Goal: Task Accomplishment & Management: Manage account settings

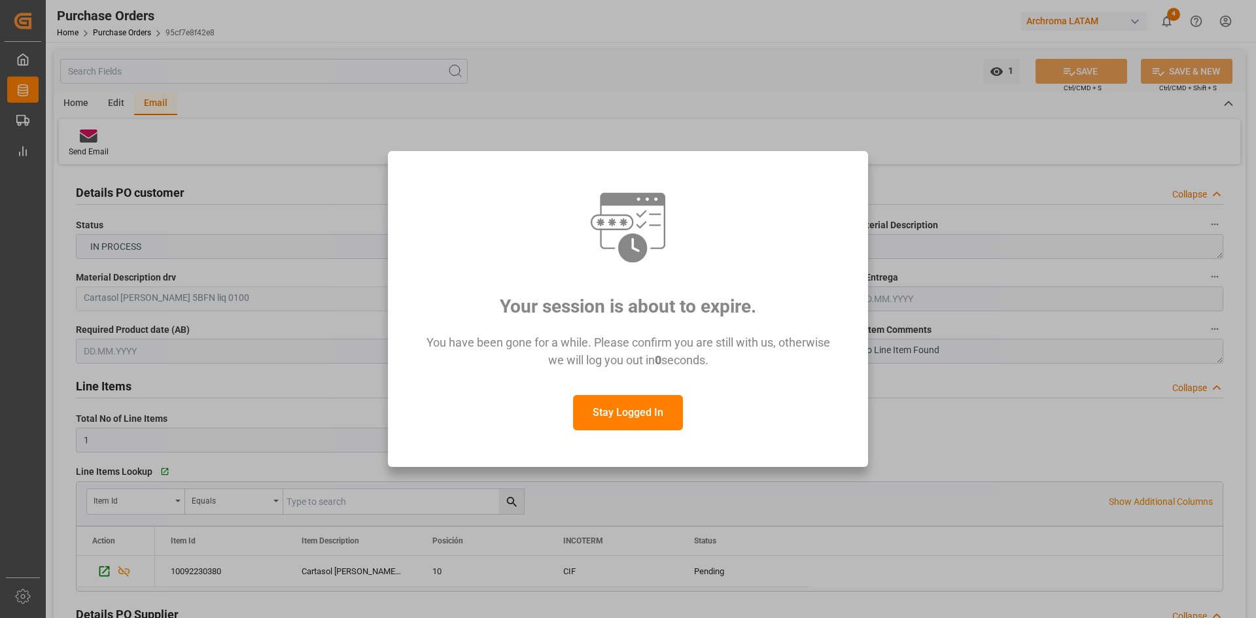
drag, startPoint x: 644, startPoint y: 415, endPoint x: 642, endPoint y: 427, distance: 12.7
click at [644, 415] on button "Stay Logged In" at bounding box center [628, 412] width 110 height 35
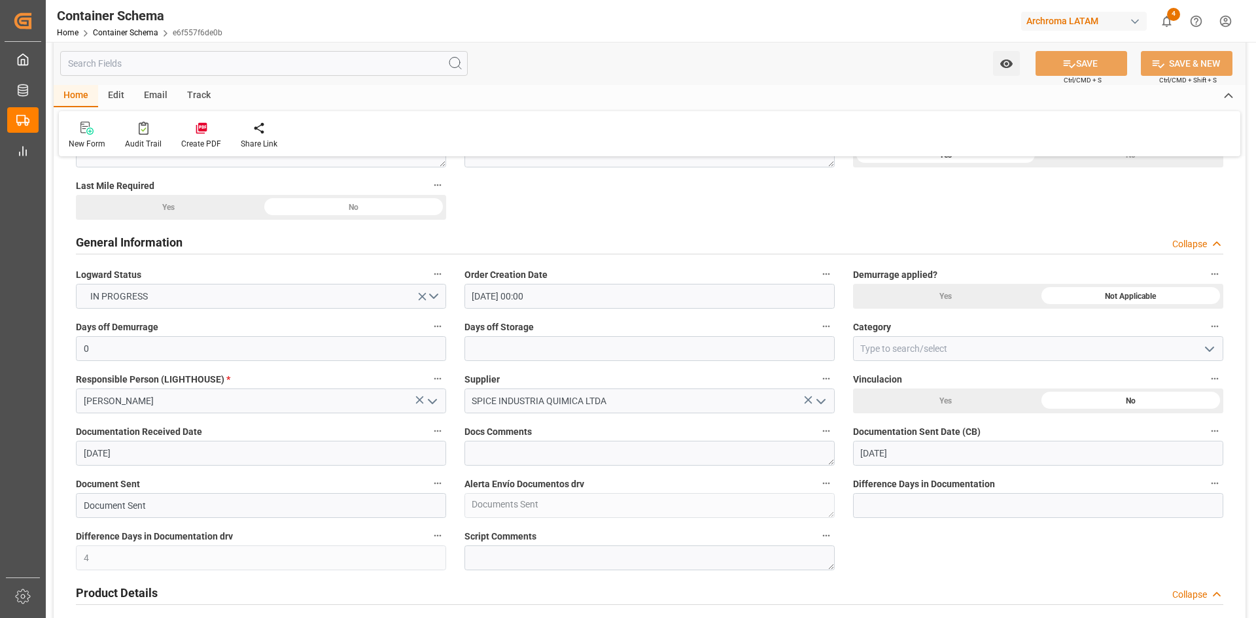
scroll to position [262, 0]
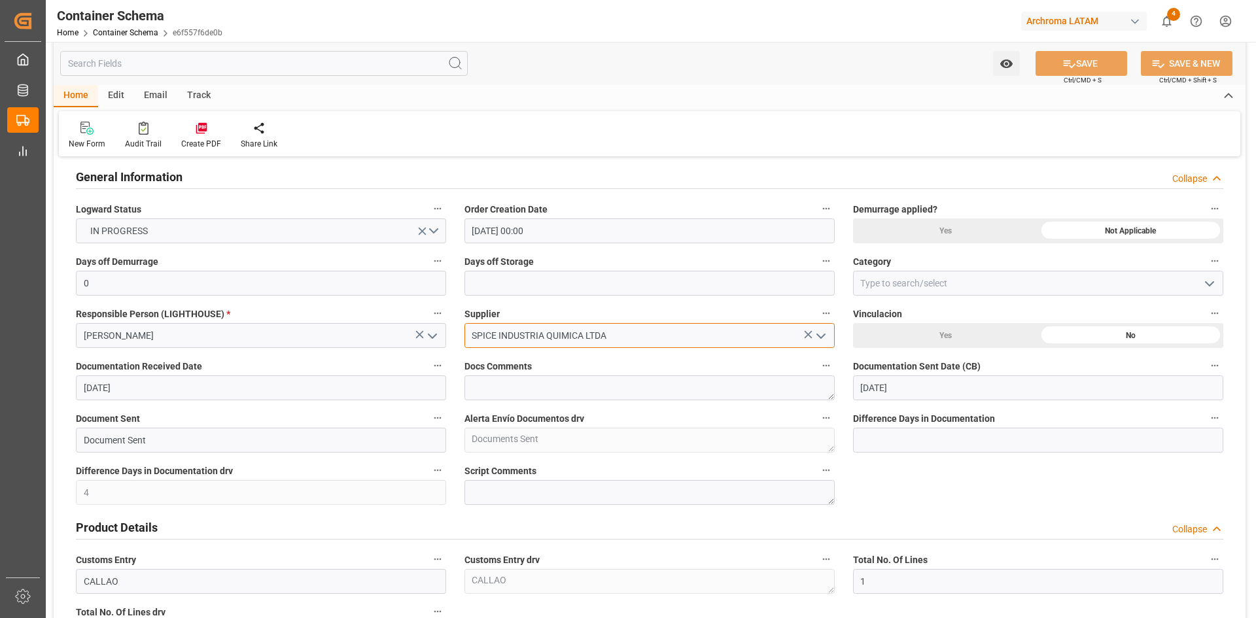
drag, startPoint x: 607, startPoint y: 336, endPoint x: 793, endPoint y: 346, distance: 186.0
click at [607, 336] on input "SPICE INDUSTRIA QUIMICA LTDA" at bounding box center [649, 335] width 370 height 25
drag, startPoint x: 821, startPoint y: 336, endPoint x: 485, endPoint y: 339, distance: 335.5
click at [821, 336] on icon "open menu" at bounding box center [821, 336] width 16 height 16
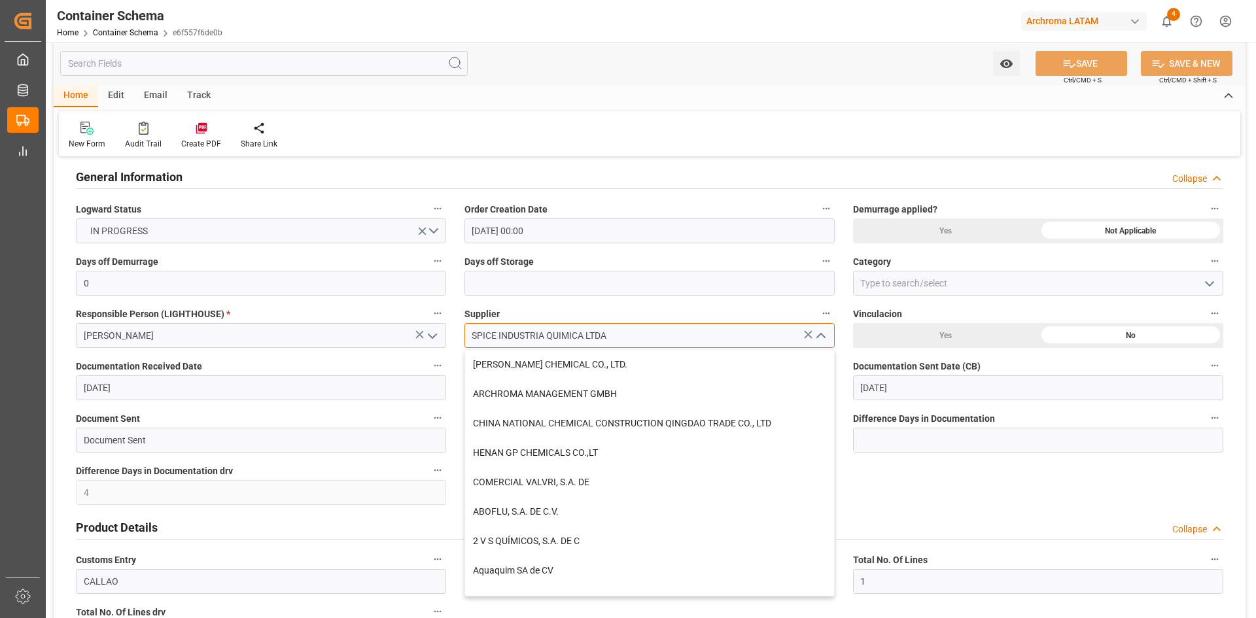
drag, startPoint x: 609, startPoint y: 337, endPoint x: 448, endPoint y: 337, distance: 160.9
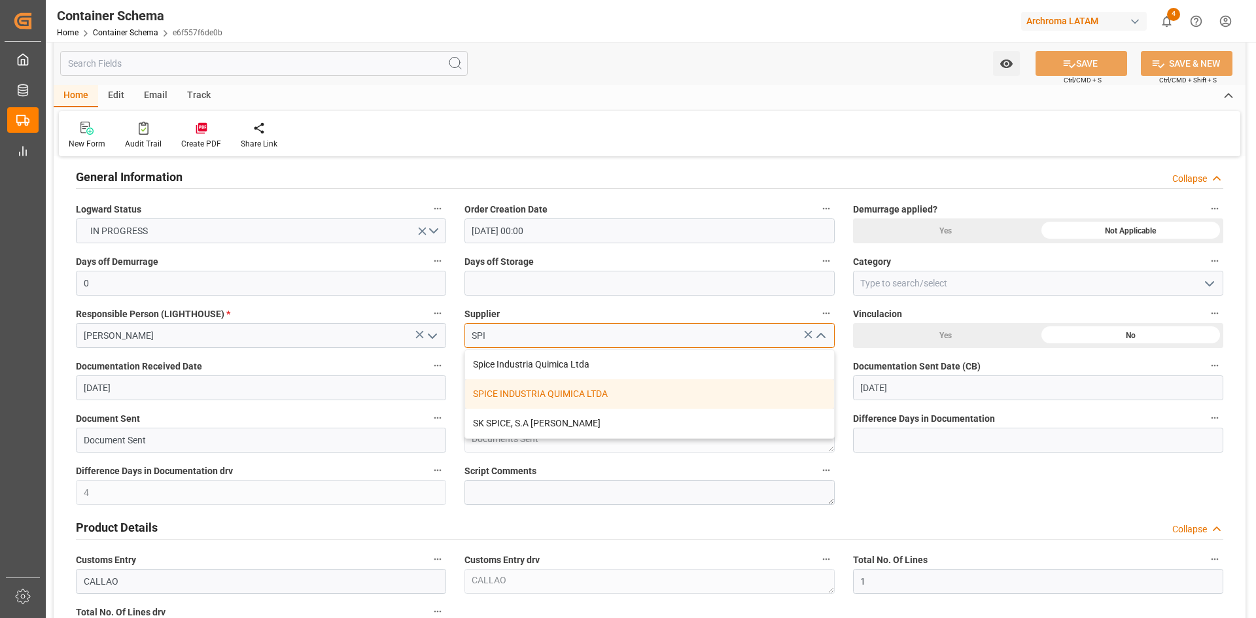
click at [585, 390] on div "SPICE INDUSTRIA QUIMICA LTDA" at bounding box center [649, 393] width 369 height 29
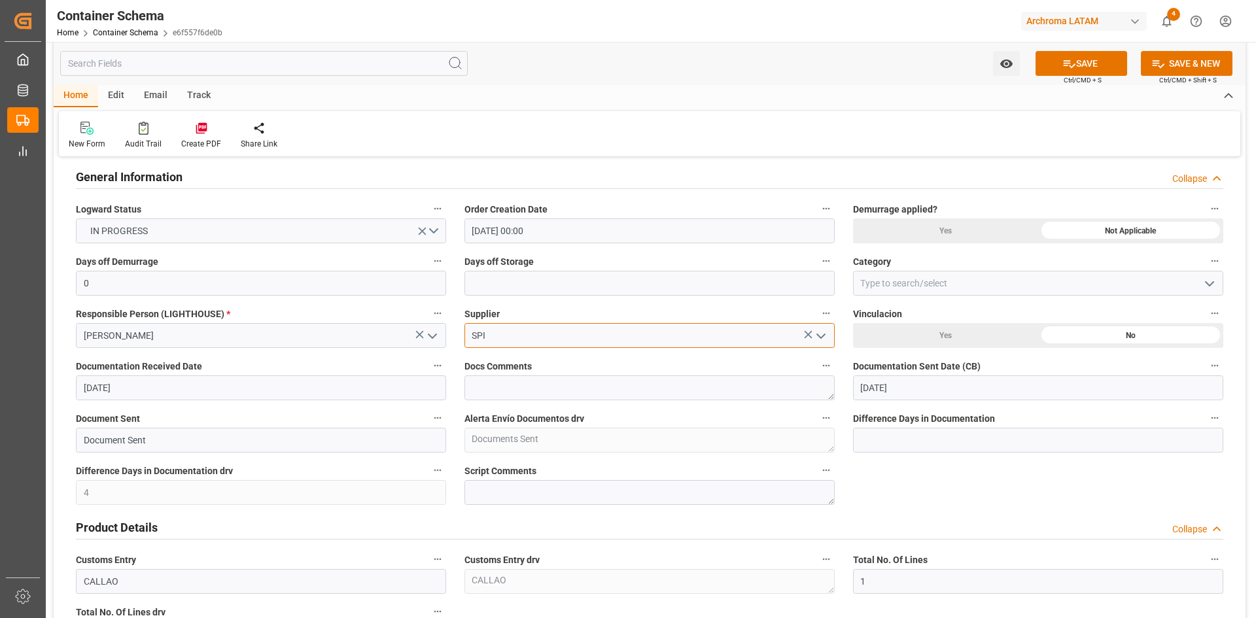
type input "SPICE INDUSTRIA QUIMICA LTDA"
click at [1066, 69] on icon at bounding box center [1069, 64] width 14 height 14
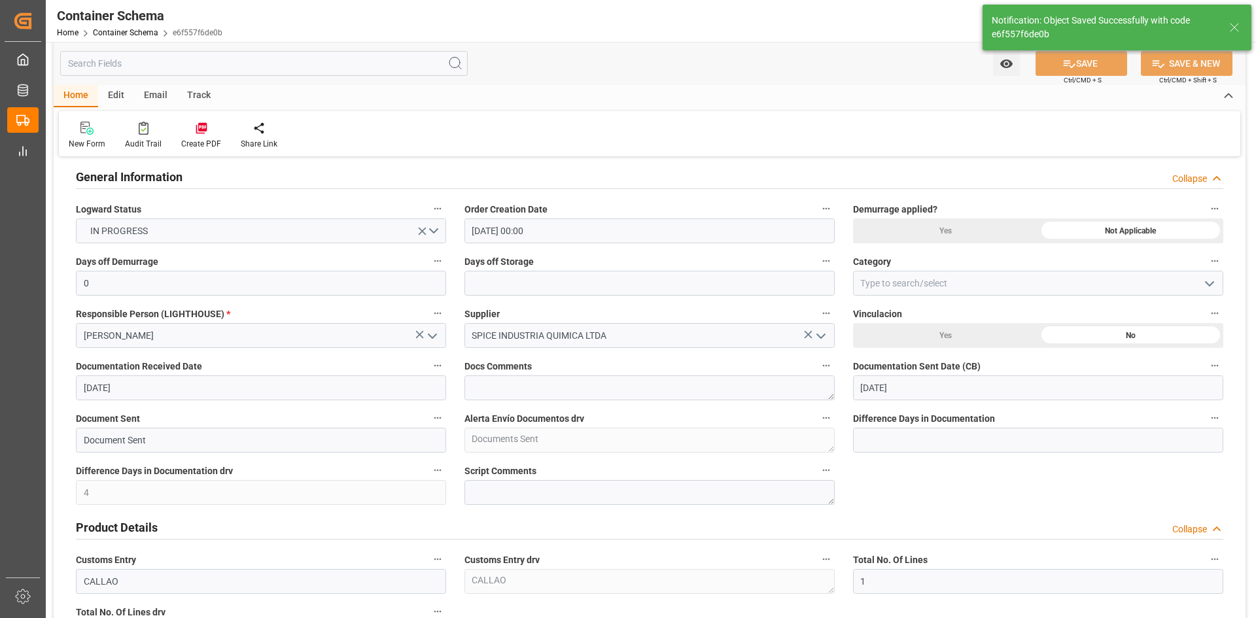
type input "11.08.2025 21:10"
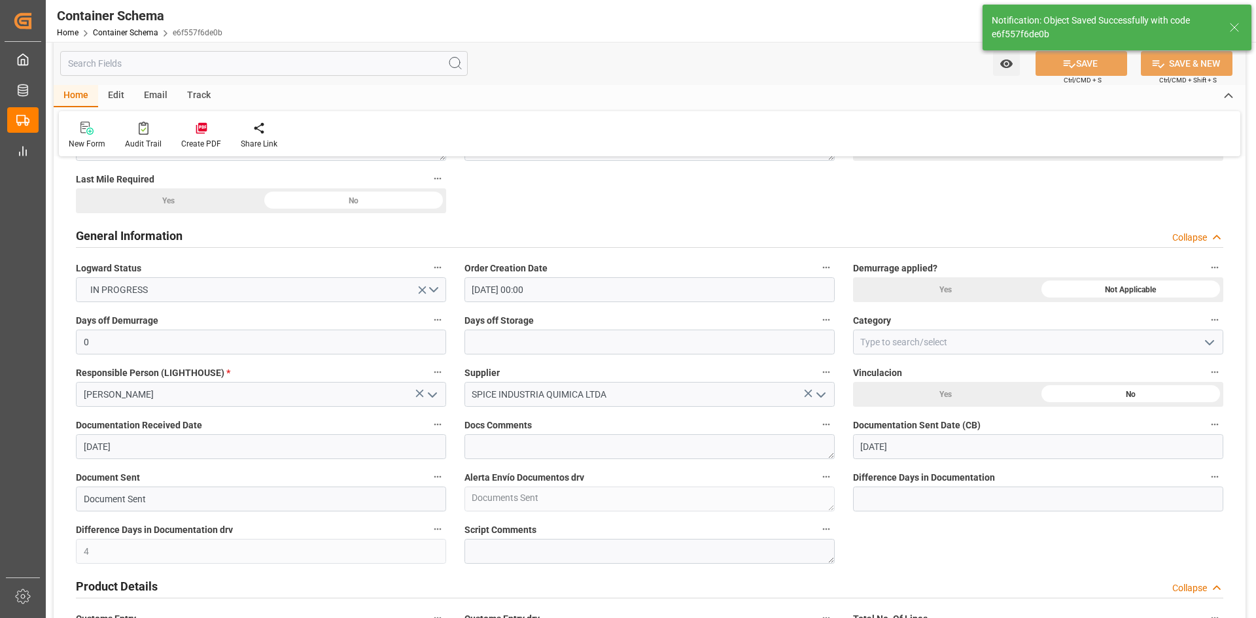
scroll to position [65, 0]
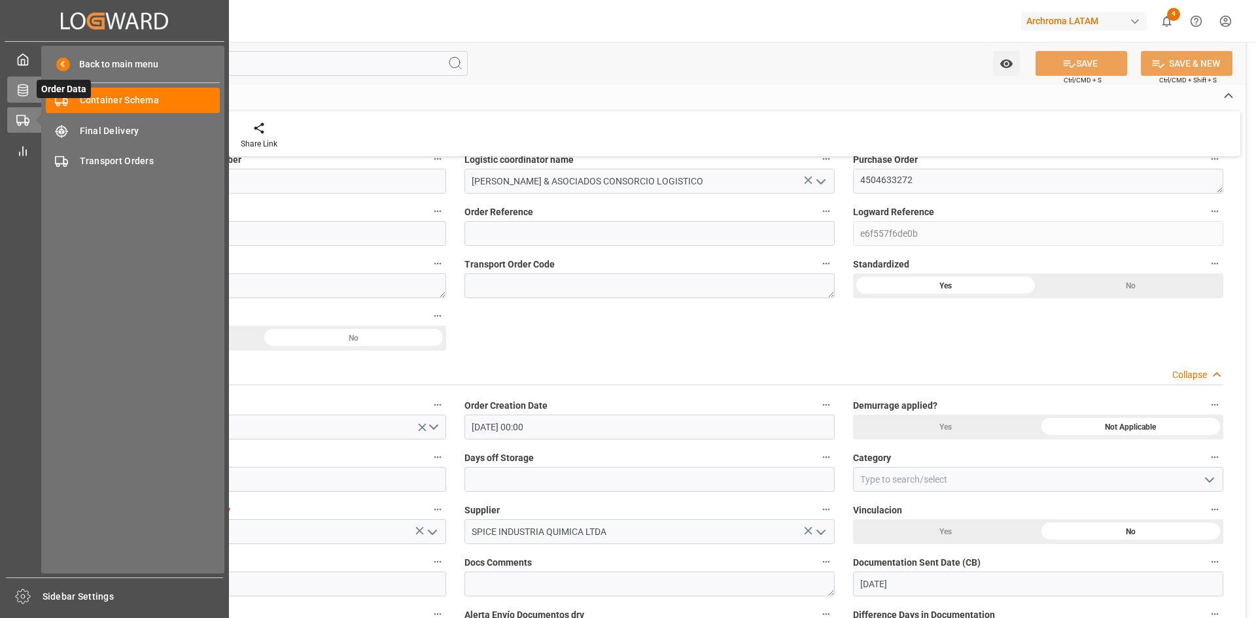
click at [19, 87] on icon at bounding box center [23, 90] width 10 height 12
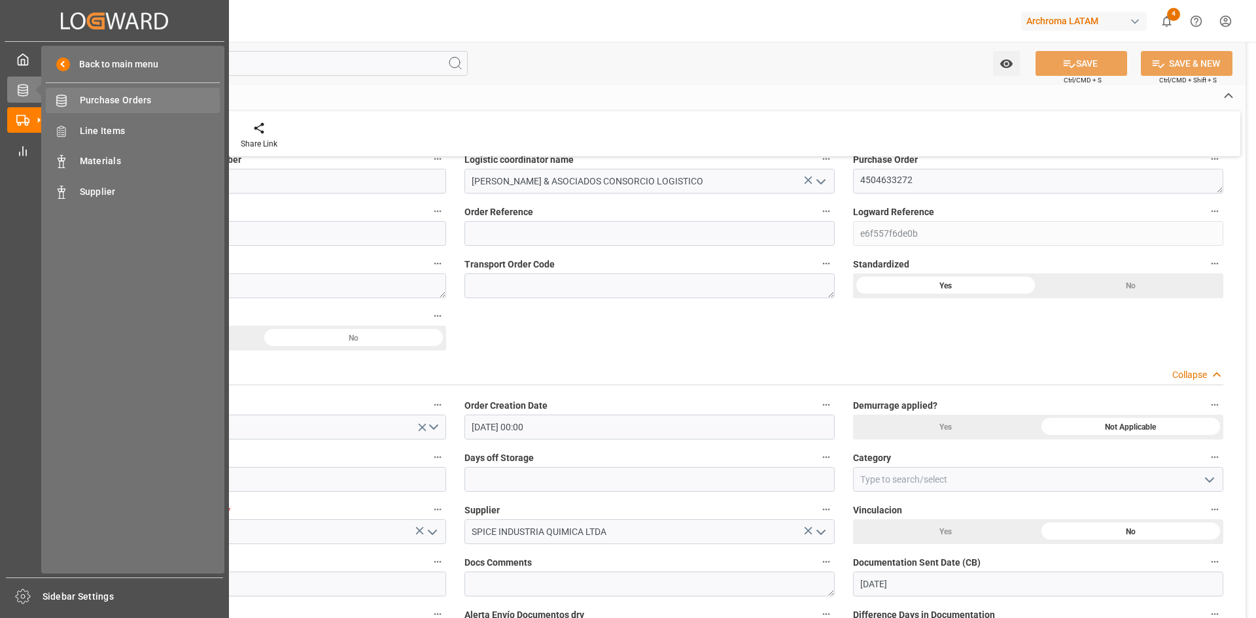
click at [139, 96] on span "Purchase Orders" at bounding box center [150, 101] width 141 height 14
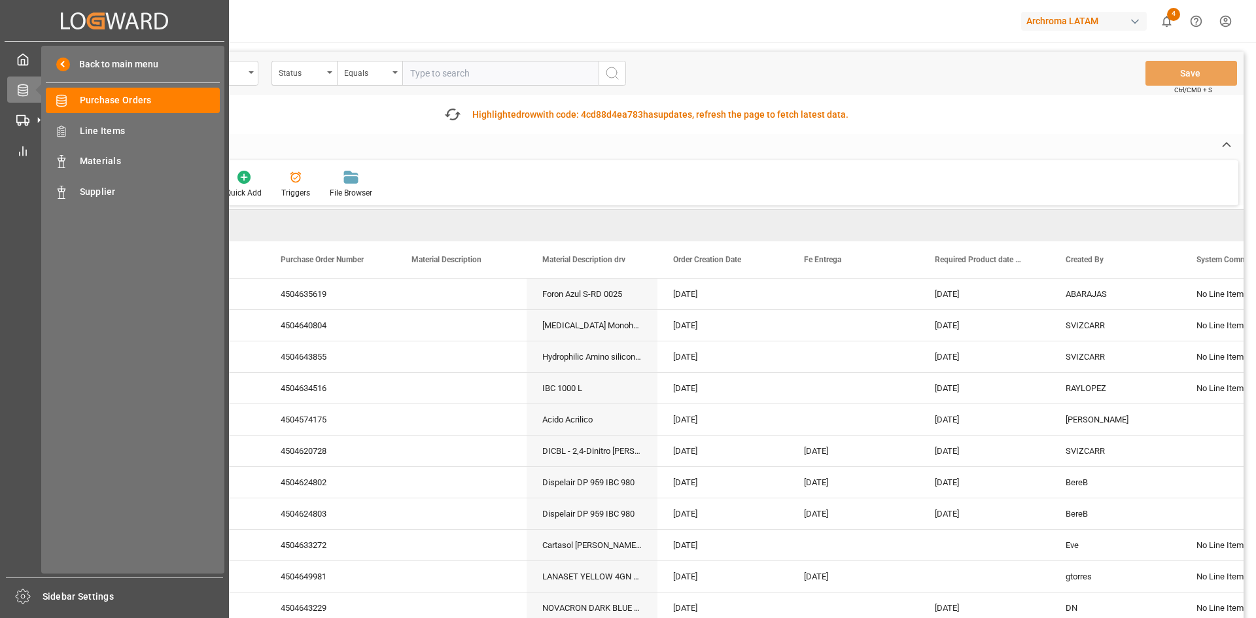
click at [108, 187] on span "Supplier" at bounding box center [150, 192] width 141 height 14
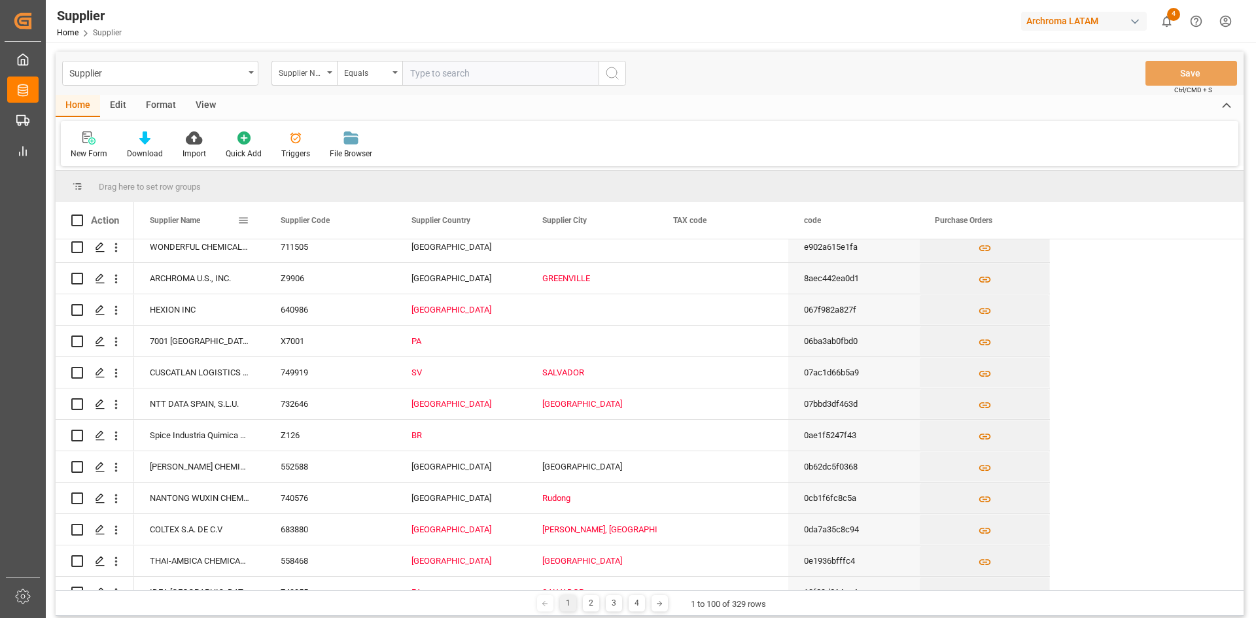
click at [245, 224] on span at bounding box center [243, 221] width 12 height 12
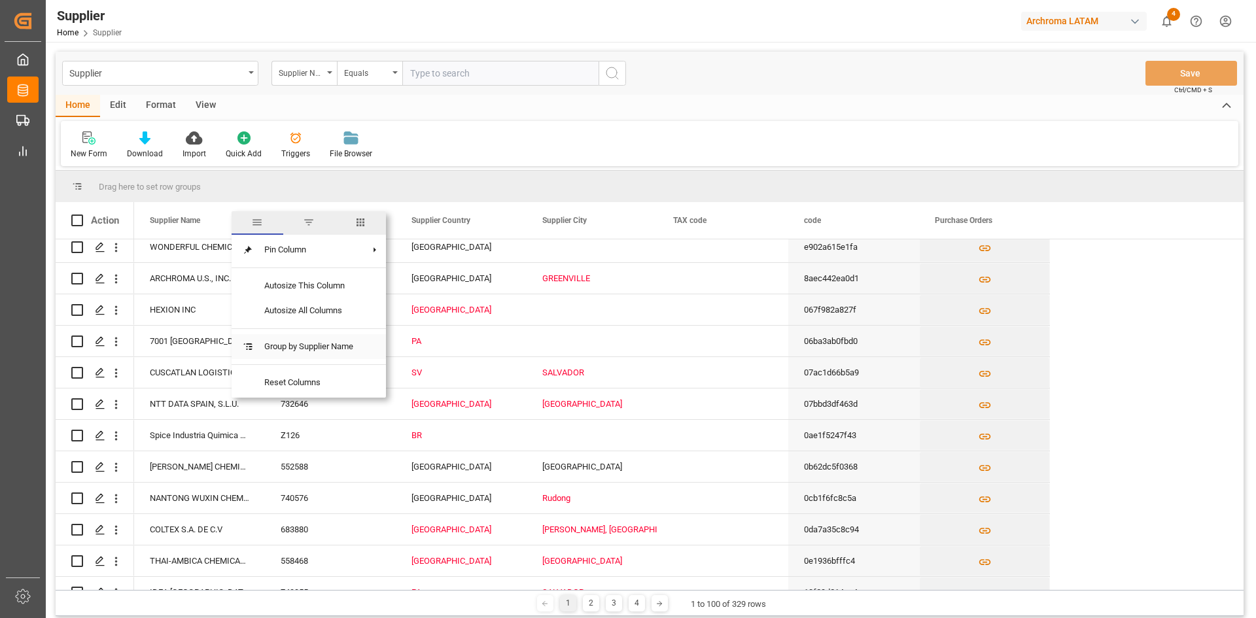
click at [313, 342] on span "Group by Supplier Name" at bounding box center [309, 346] width 110 height 25
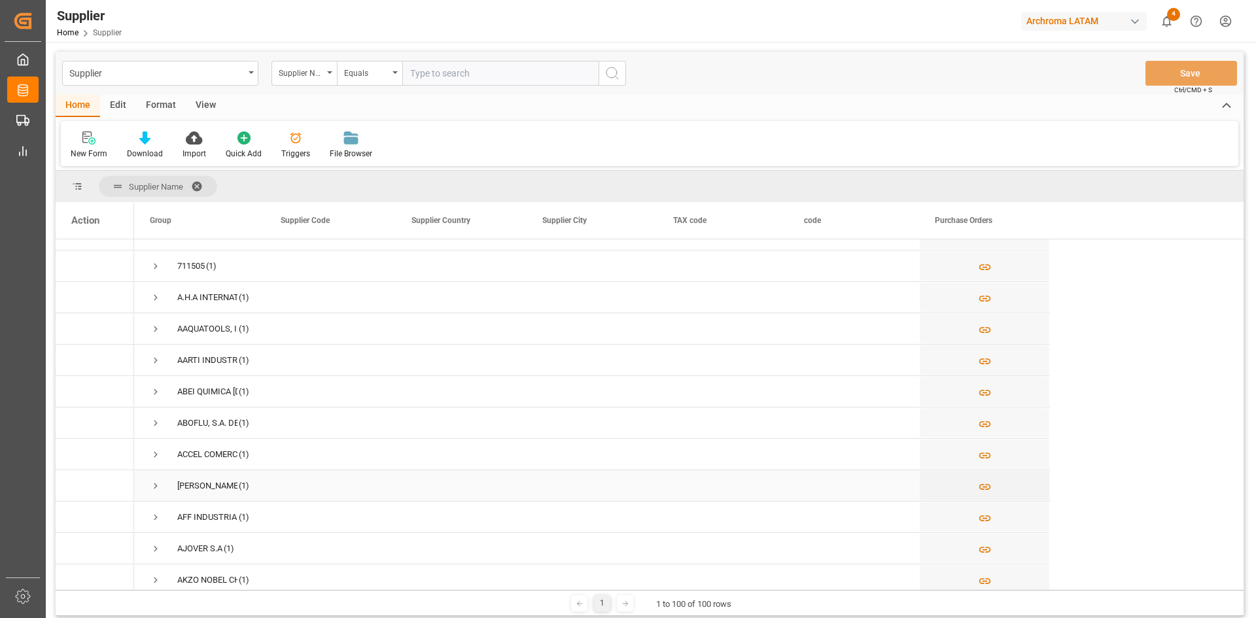
scroll to position [458, 0]
click at [200, 184] on span at bounding box center [201, 187] width 21 height 12
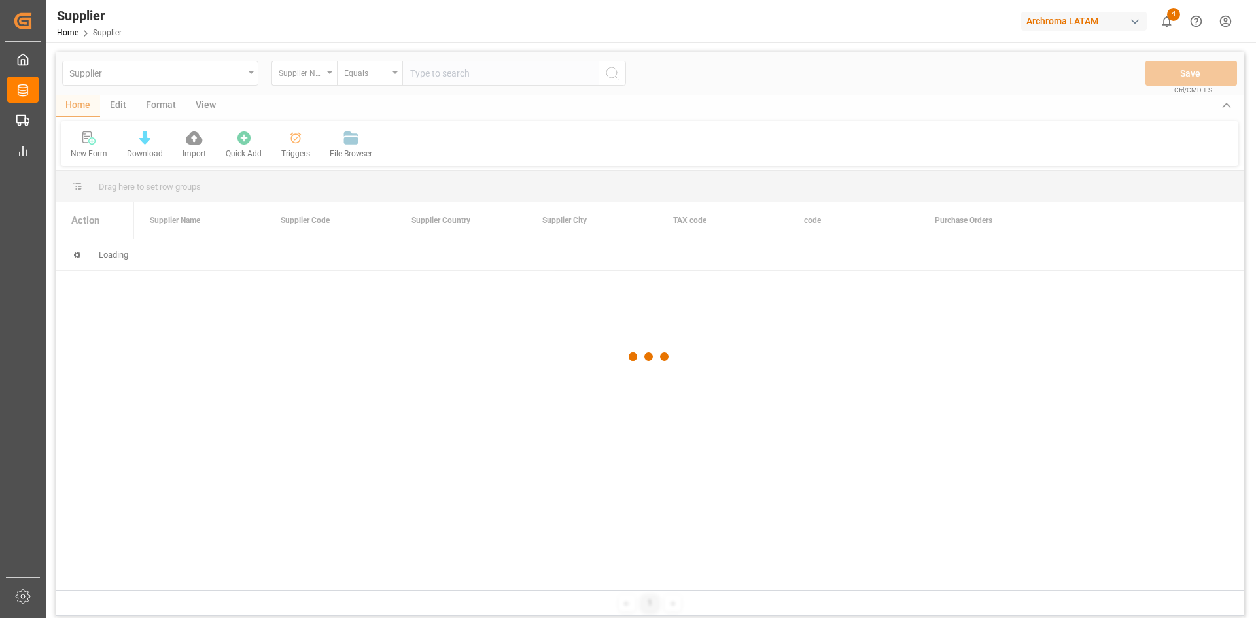
scroll to position [0, 0]
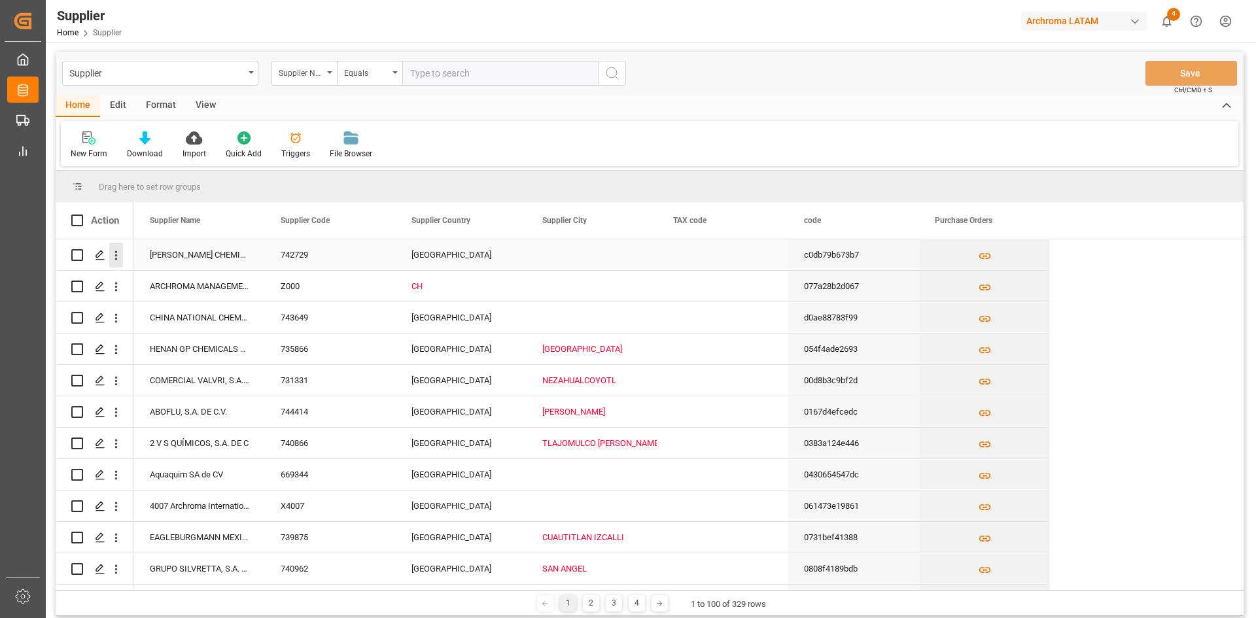
click at [118, 256] on icon "open menu" at bounding box center [116, 256] width 14 height 14
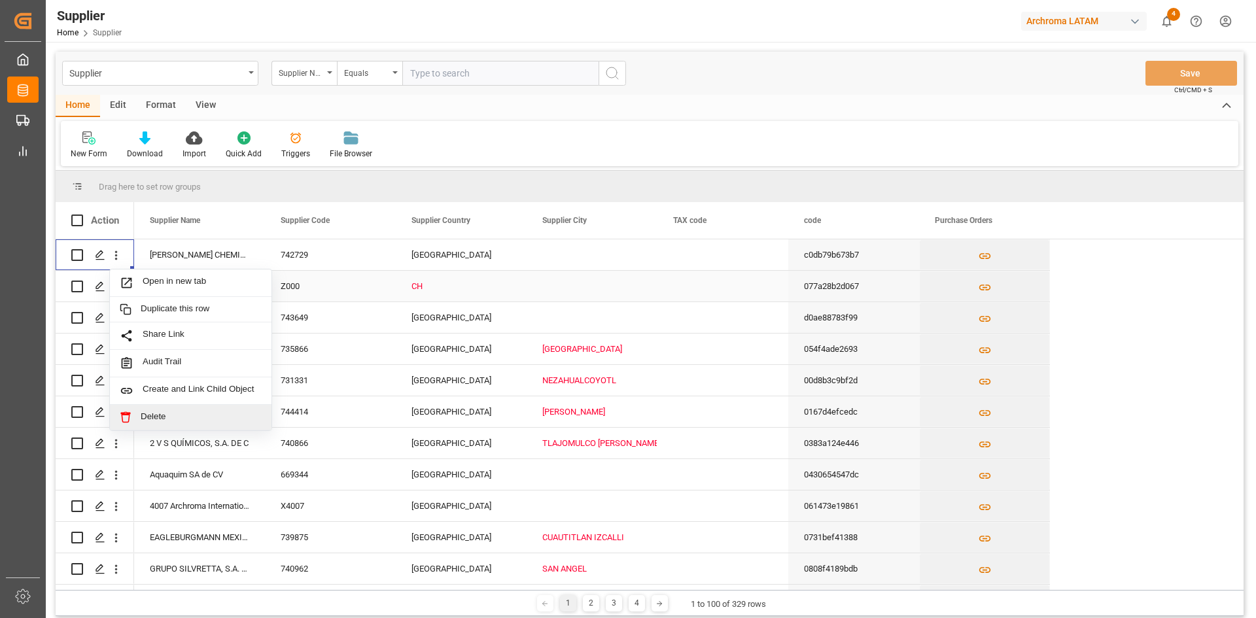
click at [520, 288] on div "CH" at bounding box center [461, 286] width 131 height 31
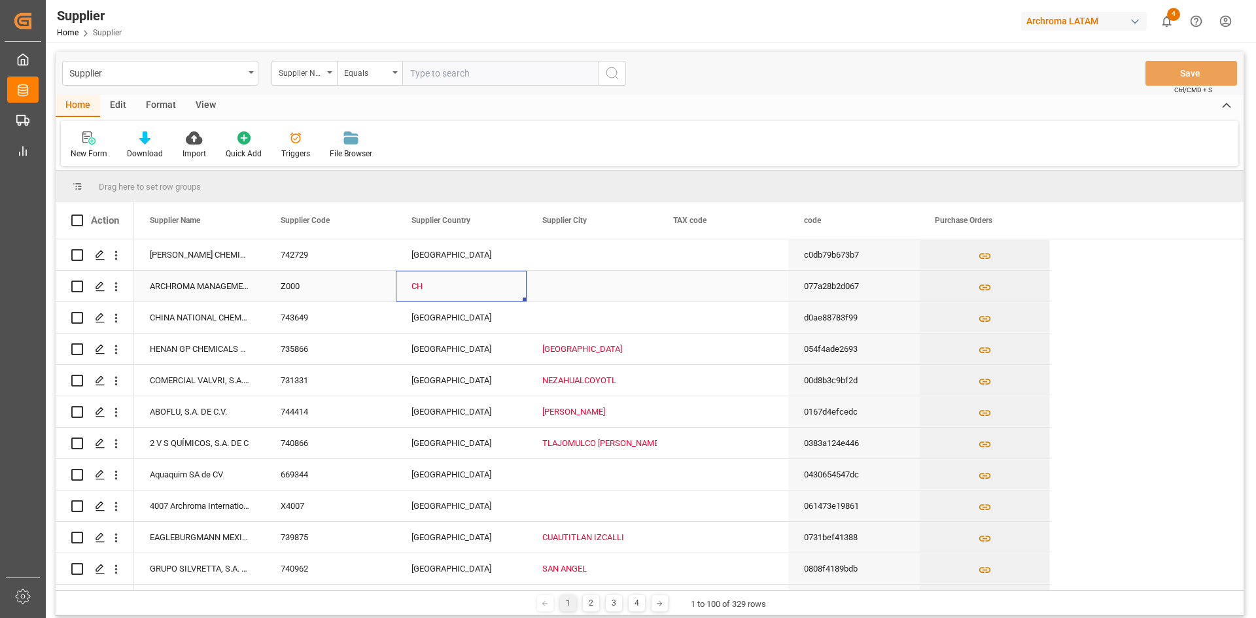
click at [457, 285] on div "CH" at bounding box center [460, 286] width 99 height 30
click at [612, 286] on div "Press SPACE to select this row." at bounding box center [592, 286] width 131 height 31
click at [95, 142] on icon at bounding box center [91, 140] width 7 height 7
click at [179, 226] on div "Supplier Name" at bounding box center [194, 220] width 88 height 37
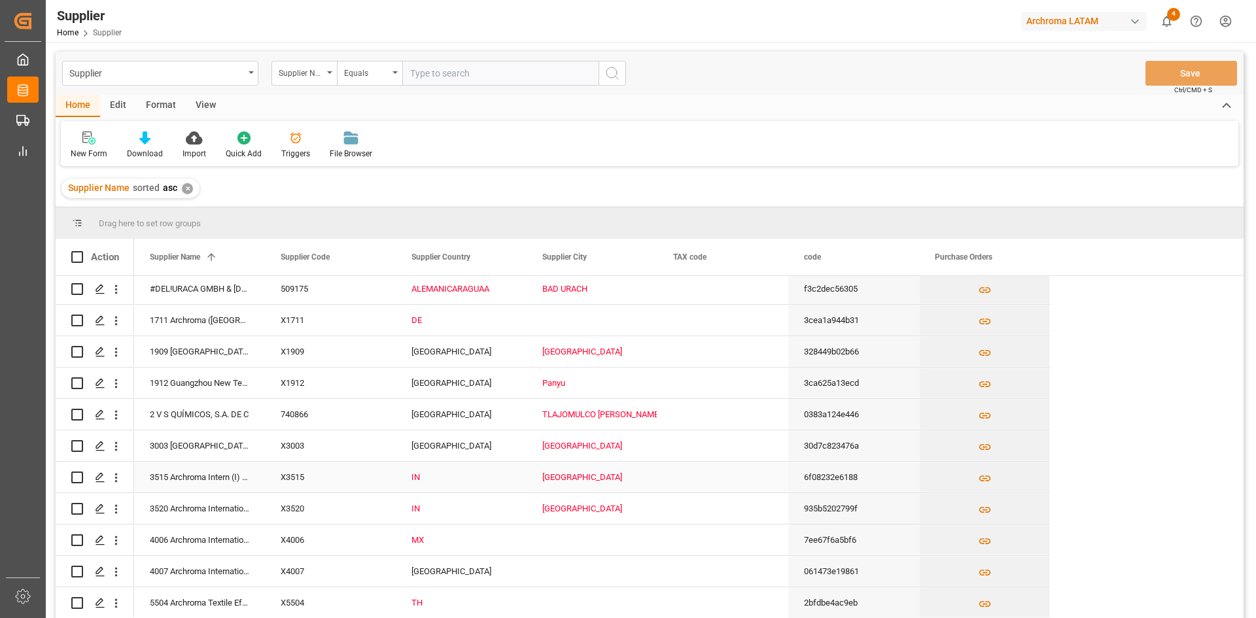
scroll to position [131, 0]
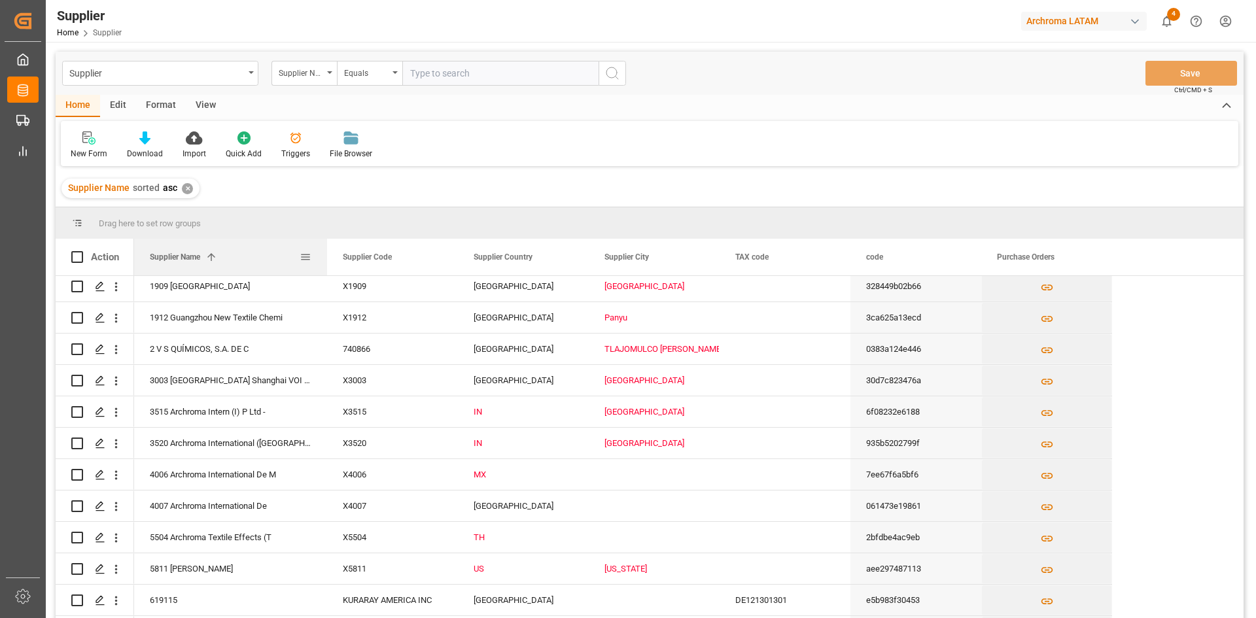
drag, startPoint x: 264, startPoint y: 260, endPoint x: 412, endPoint y: 385, distance: 194.0
click at [428, 276] on div "Action Supplier Name 1 Supplier Code Supplier Country" at bounding box center [650, 433] width 1188 height 388
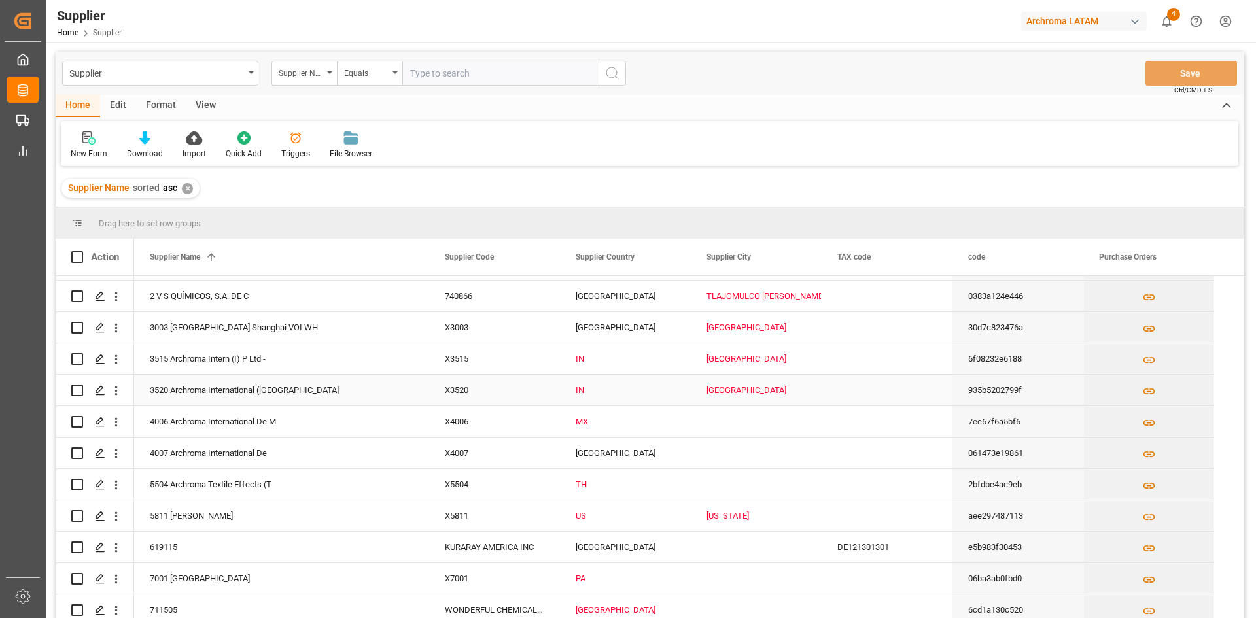
scroll to position [196, 0]
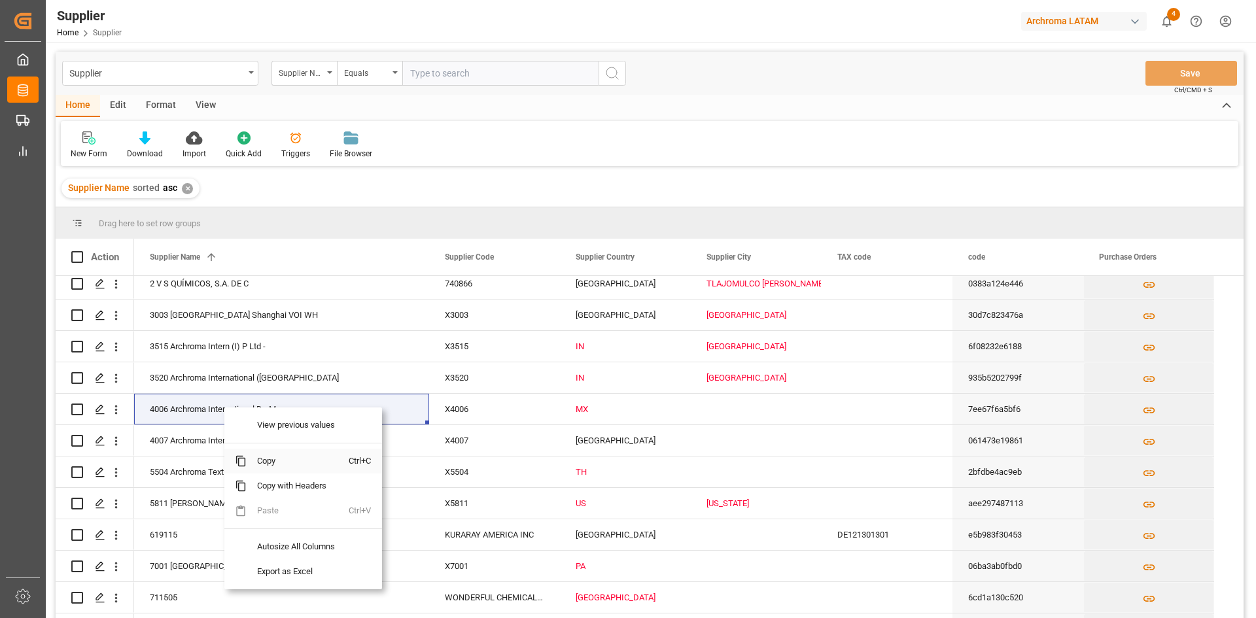
click at [268, 457] on span "Copy" at bounding box center [298, 461] width 102 height 25
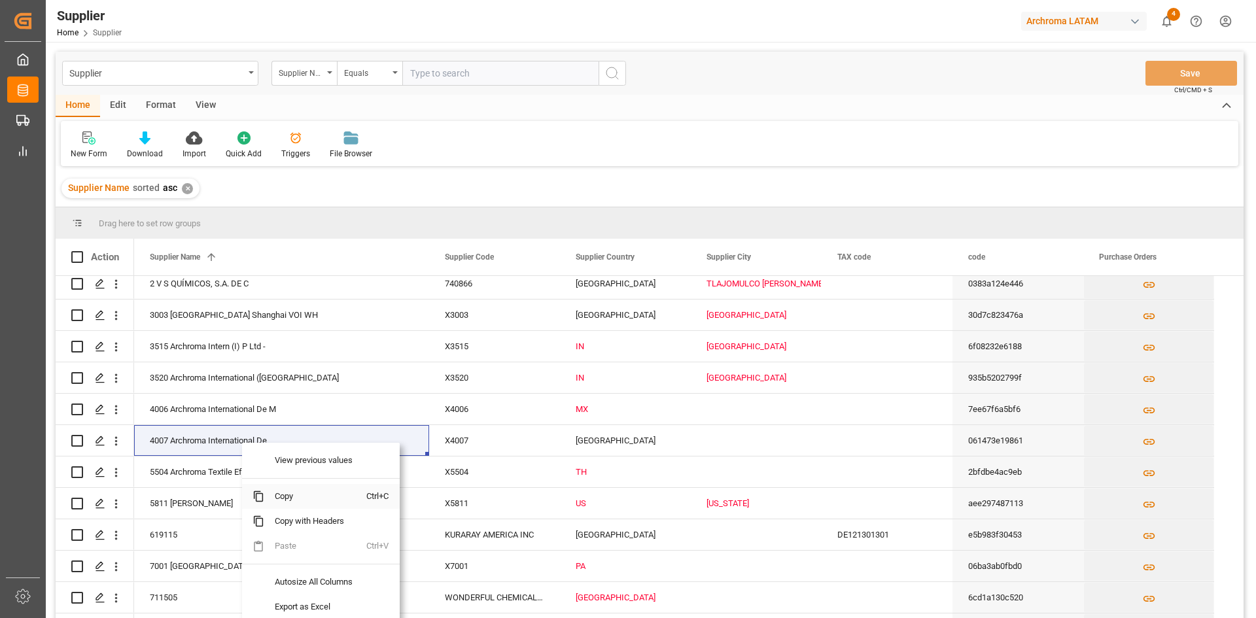
click at [302, 495] on span "Copy" at bounding box center [315, 496] width 102 height 25
click at [78, 411] on input "Press Space to toggle row selection (unchecked)" at bounding box center [77, 410] width 12 height 12
checkbox input "true"
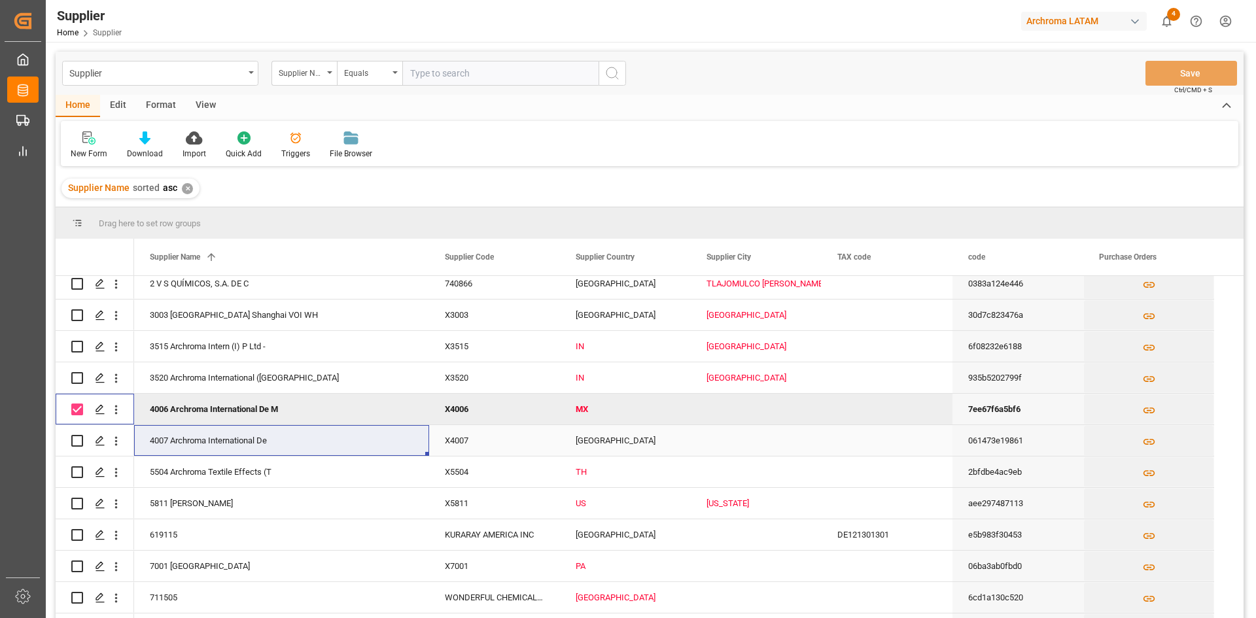
click at [78, 440] on input "Press Space to toggle row selection (unchecked)" at bounding box center [77, 441] width 12 height 12
checkbox input "true"
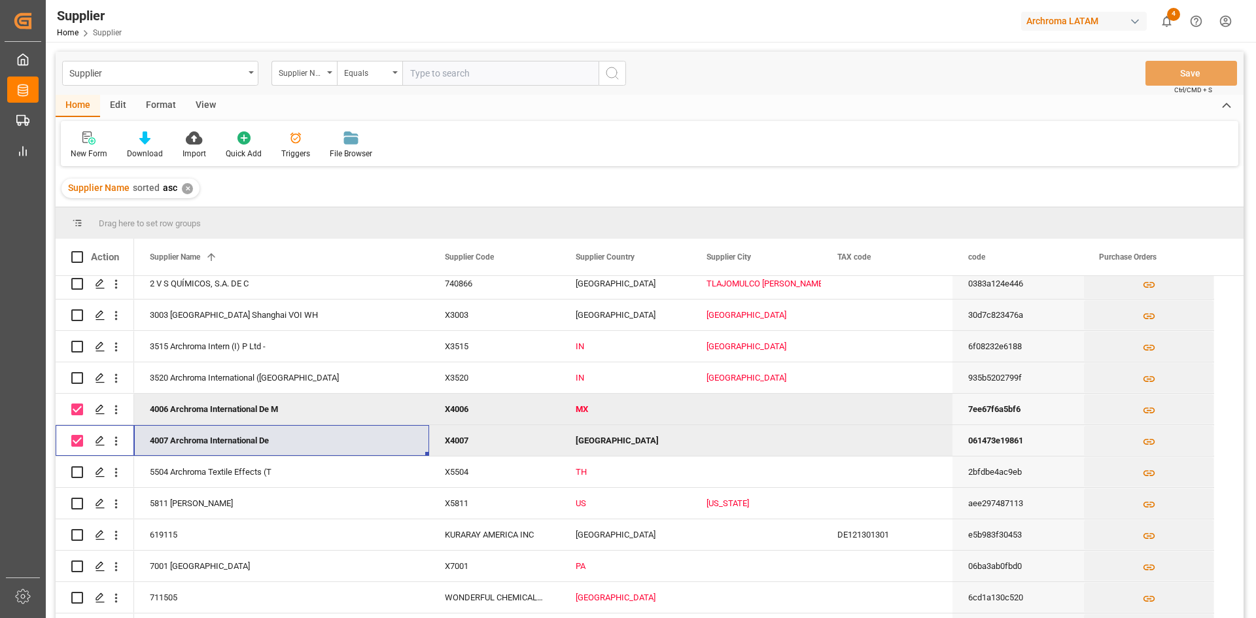
drag, startPoint x: 76, startPoint y: 406, endPoint x: 78, endPoint y: 436, distance: 30.2
click at [77, 406] on input "Press Space to toggle row selection (checked)" at bounding box center [77, 410] width 12 height 12
checkbox input "false"
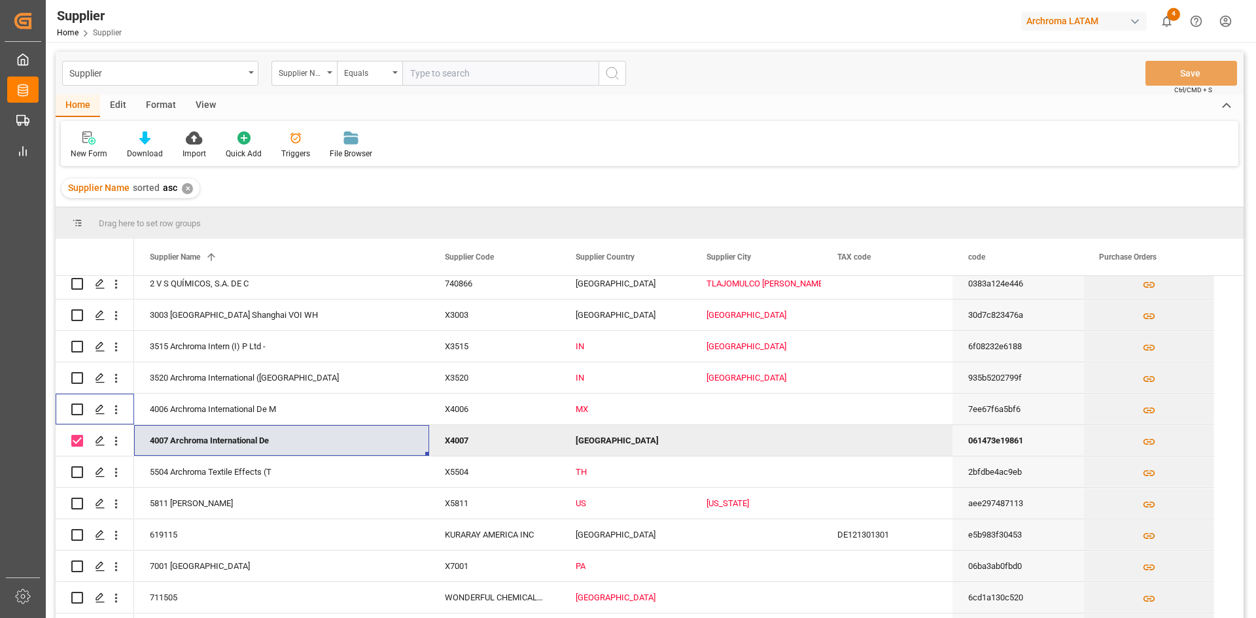
click at [73, 440] on input "Press Space to toggle row selection (checked)" at bounding box center [77, 441] width 12 height 12
checkbox input "false"
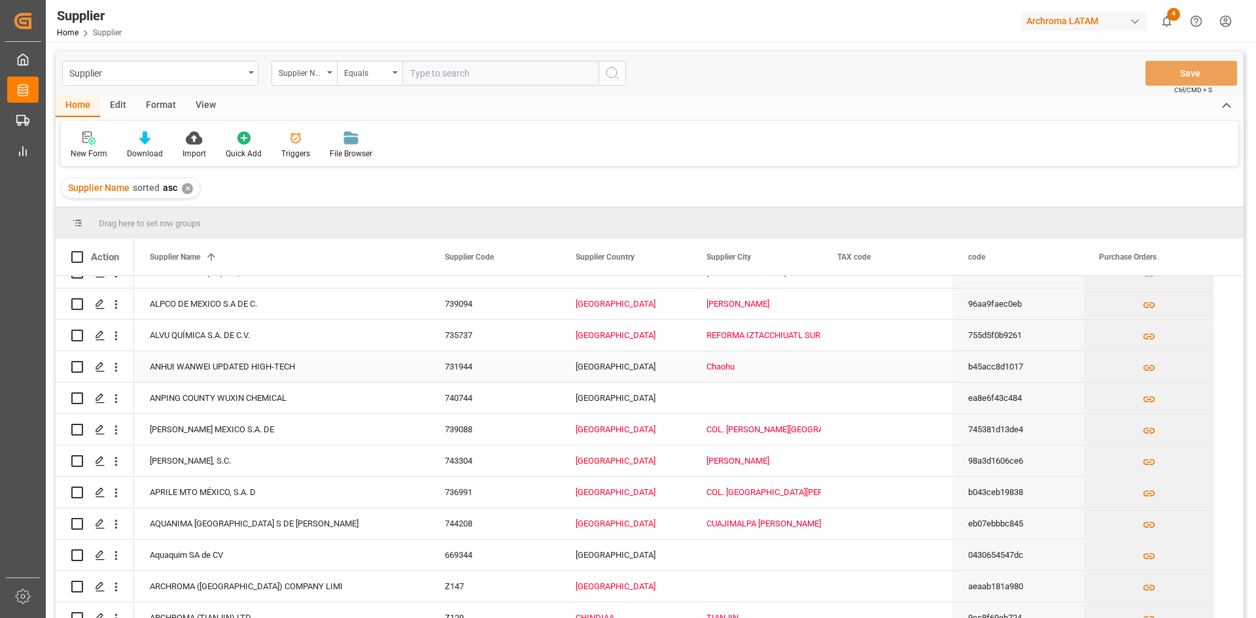
scroll to position [916, 0]
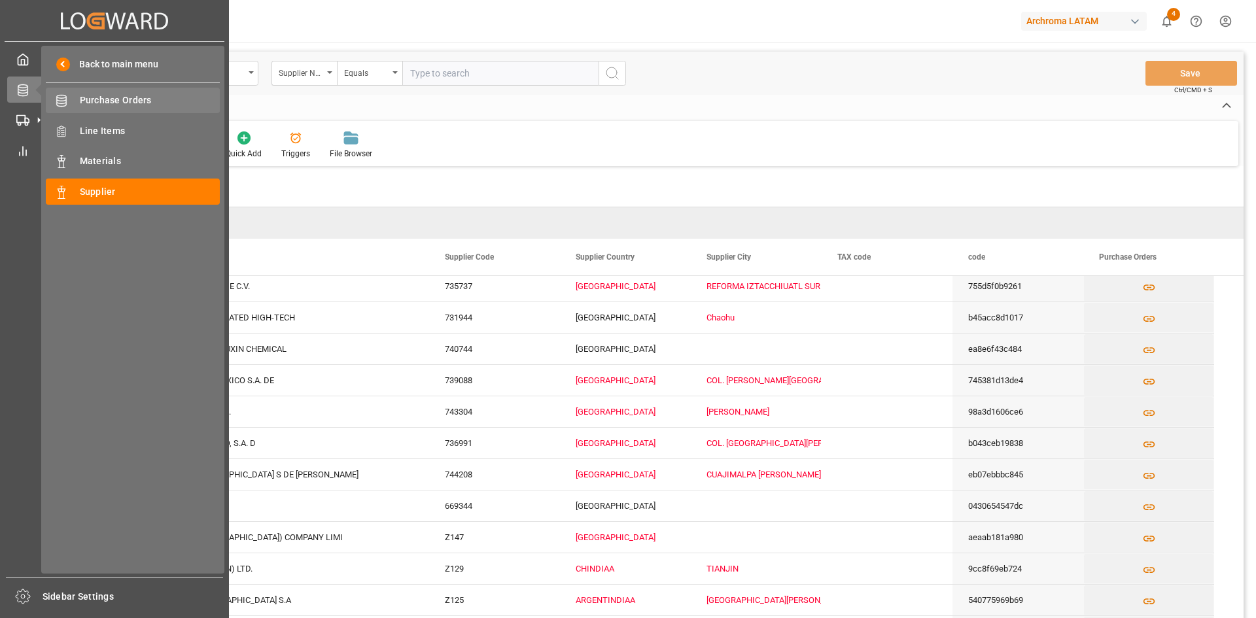
click at [141, 102] on span "Purchase Orders" at bounding box center [150, 101] width 141 height 14
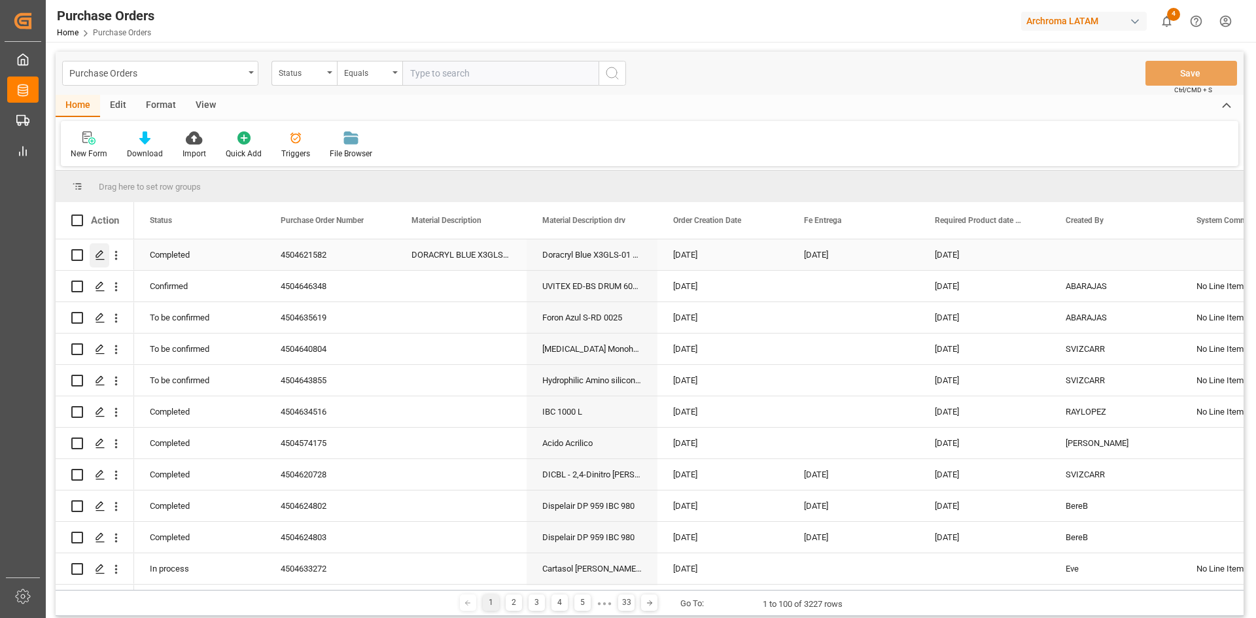
click at [99, 256] on polygon "Press SPACE to select this row." at bounding box center [99, 254] width 7 height 7
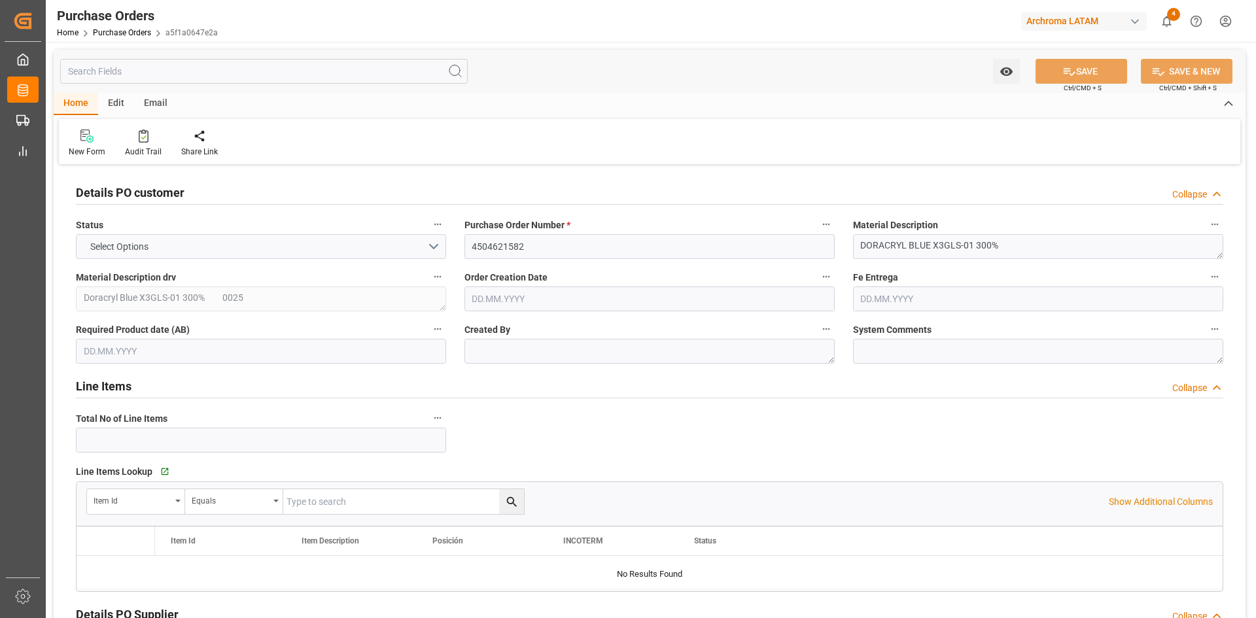
type input "1"
type input "[DATE]"
type input "07.07.2025"
type input "20.06.2025"
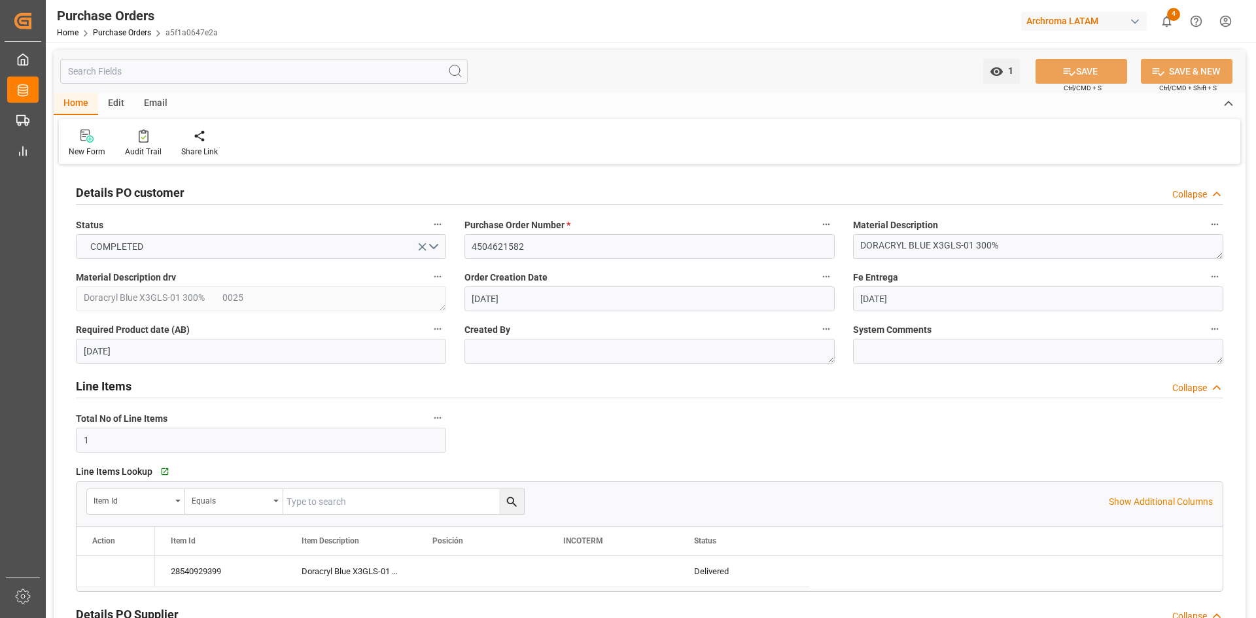
type input "[DATE]"
click at [549, 352] on textarea at bounding box center [649, 351] width 370 height 25
click at [542, 372] on div "Line Items Collapse" at bounding box center [650, 386] width 1166 height 37
click at [975, 354] on textarea at bounding box center [1038, 351] width 370 height 25
drag, startPoint x: 935, startPoint y: 332, endPoint x: 850, endPoint y: 332, distance: 85.0
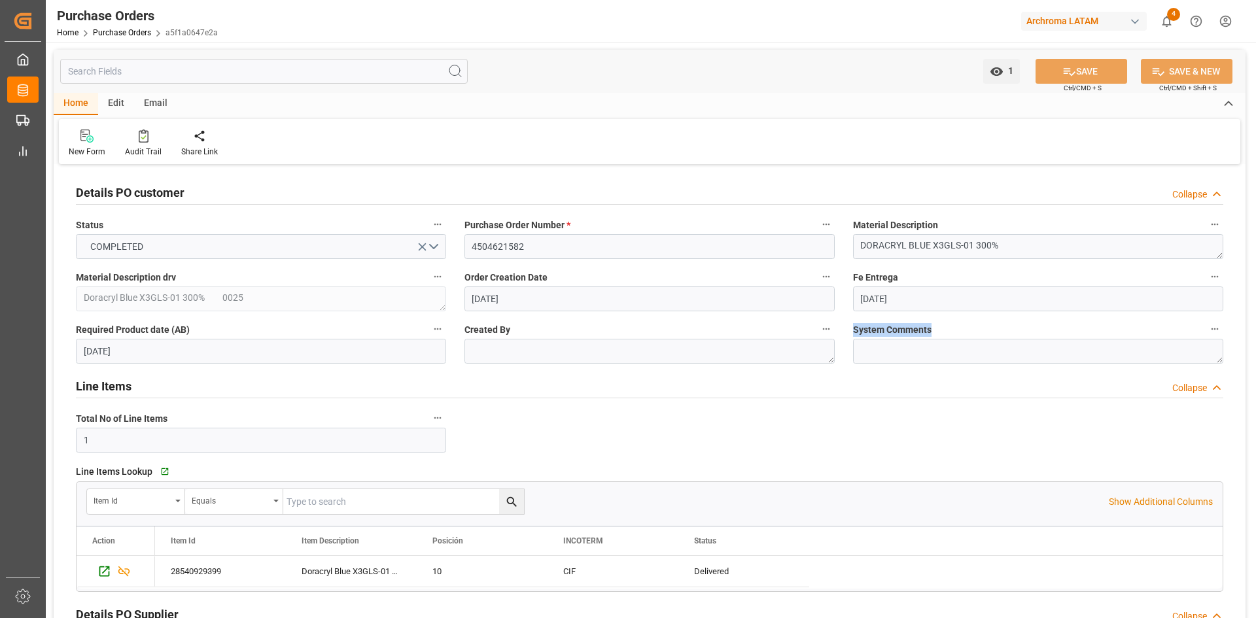
click at [850, 332] on div "System Comments" at bounding box center [1038, 342] width 389 height 52
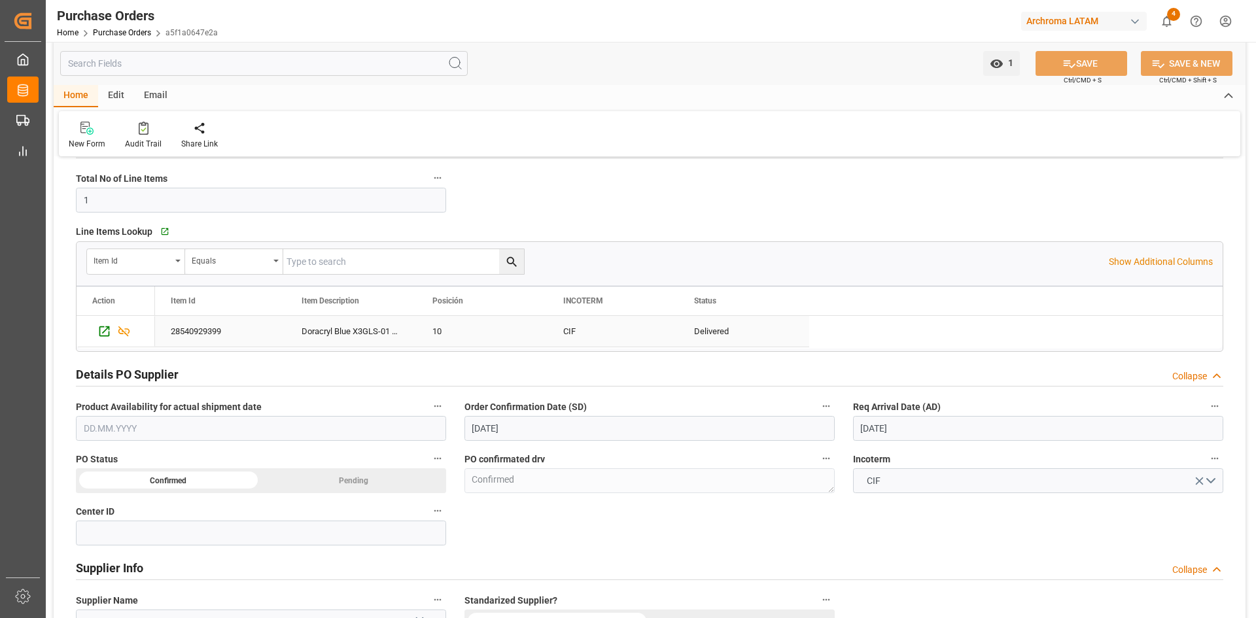
scroll to position [262, 0]
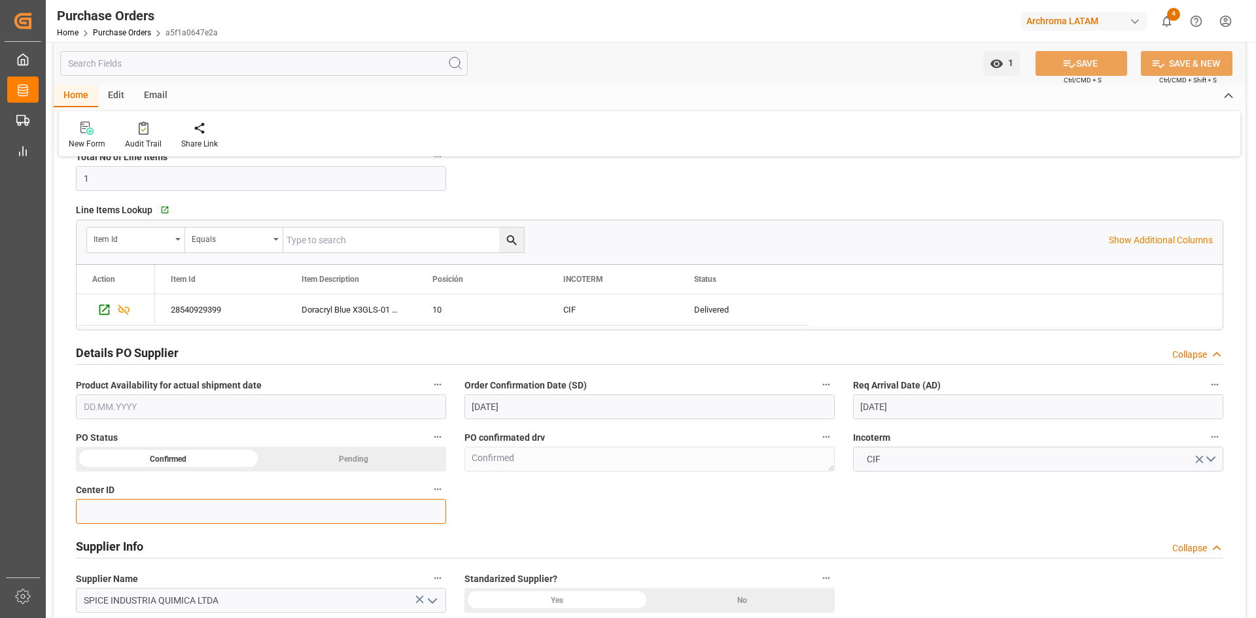
click at [407, 515] on input at bounding box center [261, 511] width 370 height 25
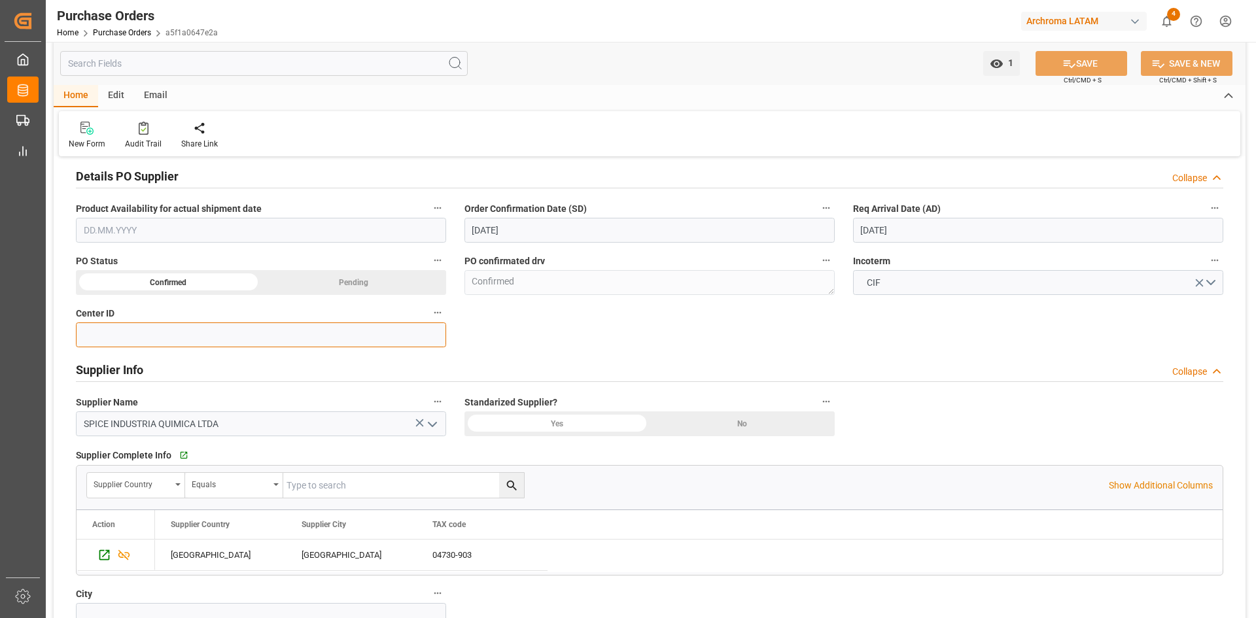
scroll to position [458, 0]
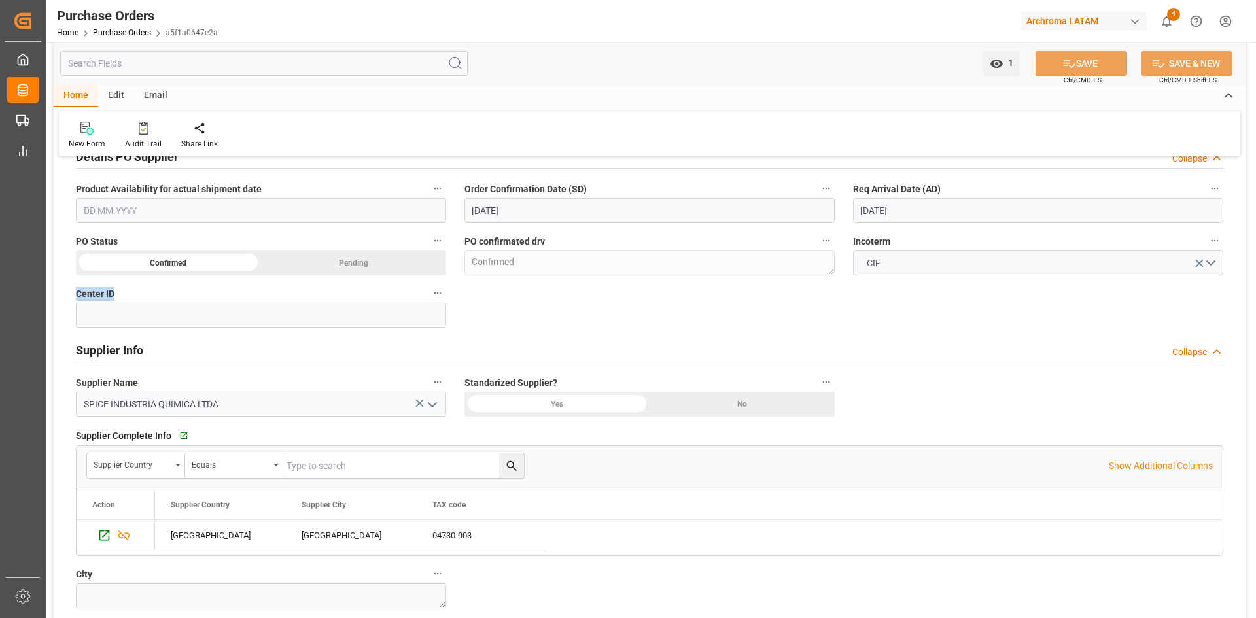
drag, startPoint x: 77, startPoint y: 292, endPoint x: 120, endPoint y: 296, distance: 43.9
click at [120, 296] on label "Center ID" at bounding box center [261, 294] width 370 height 18
click at [121, 310] on input at bounding box center [261, 315] width 370 height 25
click at [545, 320] on div "Details PO customer Collapse Status COMPLETED Purchase Order Number * 450462158…" at bounding box center [650, 283] width 1192 height 1146
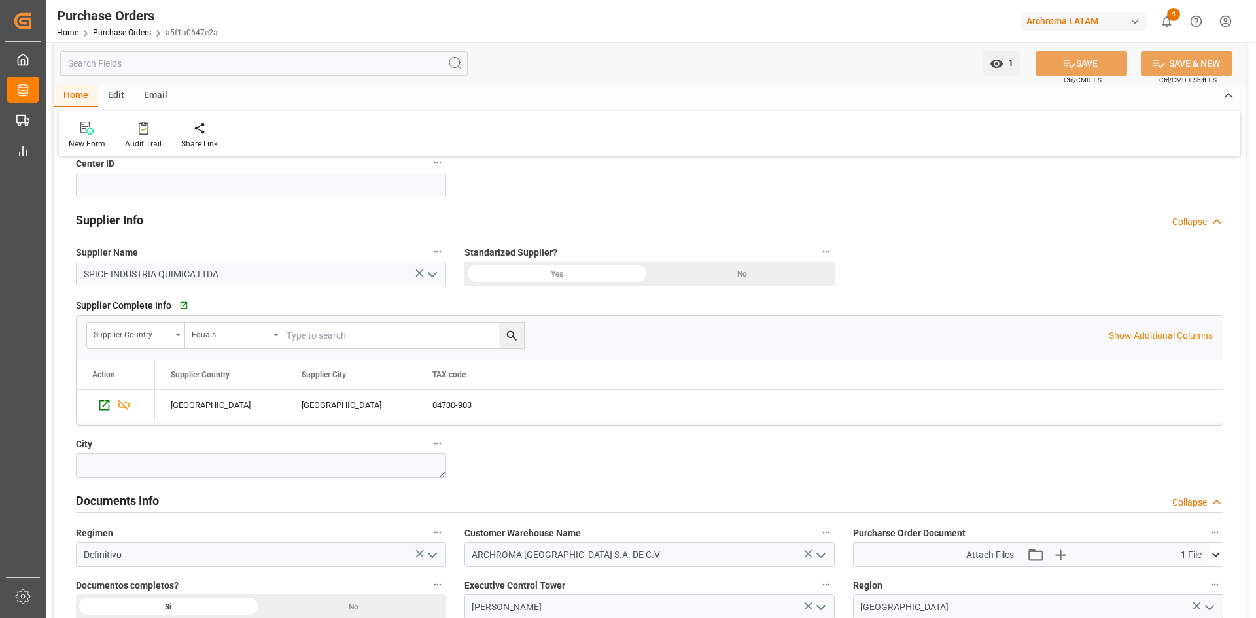
scroll to position [589, 0]
click at [438, 443] on icon "button" at bounding box center [437, 443] width 7 height 2
click at [583, 443] on div at bounding box center [628, 309] width 1256 height 618
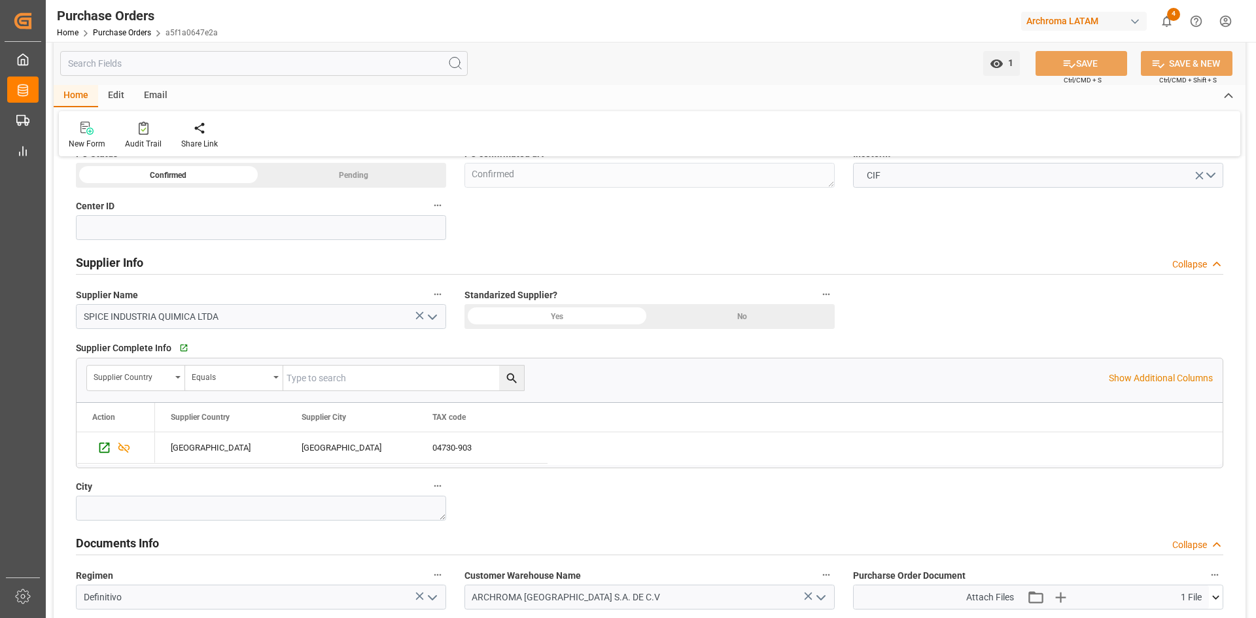
scroll to position [458, 0]
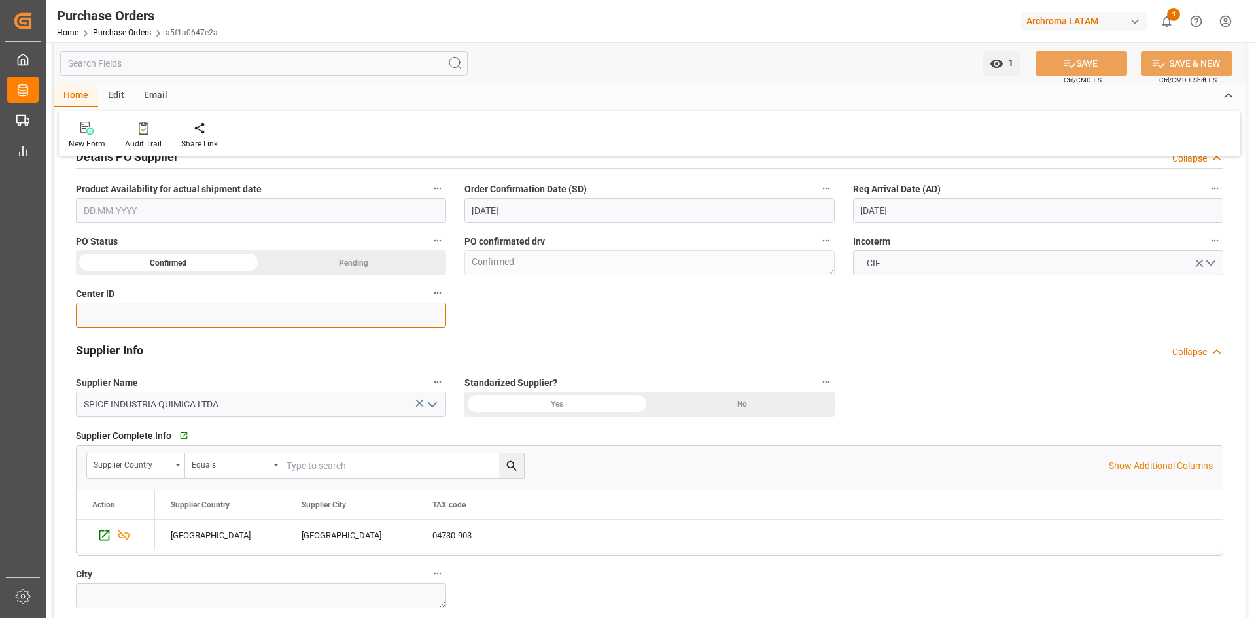
click at [181, 309] on input at bounding box center [261, 315] width 370 height 25
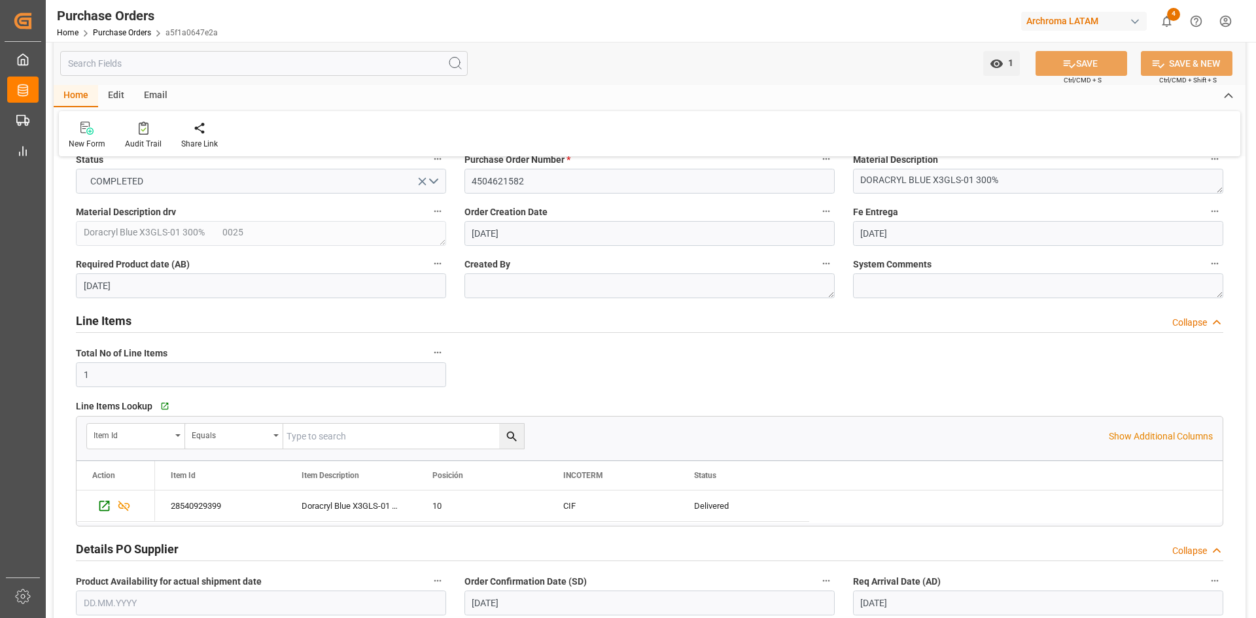
scroll to position [0, 0]
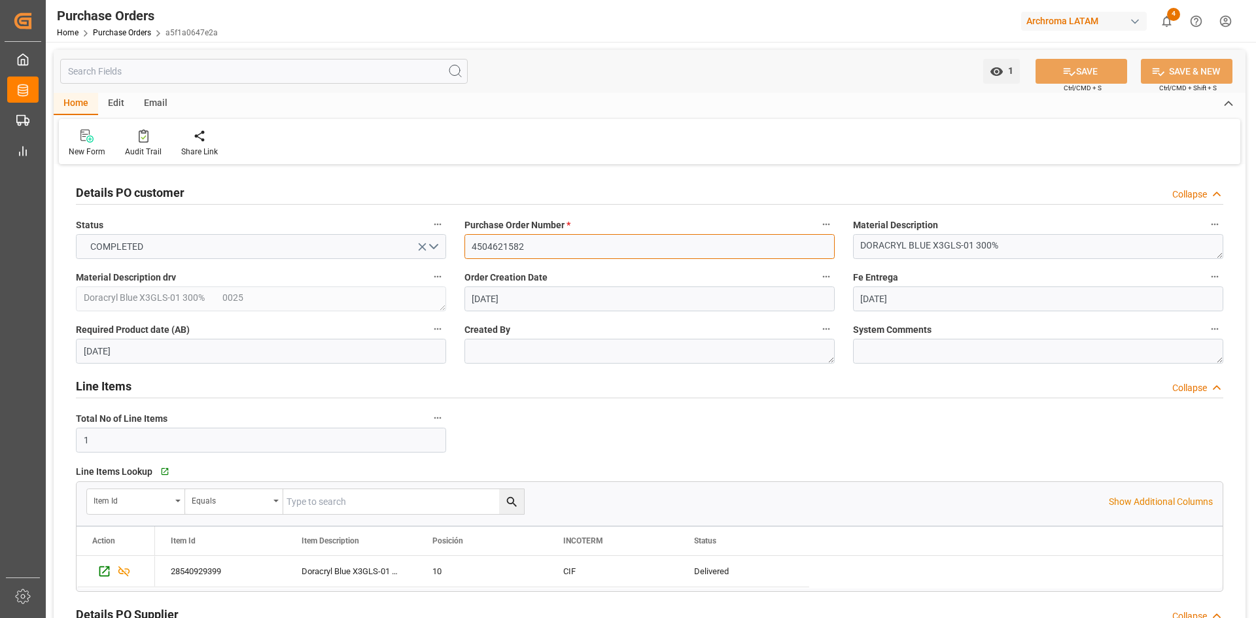
click at [511, 243] on input "4504621582" at bounding box center [649, 246] width 370 height 25
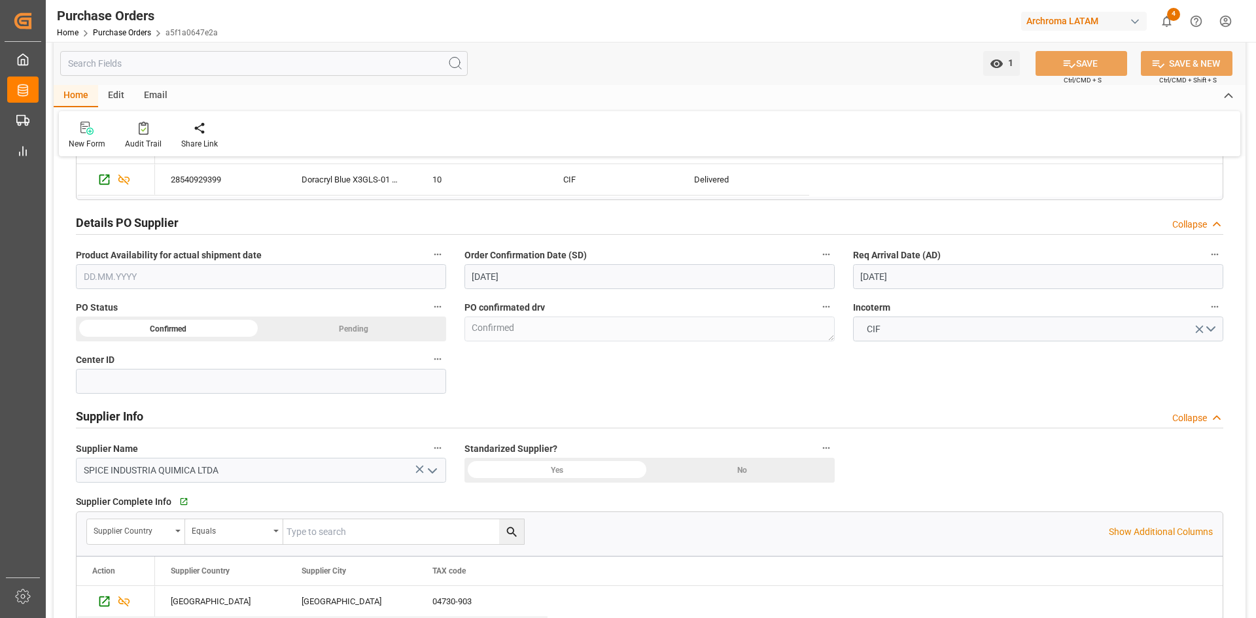
scroll to position [392, 0]
click at [181, 379] on input at bounding box center [261, 380] width 370 height 25
type input "h"
type input "HNAA"
click at [1089, 60] on button "SAVE" at bounding box center [1081, 63] width 92 height 25
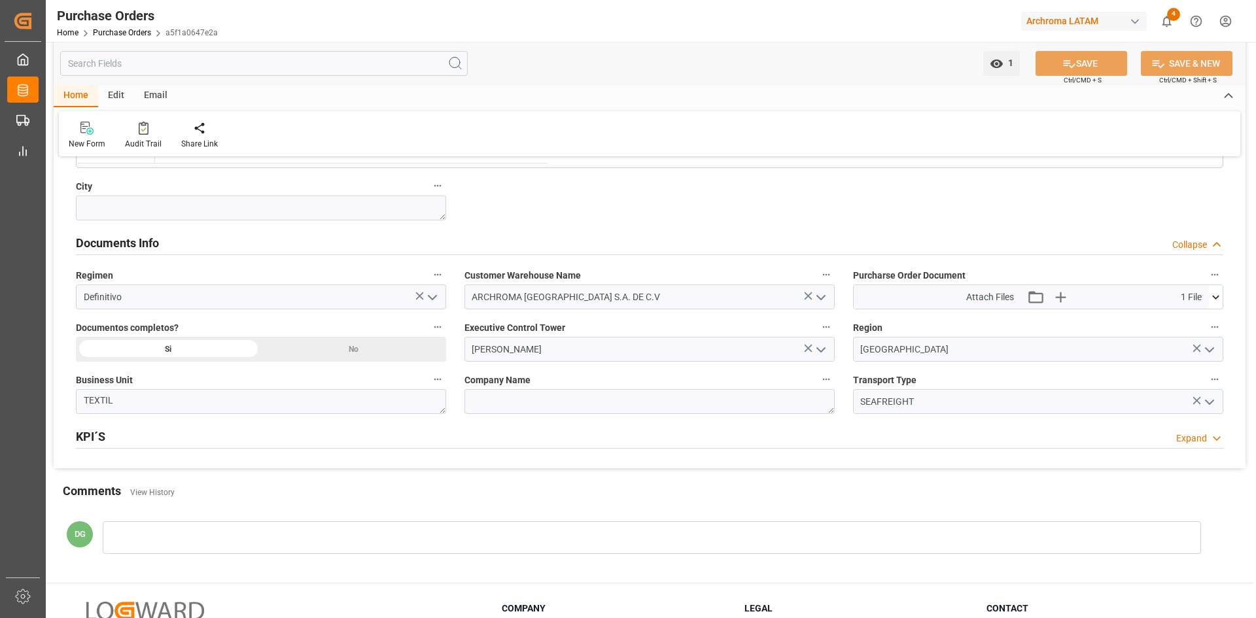
scroll to position [850, 0]
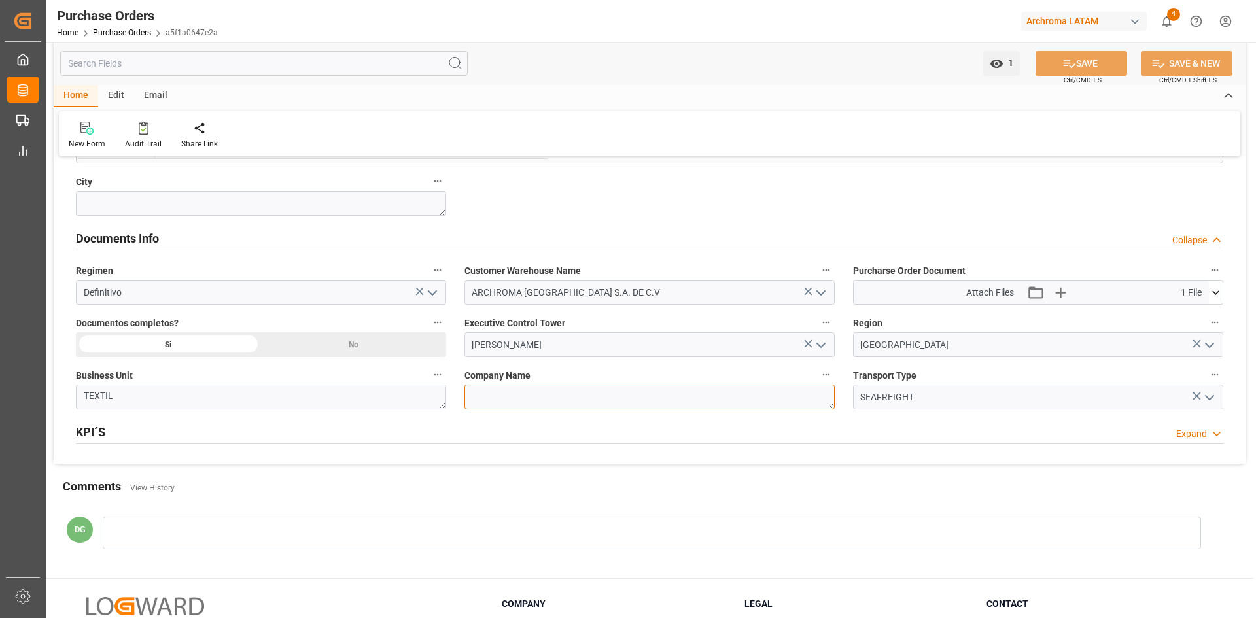
click at [574, 403] on textarea at bounding box center [649, 397] width 370 height 25
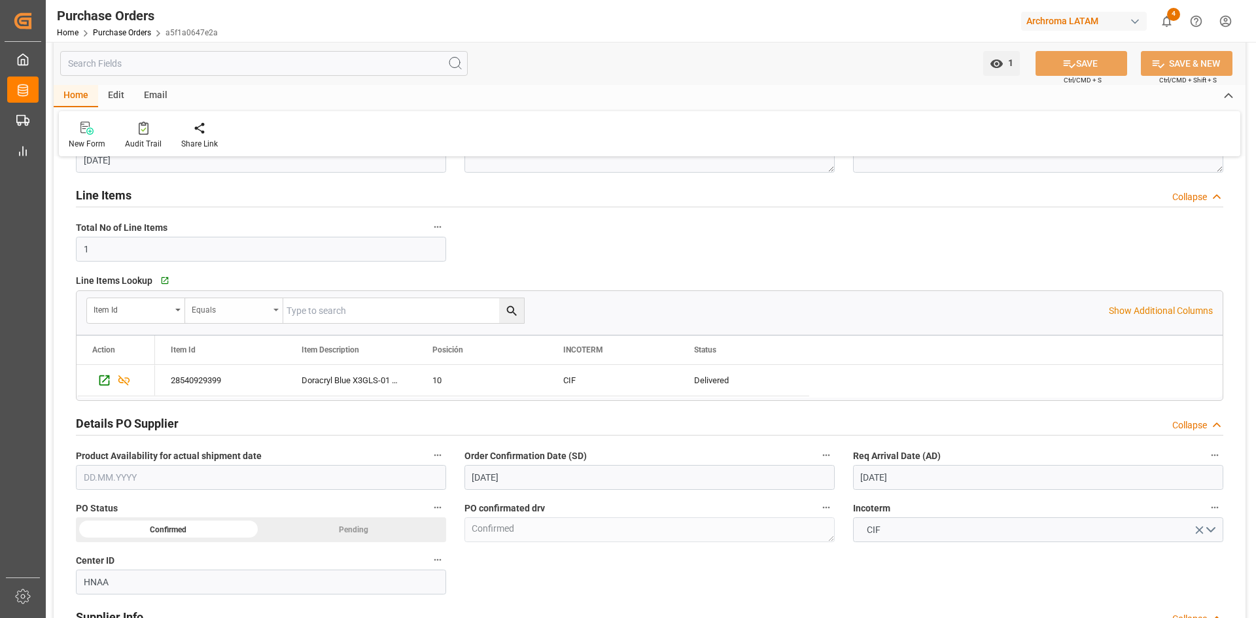
scroll to position [174, 0]
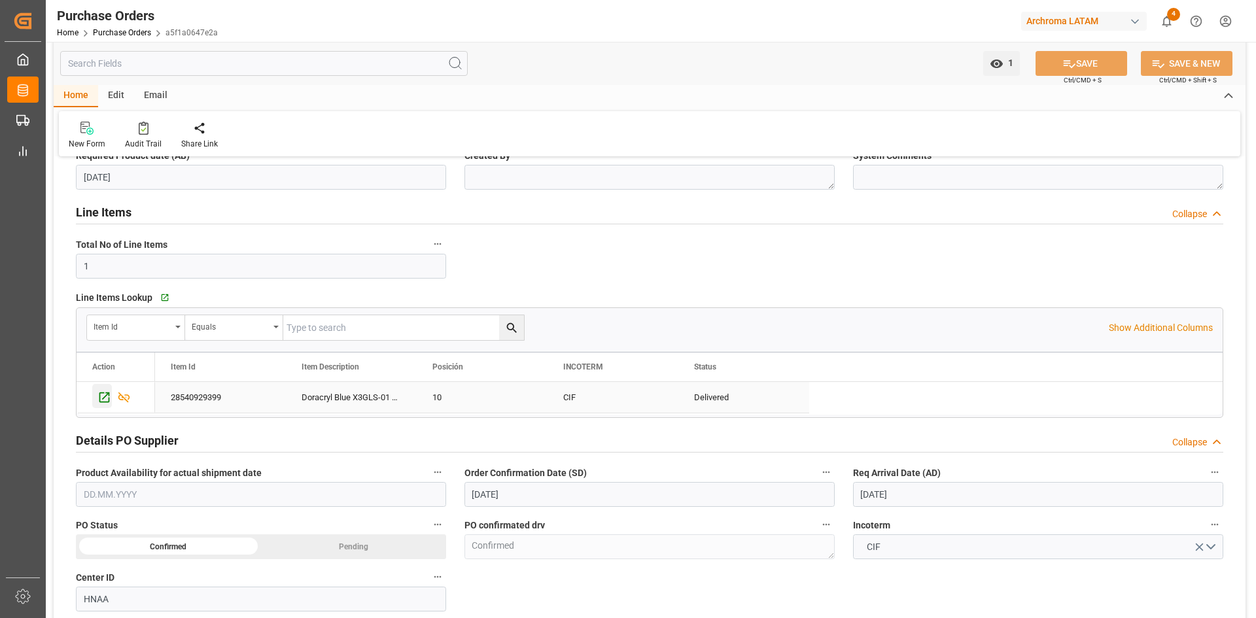
click at [109, 398] on icon "Press SPACE to select this row." at bounding box center [104, 397] width 10 height 10
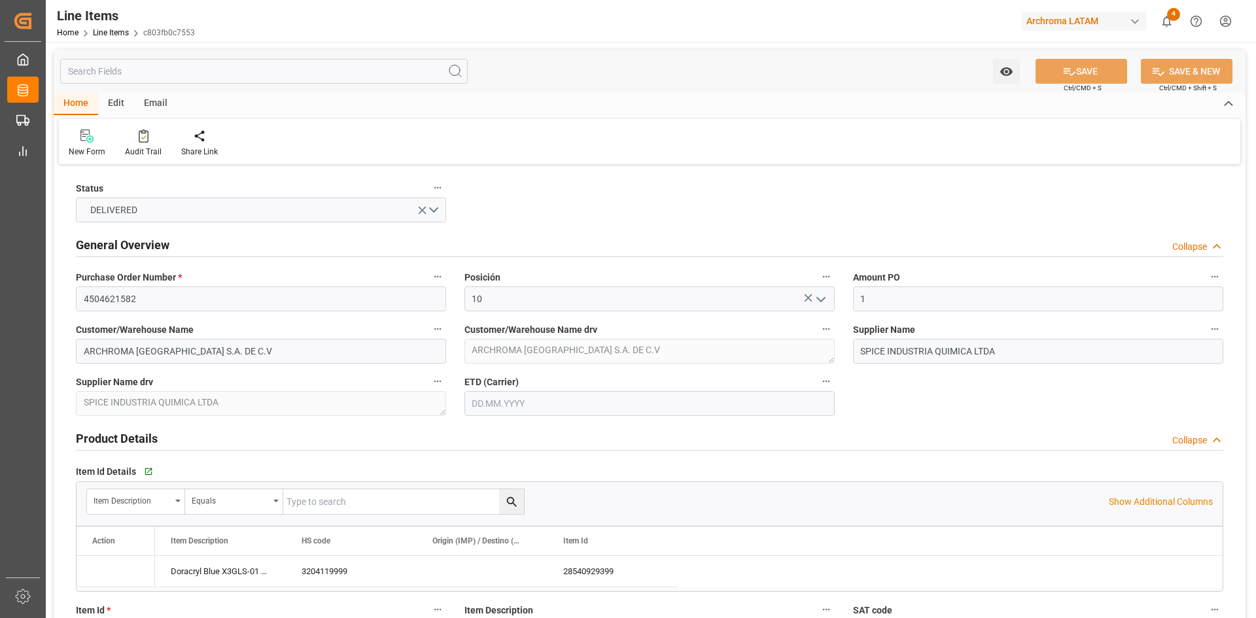
type input "1"
type input "4"
type input "100"
type input "133.3"
type input "2010"
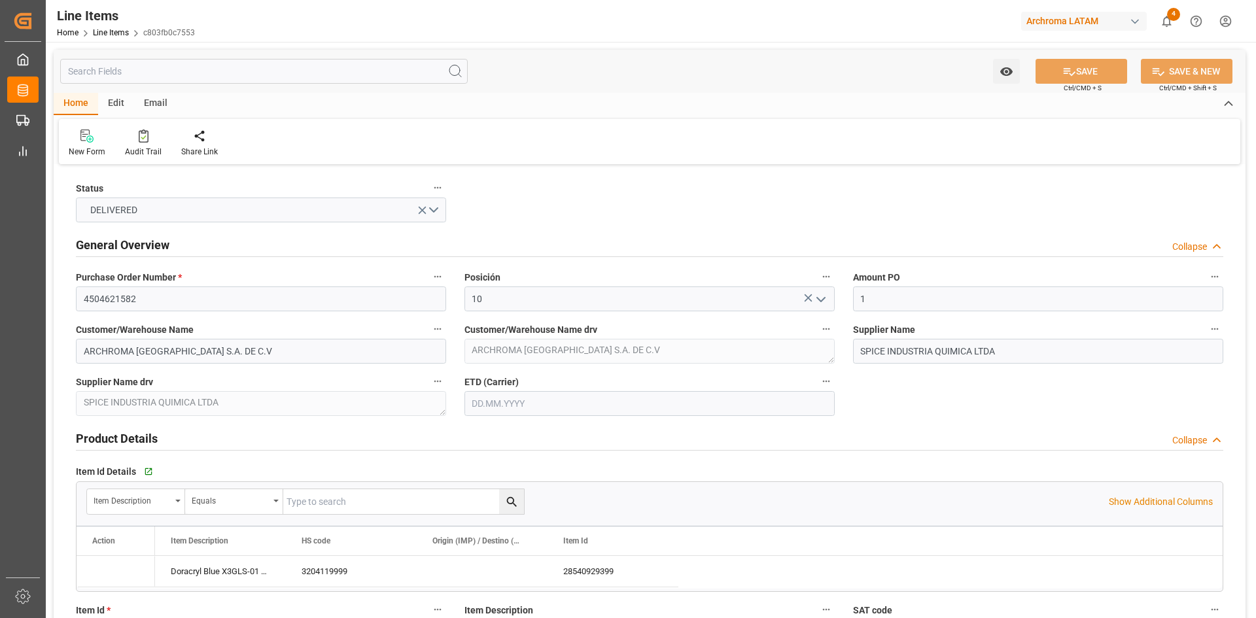
type input "3204119999"
type input "-11"
type input "2"
type input "20.06.2025"
type input "18.06.2025"
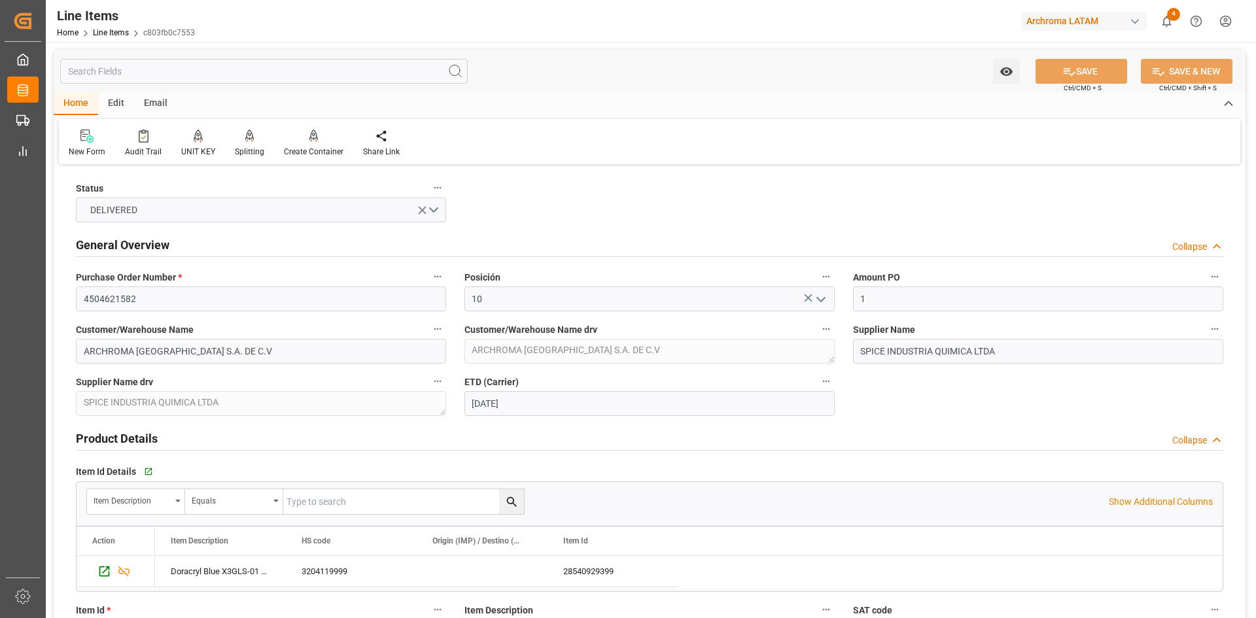
type input "11.08.2025 21:30"
type input "01.07.2025 13:59"
type input "[DATE]"
type input "20.06.2025"
type input "07.07.2025"
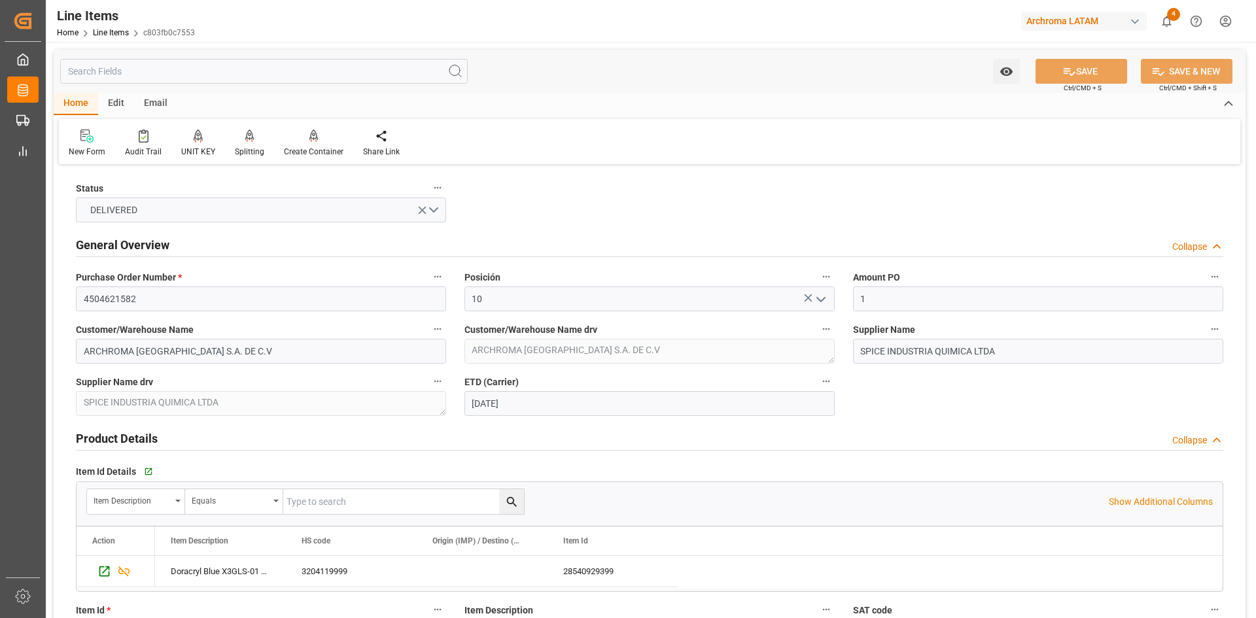
type input "[DATE]"
type input "14.07.2025"
type input "12.07.2025"
type input "20.06.2025"
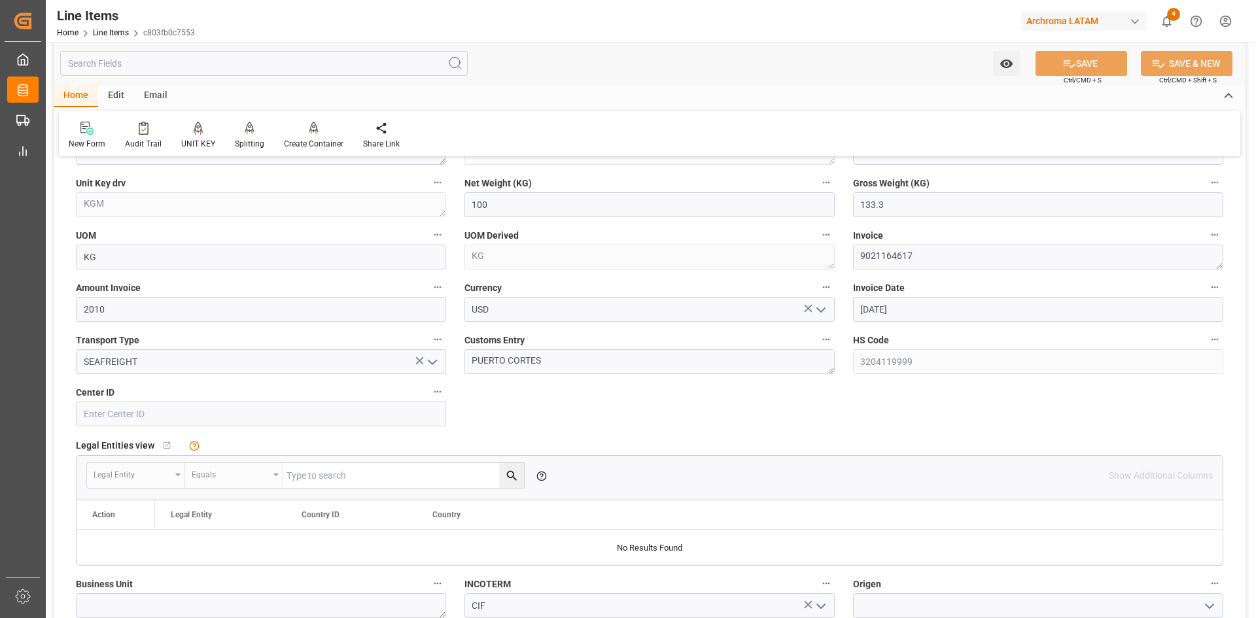
scroll to position [654, 0]
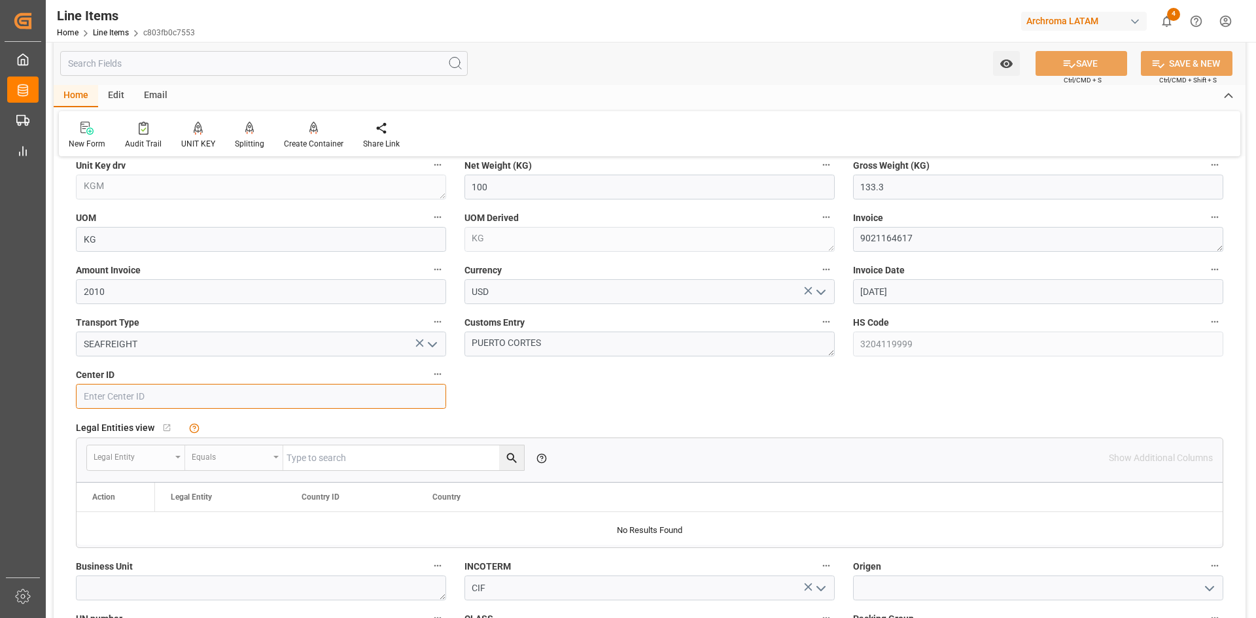
click at [219, 396] on input at bounding box center [261, 396] width 370 height 25
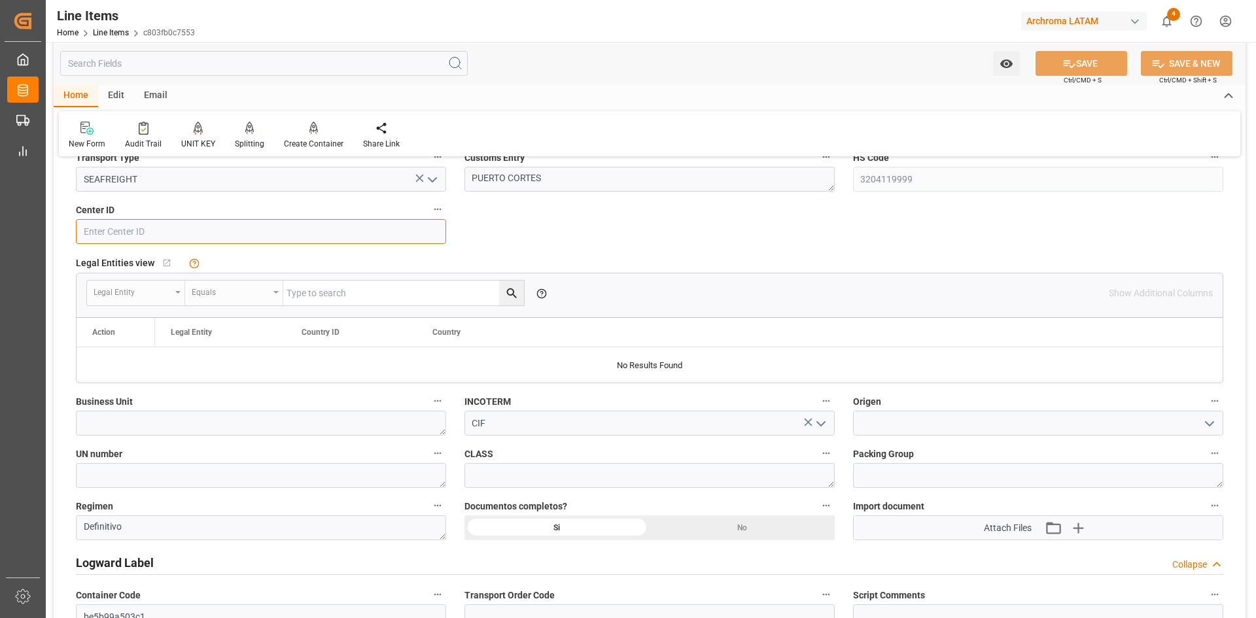
scroll to position [850, 0]
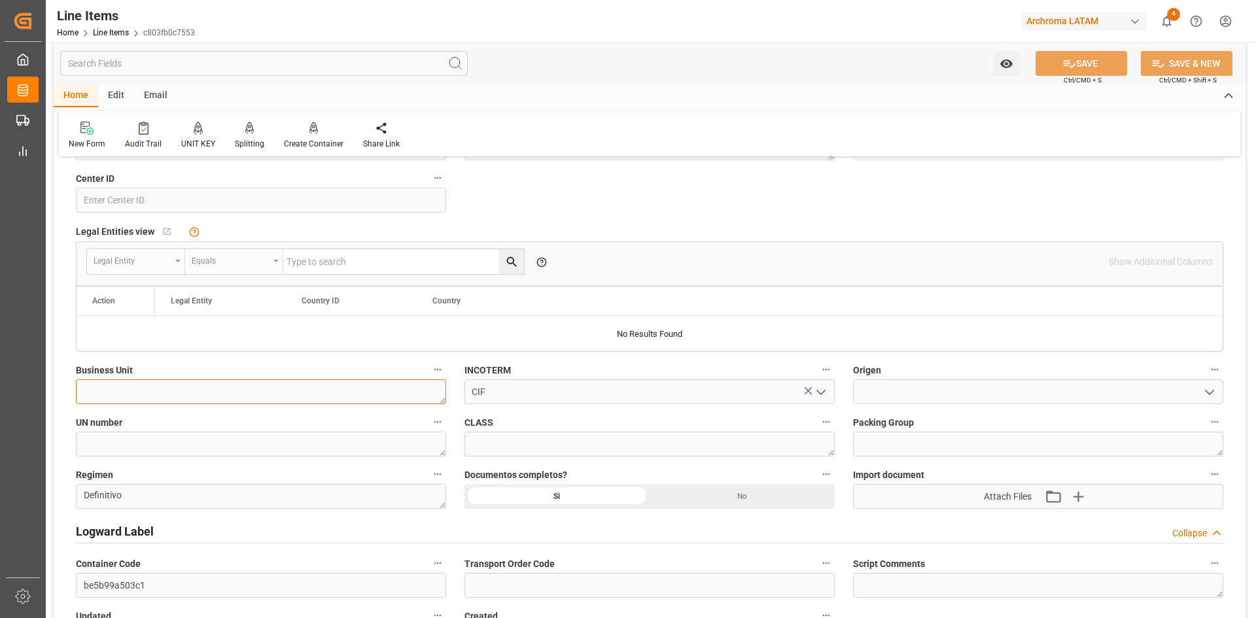
click at [179, 392] on textarea at bounding box center [261, 391] width 370 height 25
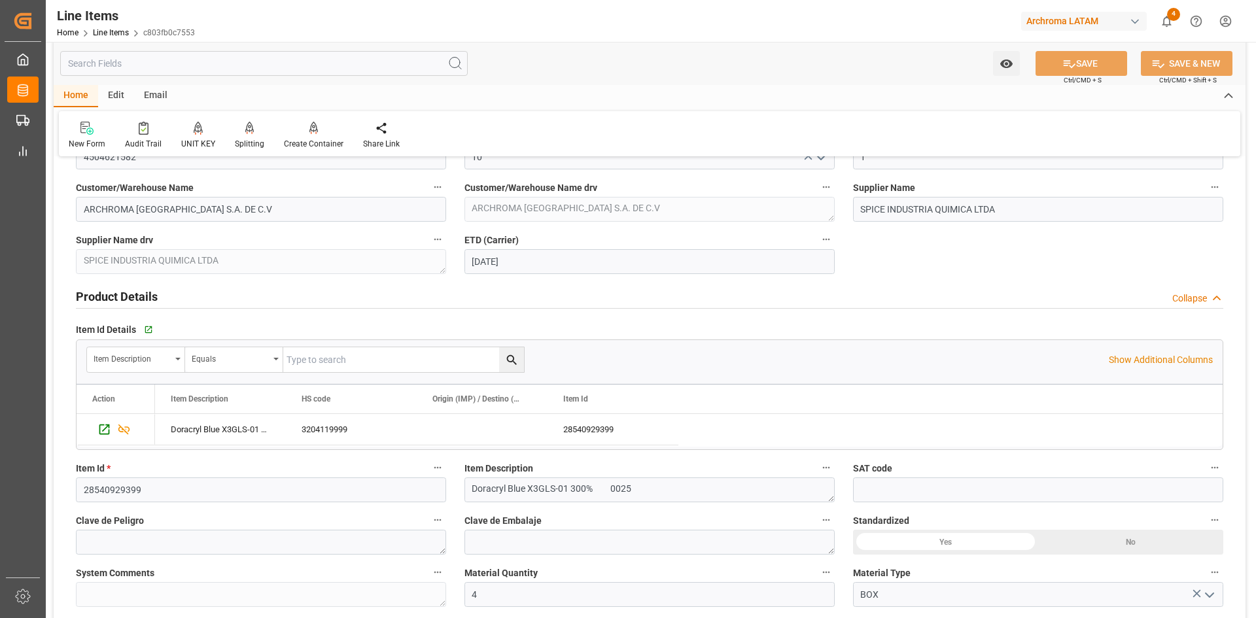
scroll to position [65, 0]
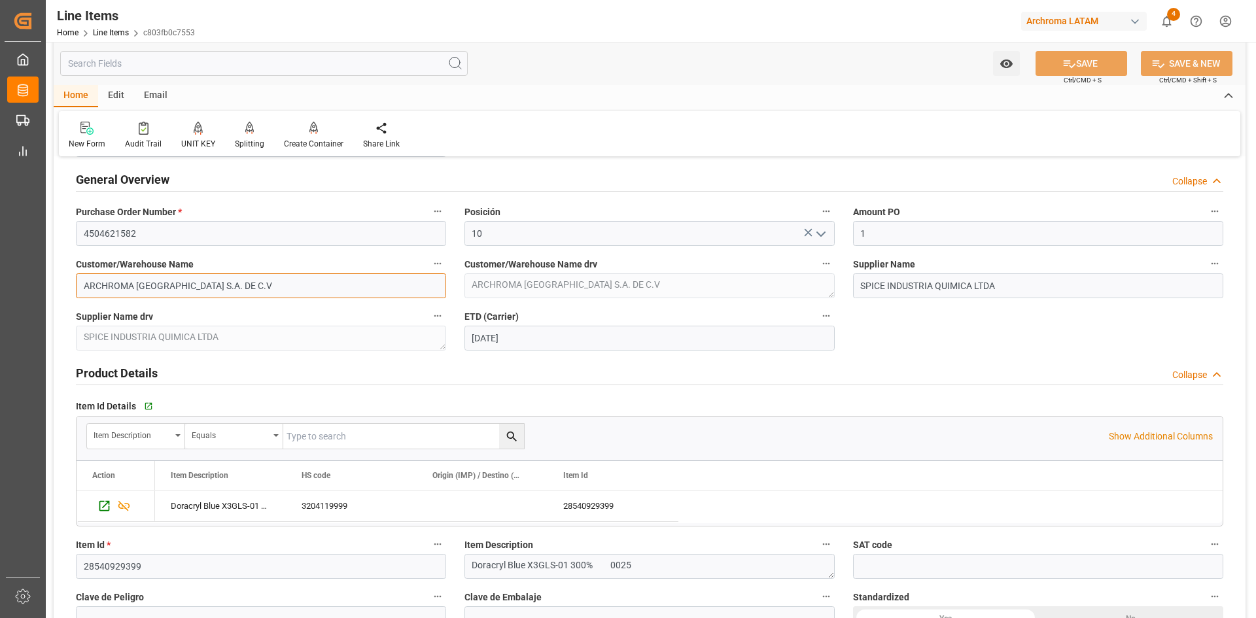
drag, startPoint x: 82, startPoint y: 286, endPoint x: 258, endPoint y: 285, distance: 176.6
click at [258, 285] on input "ARCHROMA [GEOGRAPHIC_DATA] S.A. DE C.V" at bounding box center [261, 285] width 370 height 25
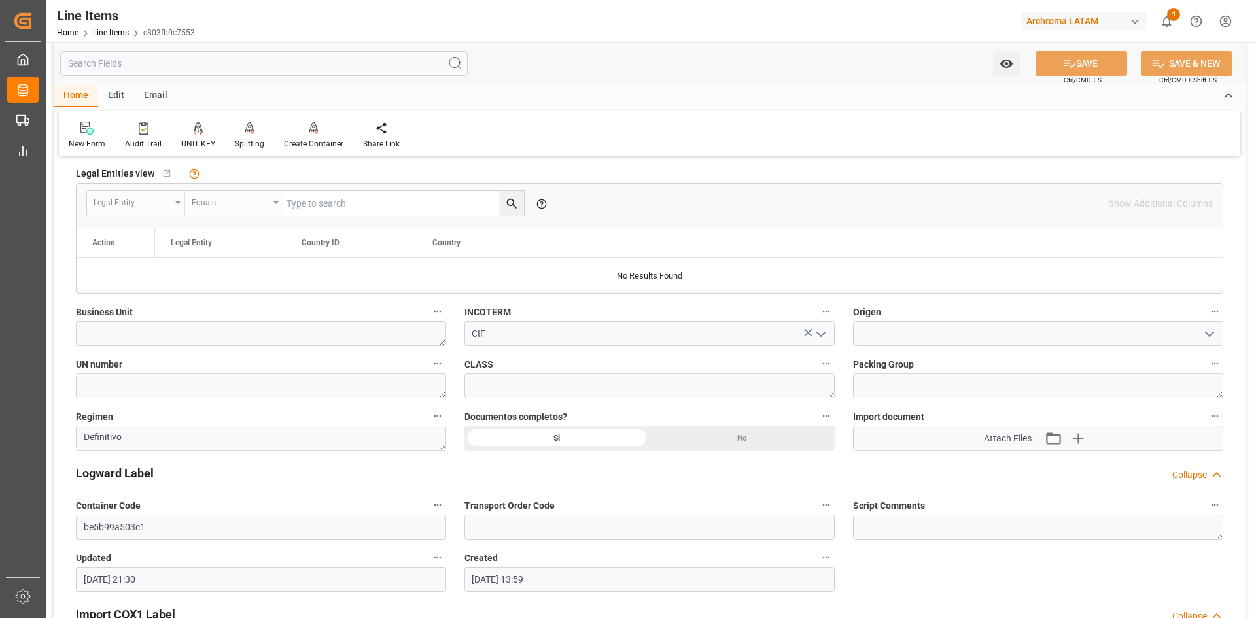
scroll to position [916, 0]
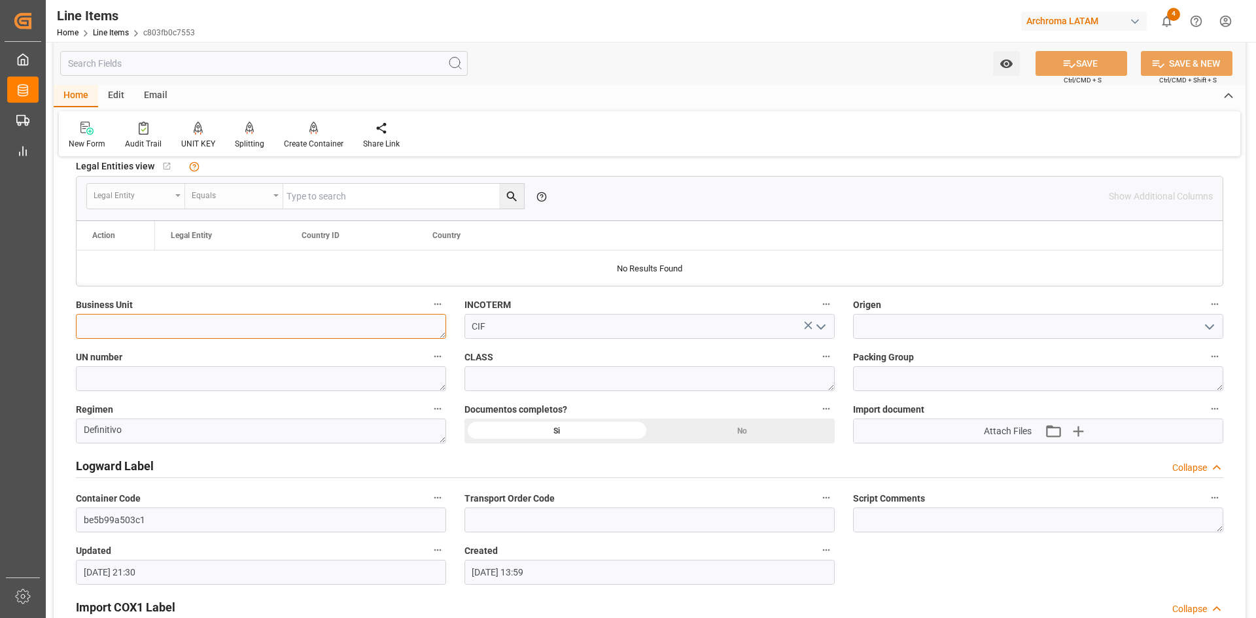
click at [137, 327] on textarea at bounding box center [261, 326] width 370 height 25
paste textarea "ARCHROMA [GEOGRAPHIC_DATA] S.A. DE C.V"
type textarea "ARCHROMA [GEOGRAPHIC_DATA] S.A. DE C.V"
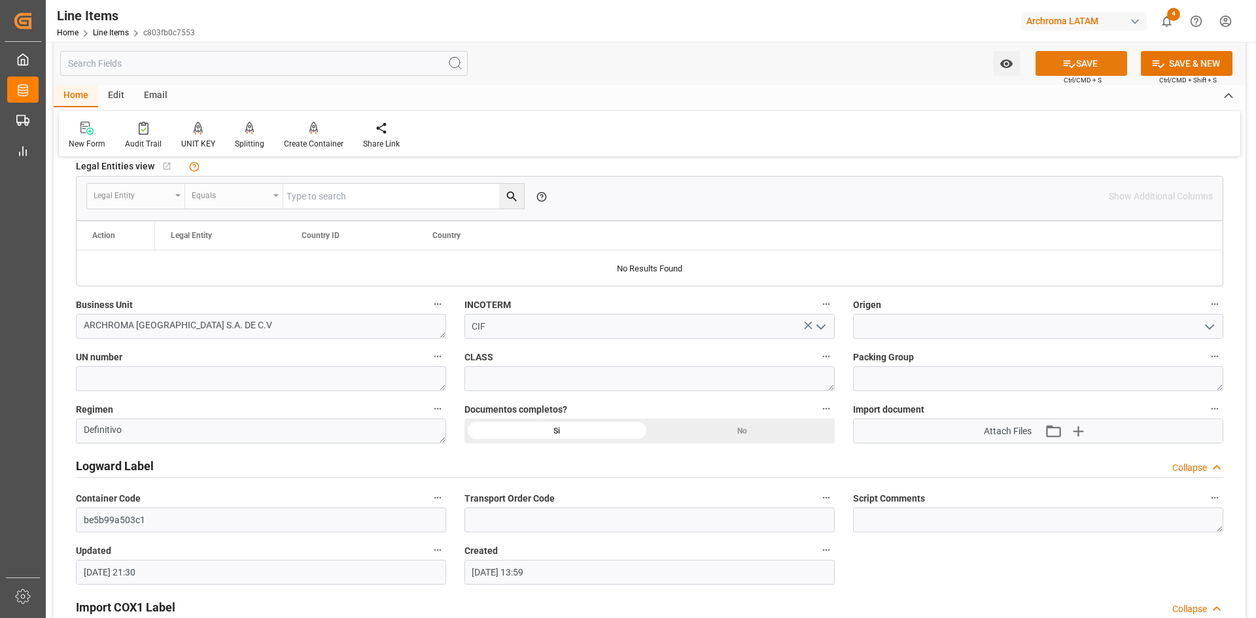
click at [1073, 72] on button "SAVE" at bounding box center [1081, 63] width 92 height 25
click at [1207, 320] on icon "open menu" at bounding box center [1210, 327] width 16 height 16
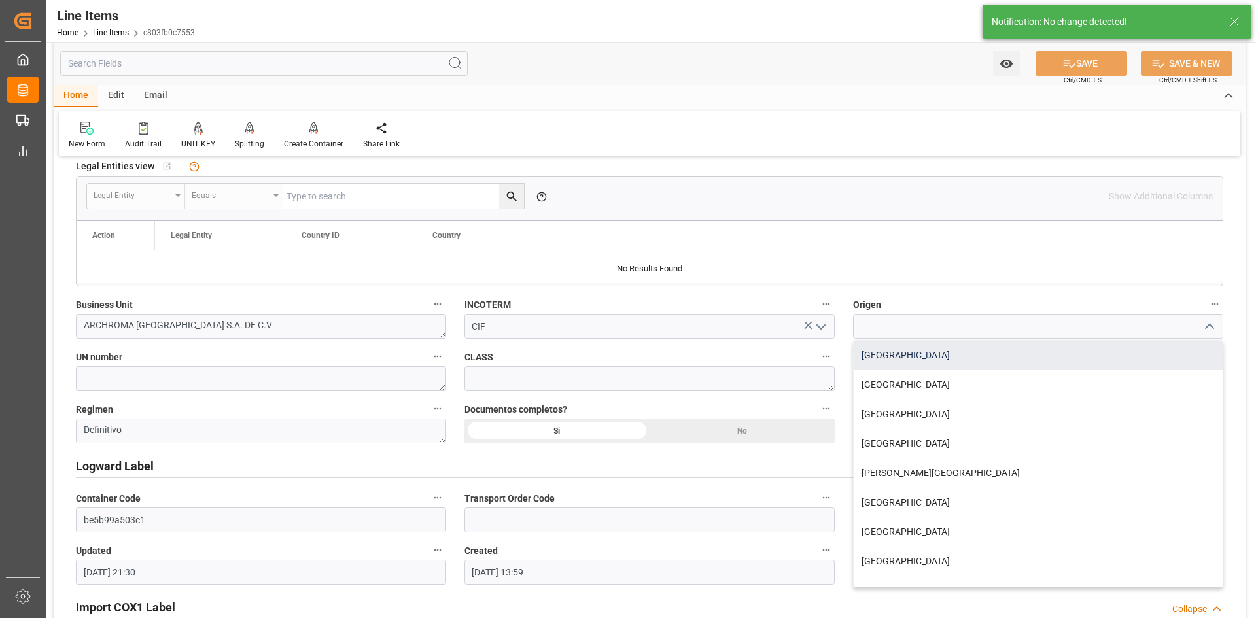
click at [927, 363] on div "BRASIL" at bounding box center [1038, 355] width 369 height 29
type input "BRASIL"
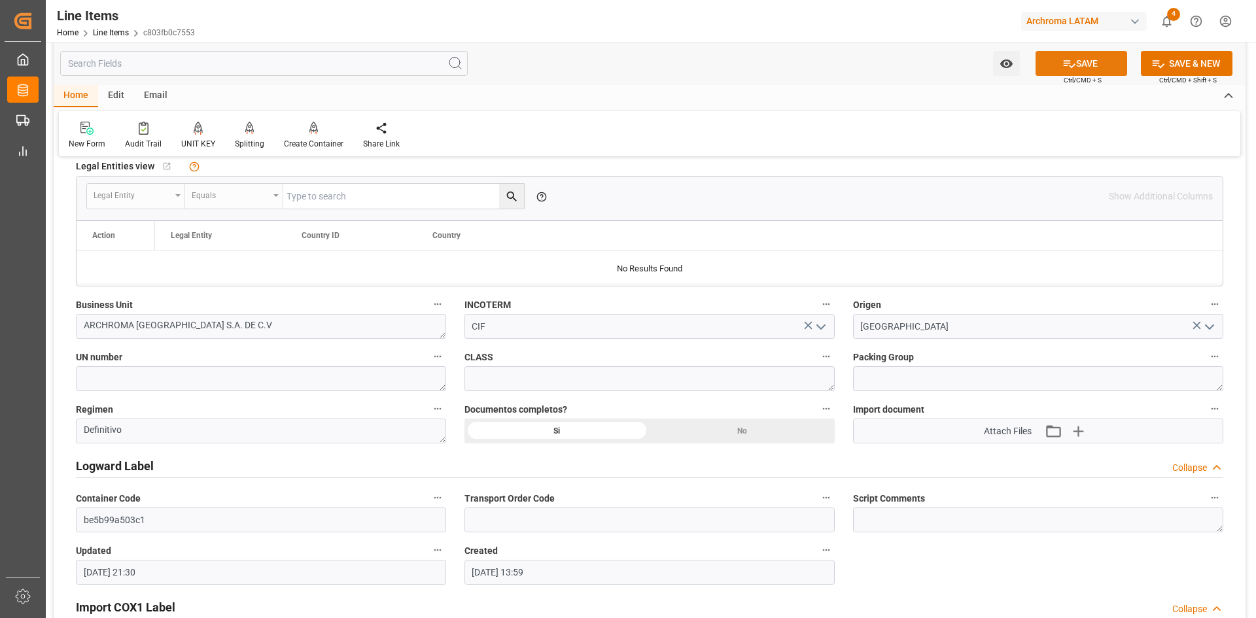
click at [1099, 69] on button "SAVE" at bounding box center [1081, 63] width 92 height 25
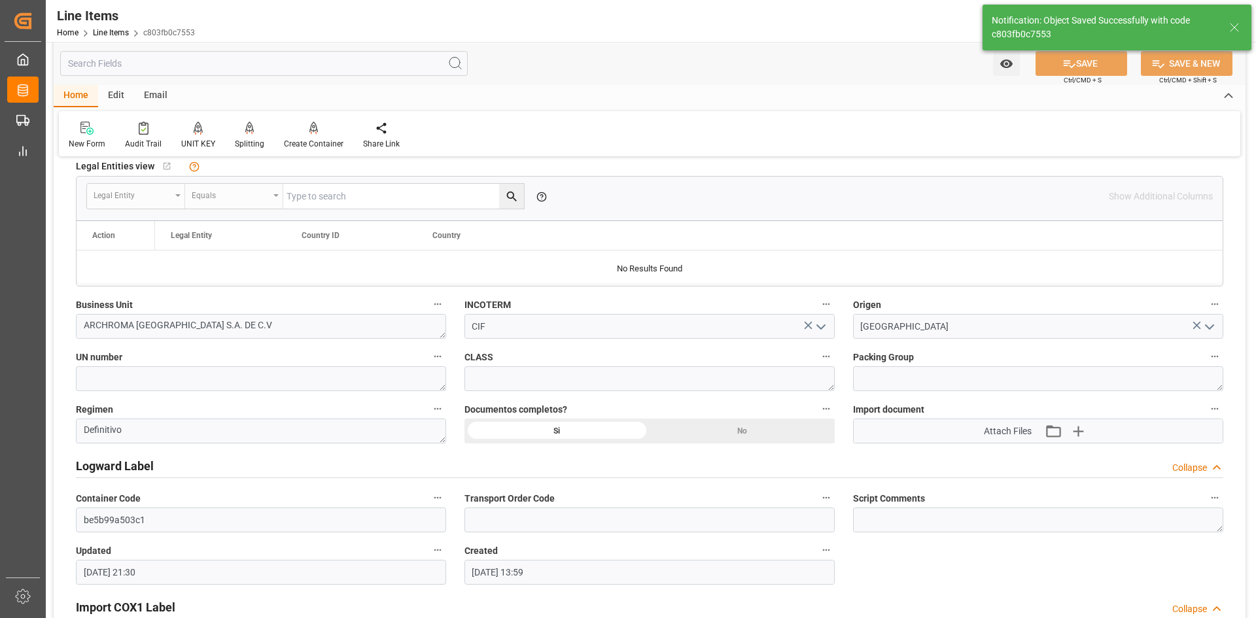
type input "[DATE] 21:44"
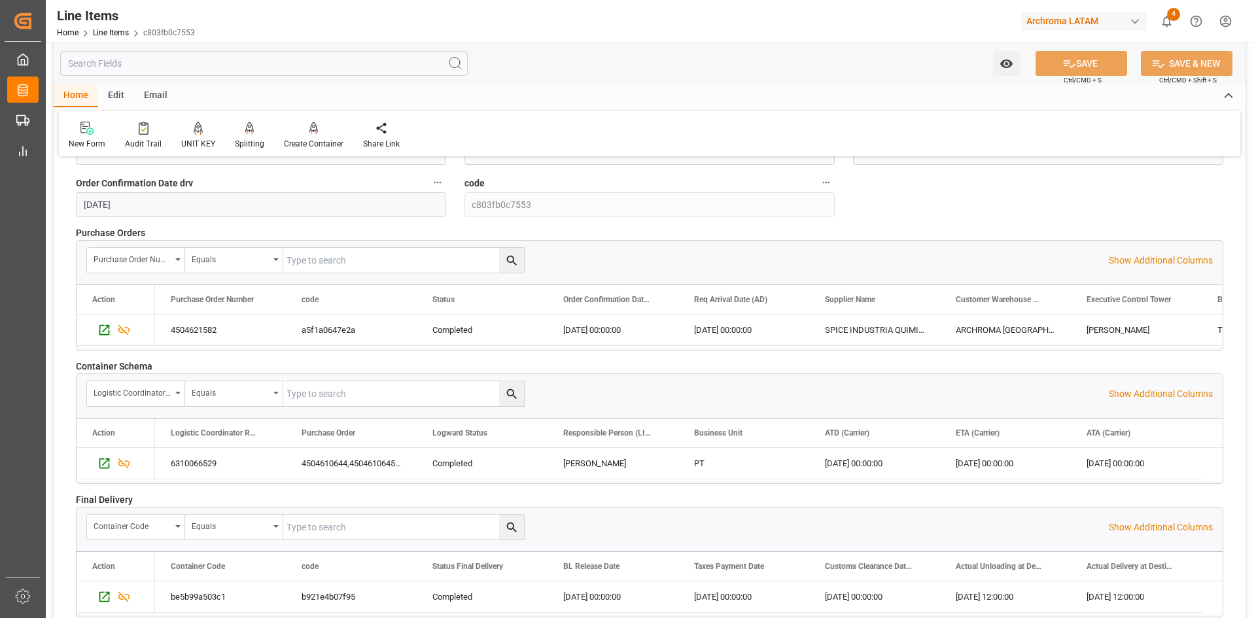
scroll to position [1897, 0]
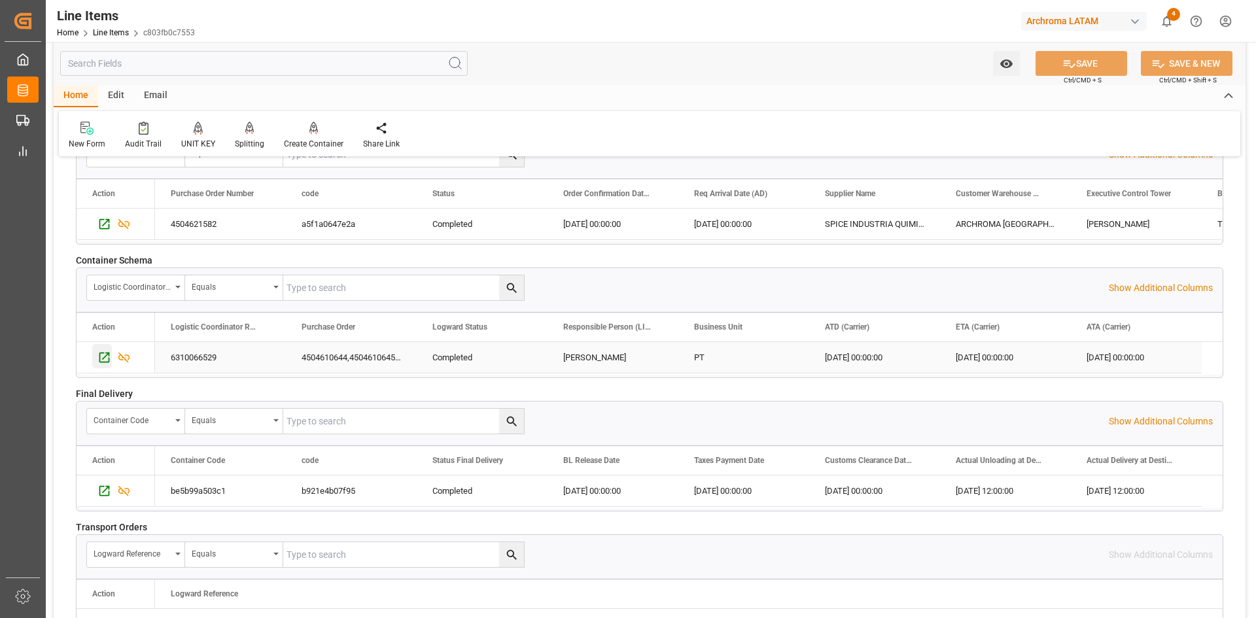
click at [105, 358] on icon "Press SPACE to select this row." at bounding box center [104, 358] width 10 height 10
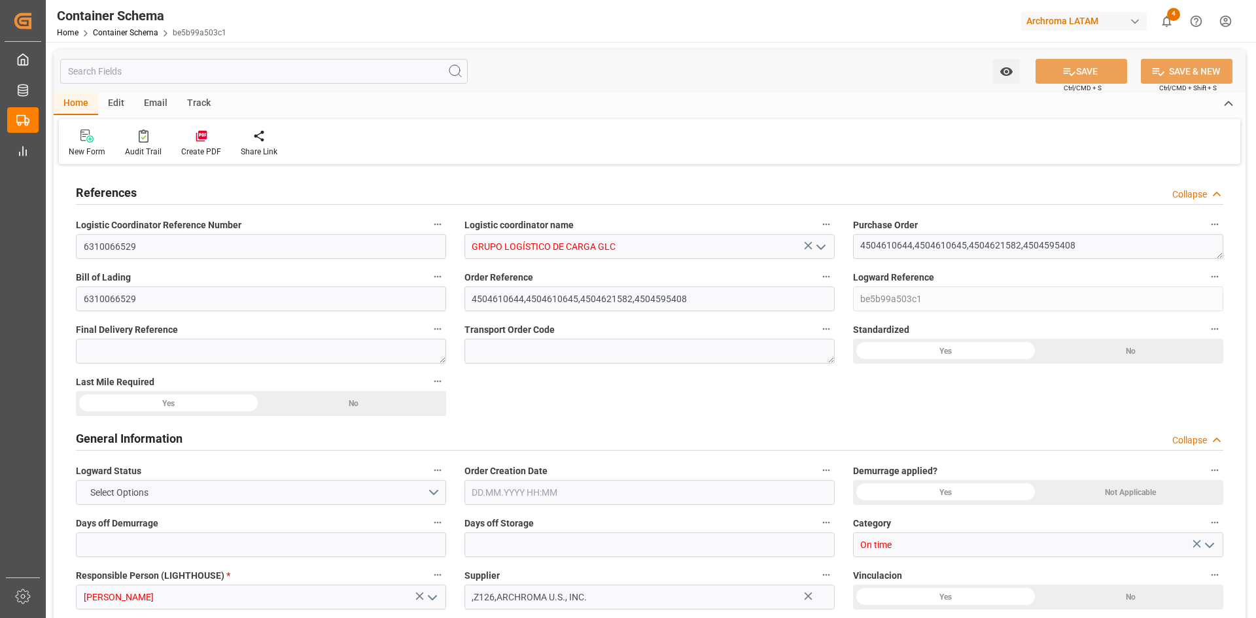
click at [322, 124] on div "New Form Audit Trail Create PDF Share Link" at bounding box center [649, 141] width 1181 height 45
type input "0"
type input "3"
type input "0"
type input "4"
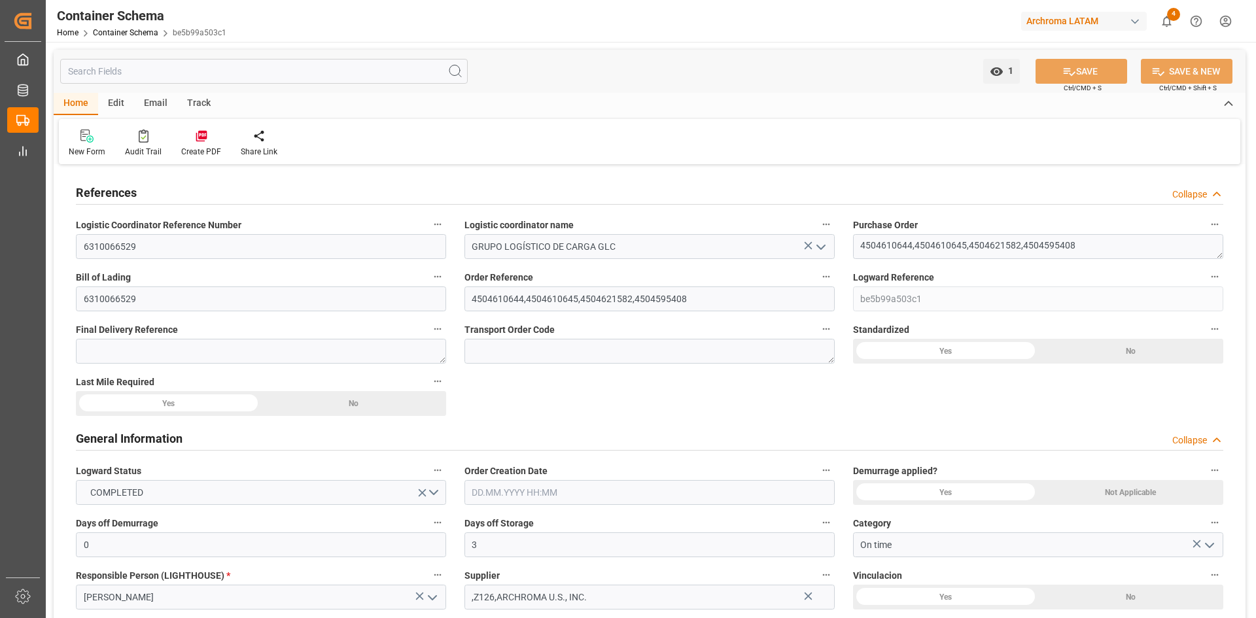
type input "4"
type input "16"
type input "10615"
type input "14357.695"
type input "Maersk"
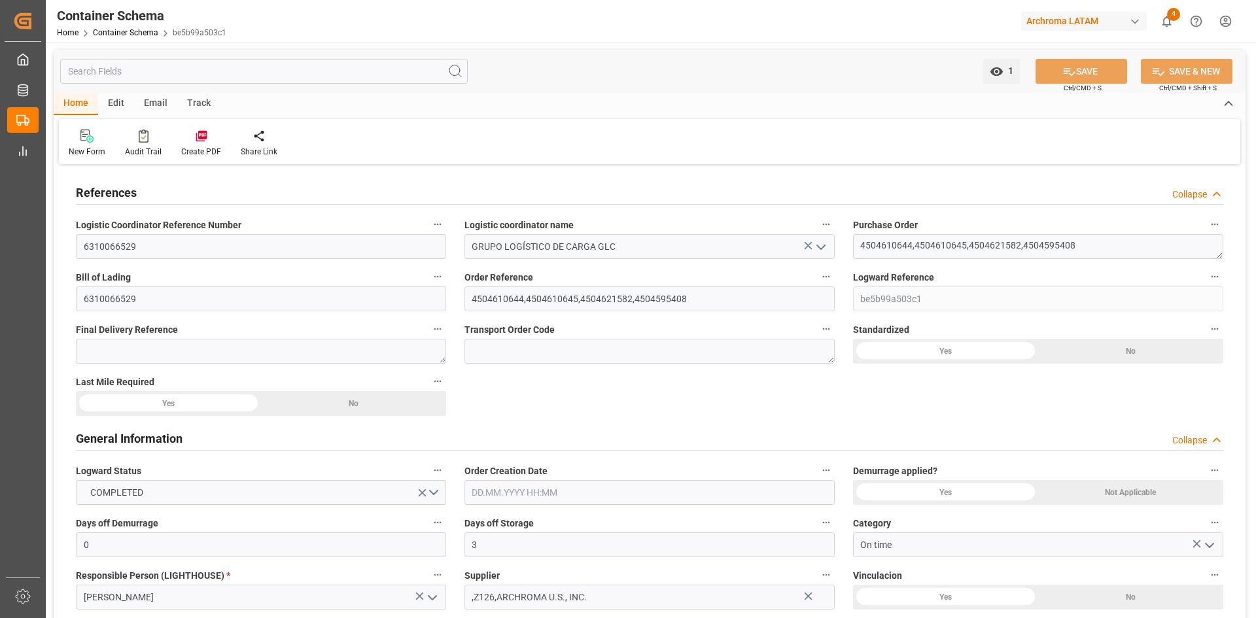
type input "Maersk Line AS"
type input "USSAV"
type input "USSH8"
type input "HNPCR"
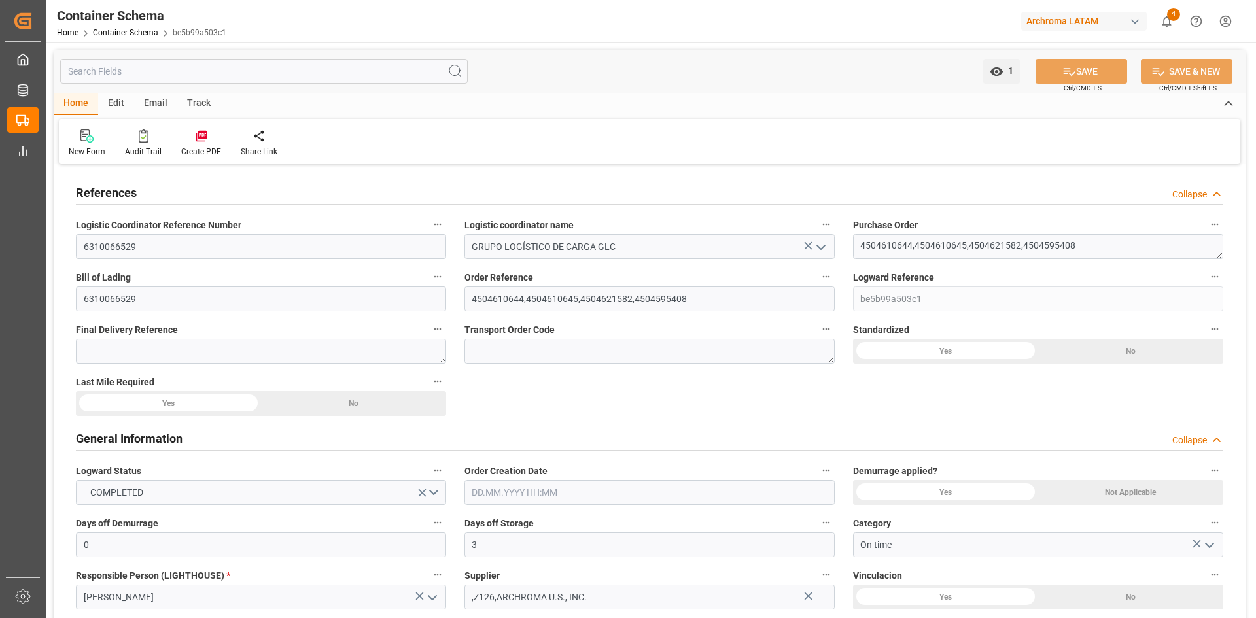
type input "HNPCR"
type input "9320001"
type input "0"
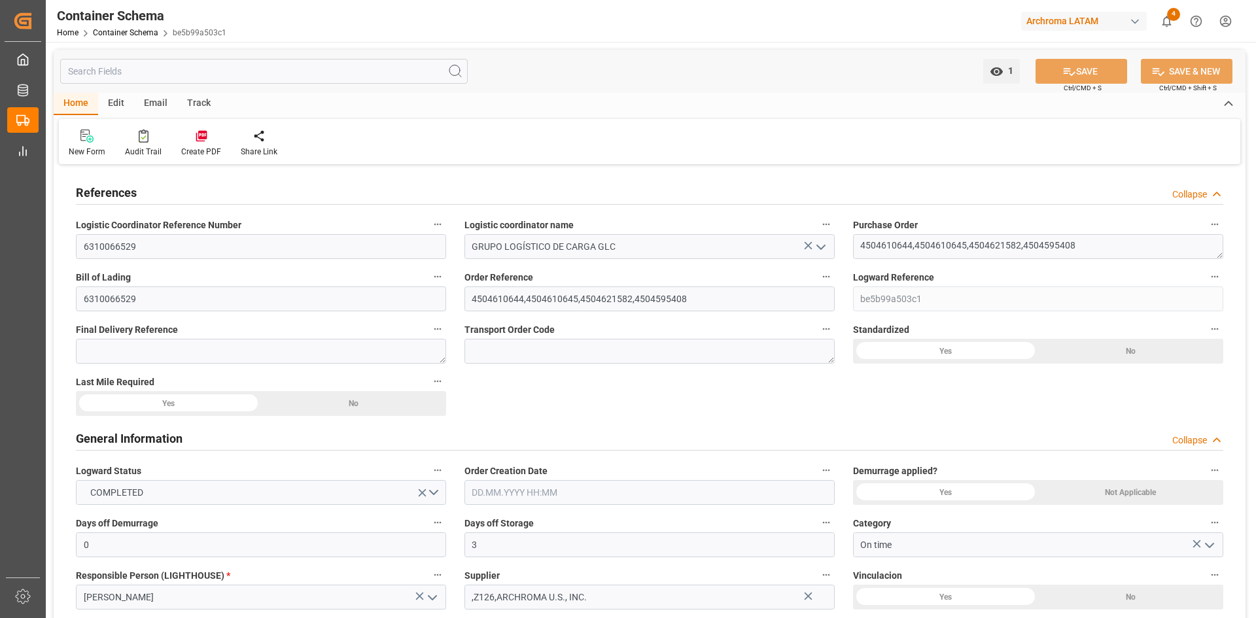
type input "0"
type input "5"
type input "46"
type input "16"
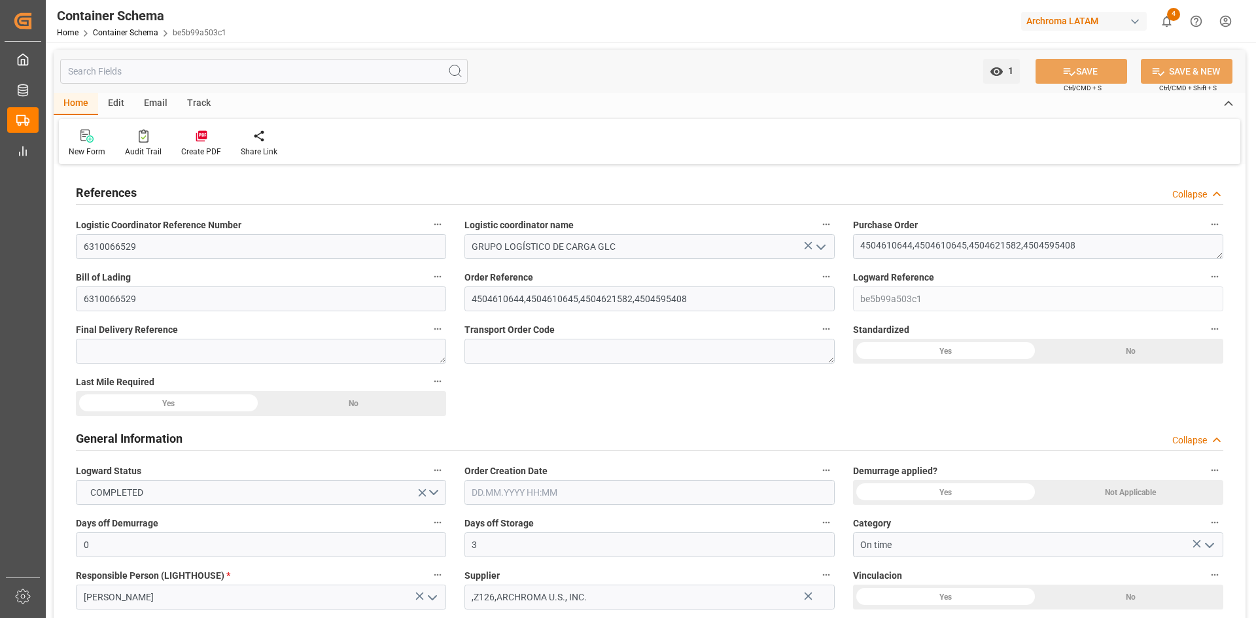
type input "0"
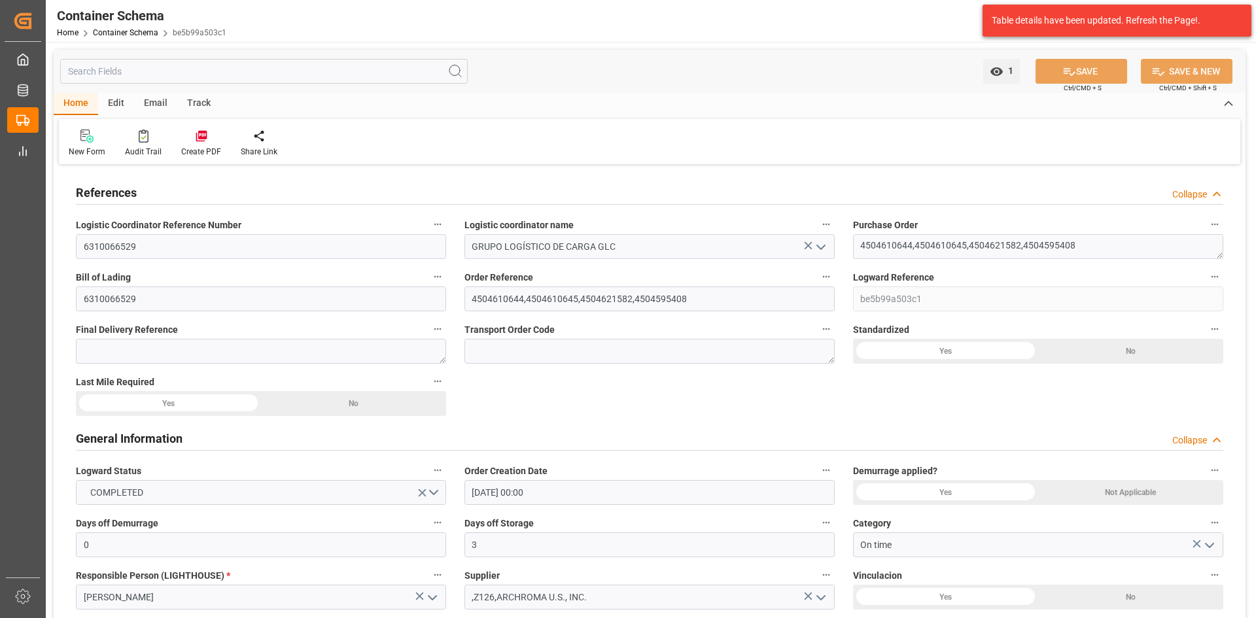
type input "[DATE] 00:00"
type input "[DATE]"
type input "04.07.2025"
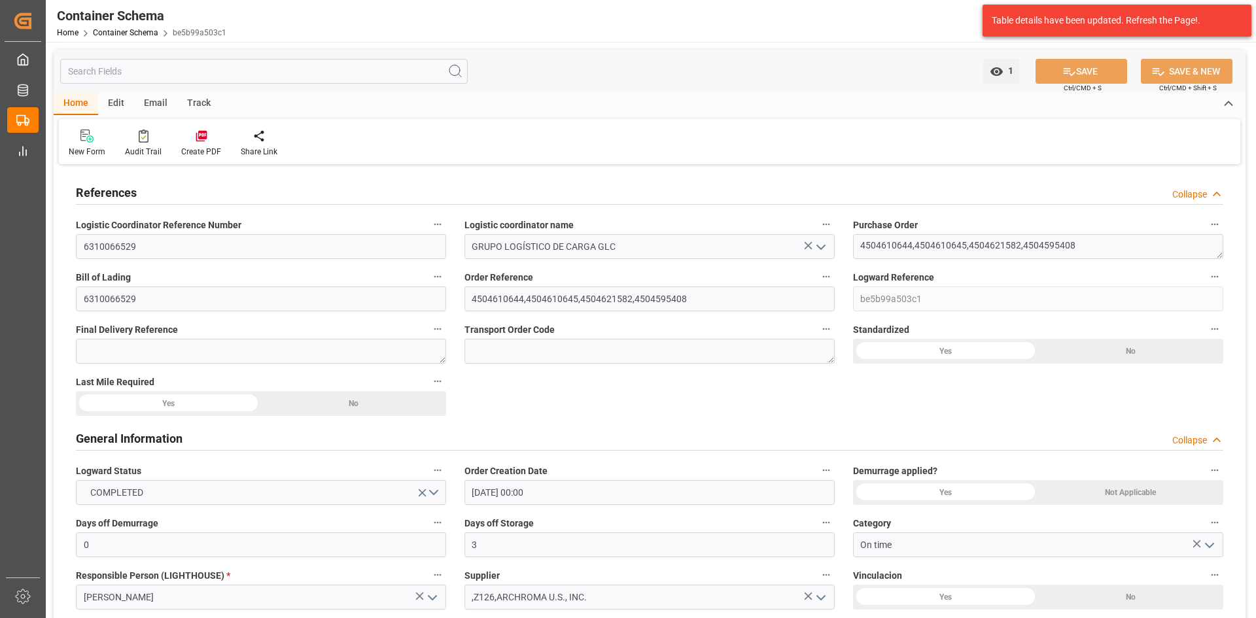
type input "[DATE]"
type input "11.08.2025 21:44"
type input "[DATE] 14:36"
type input "[DATE]"
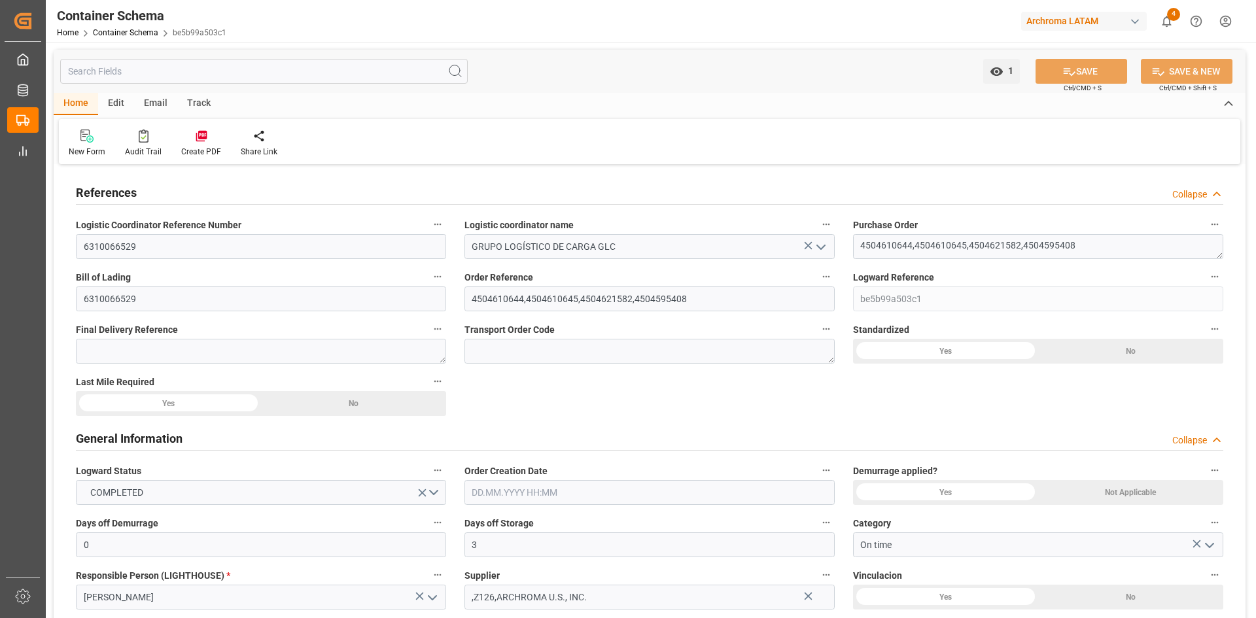
type input "0"
type input "3"
type input "0"
type input "4"
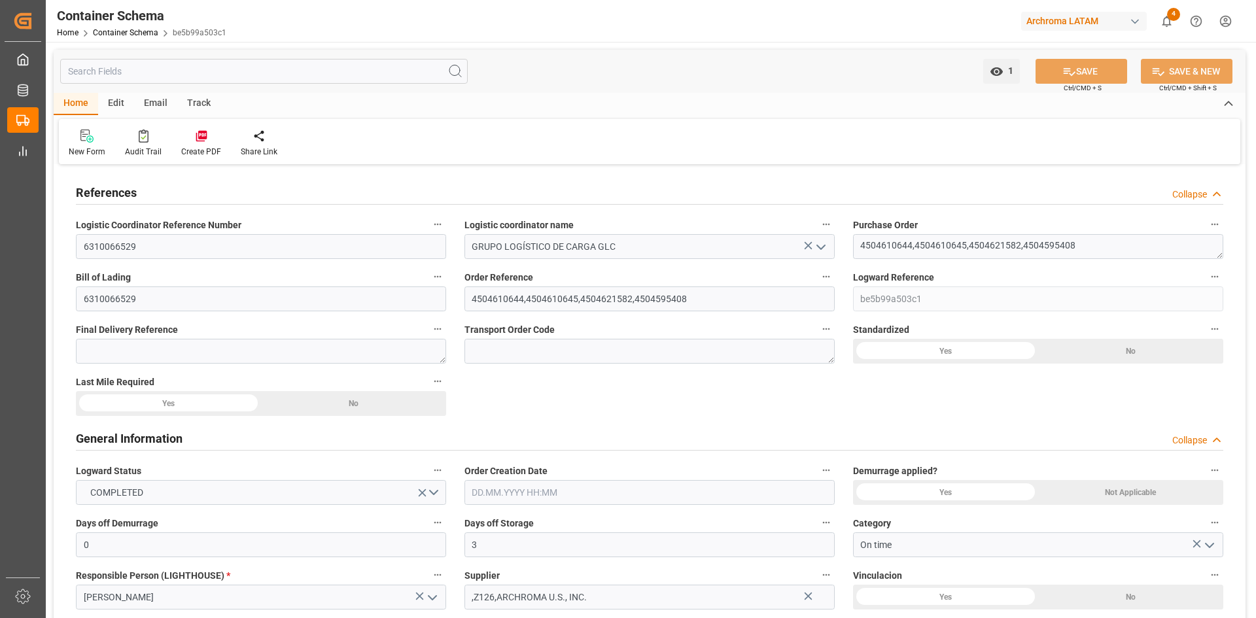
type input "16"
type input "10615"
type input "14357.695"
type input "Maersk"
type input "Maersk Line AS"
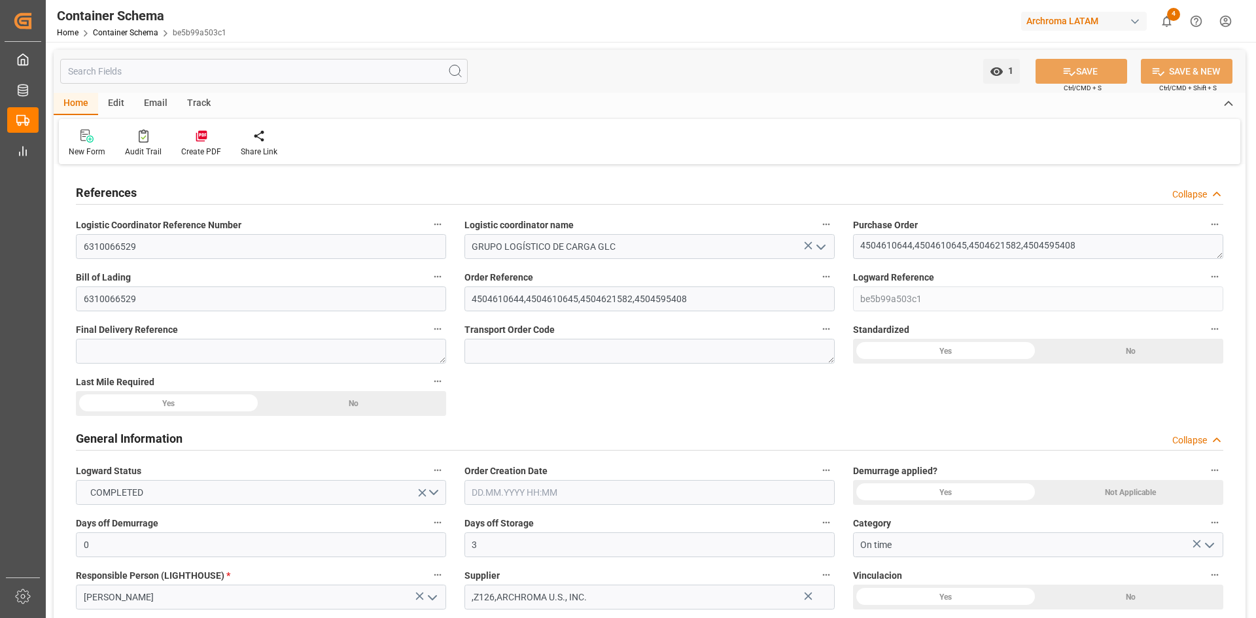
type input "USSAV"
type input "USSH8"
type input "HNPCR"
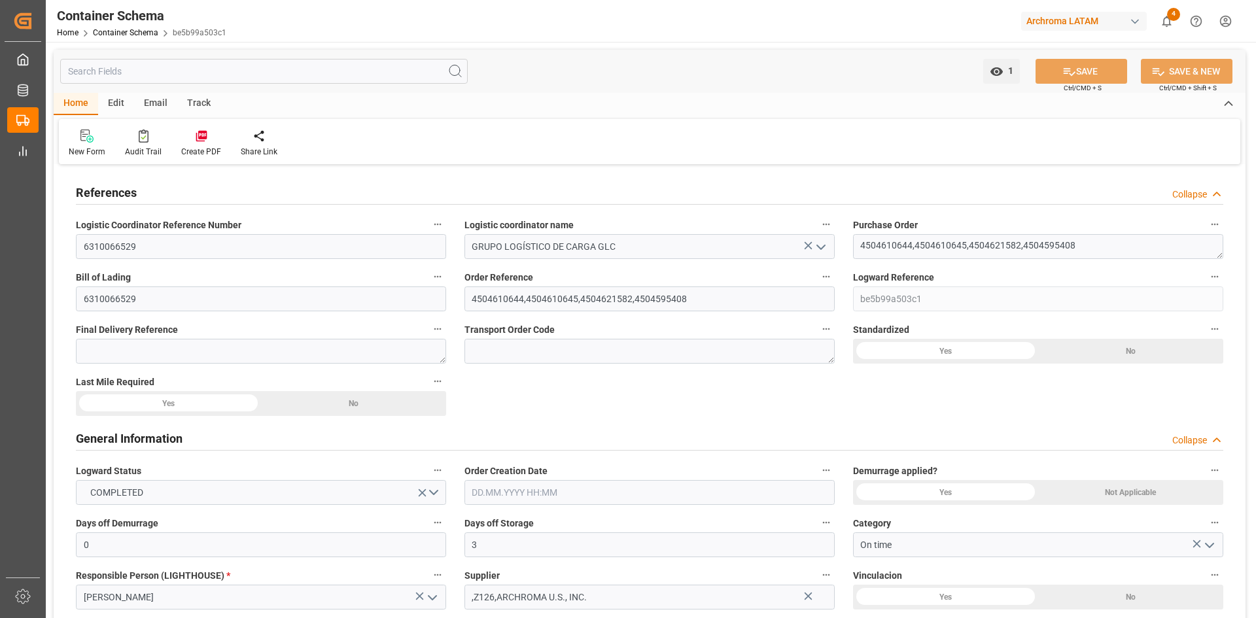
type input "9320001"
type input "0"
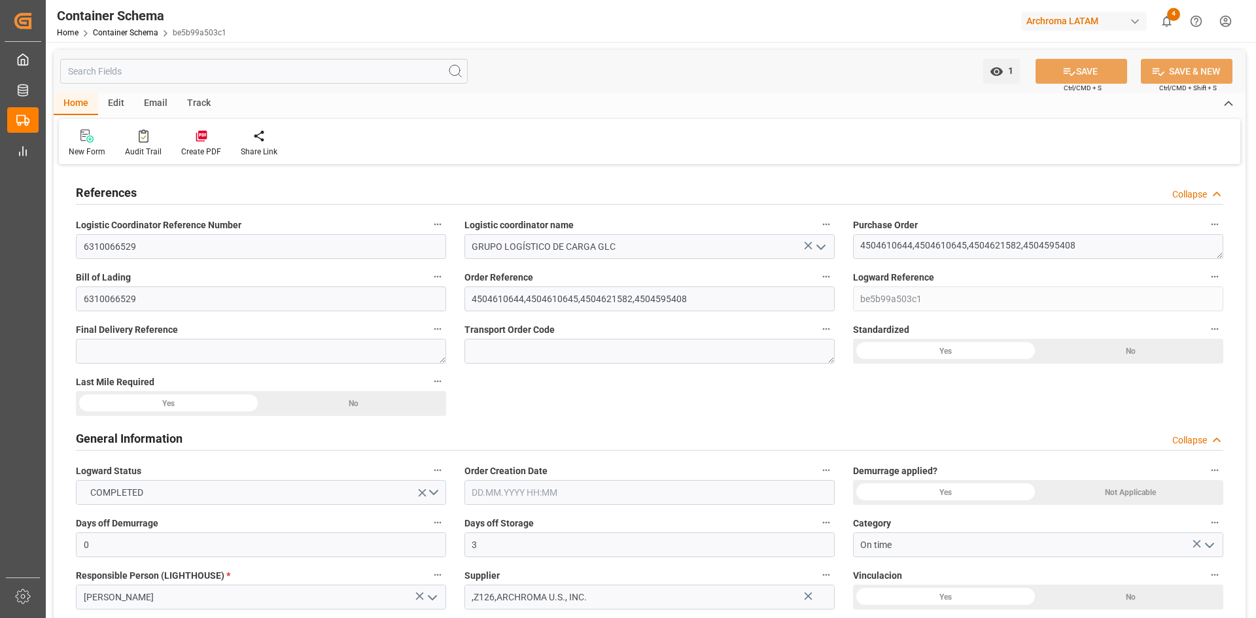
type input "5"
type input "46"
type input "16"
type input "0"
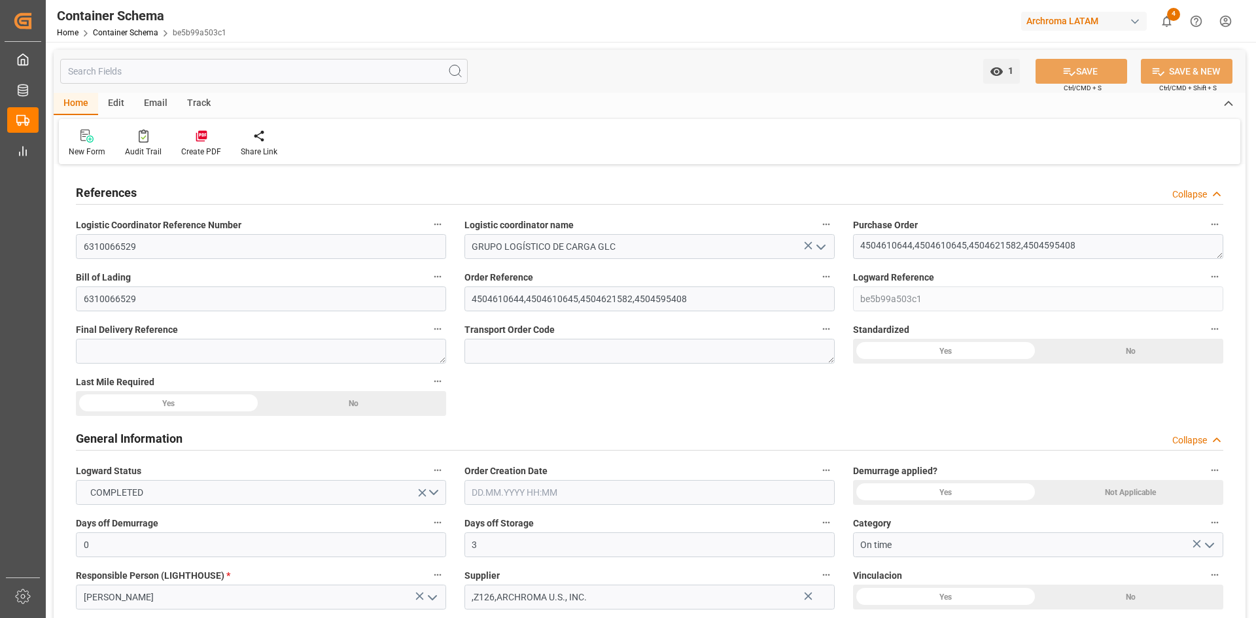
type input "[DATE] 00:00"
type input "[DATE]"
type input "04.07.2025"
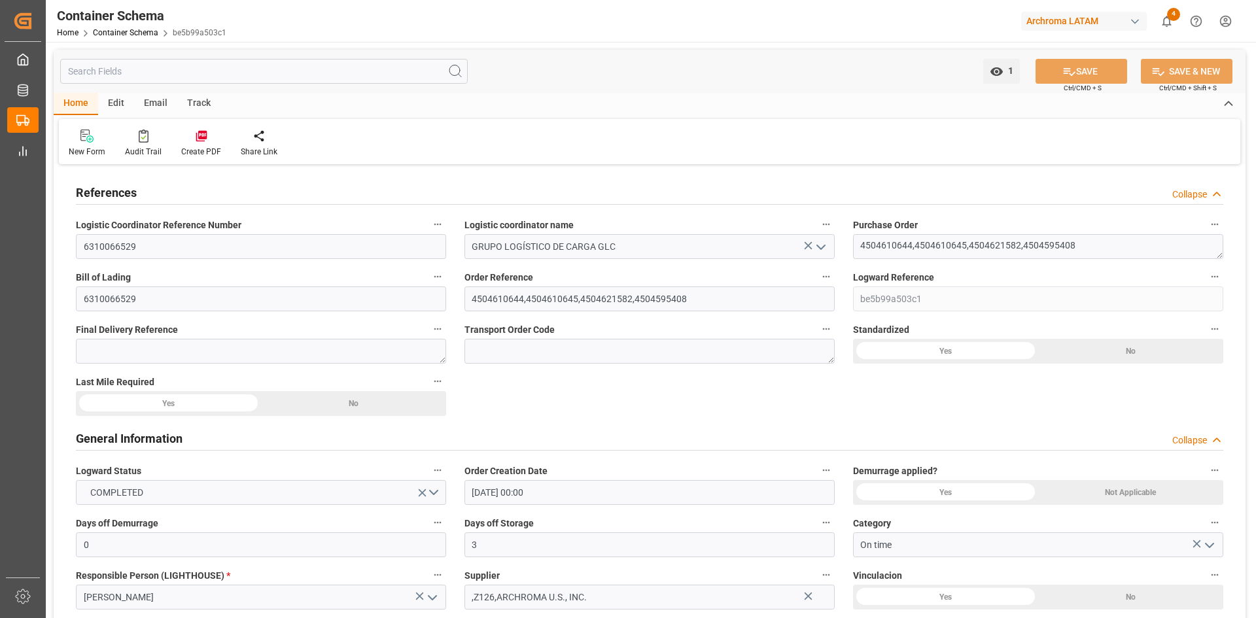
type input "[DATE]"
type input "11.08.2025 21:44"
type input "[DATE] 14:36"
type input "[DATE]"
click at [821, 245] on icon "open menu" at bounding box center [821, 247] width 16 height 16
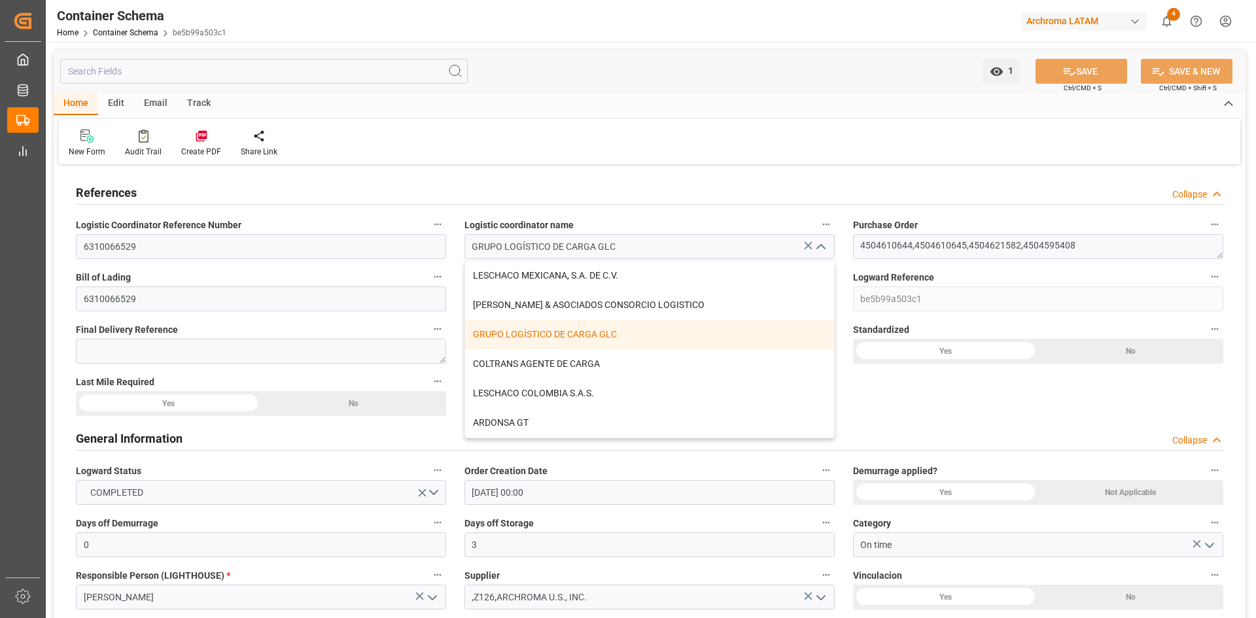
click at [821, 245] on polyline "close menu" at bounding box center [821, 247] width 8 height 4
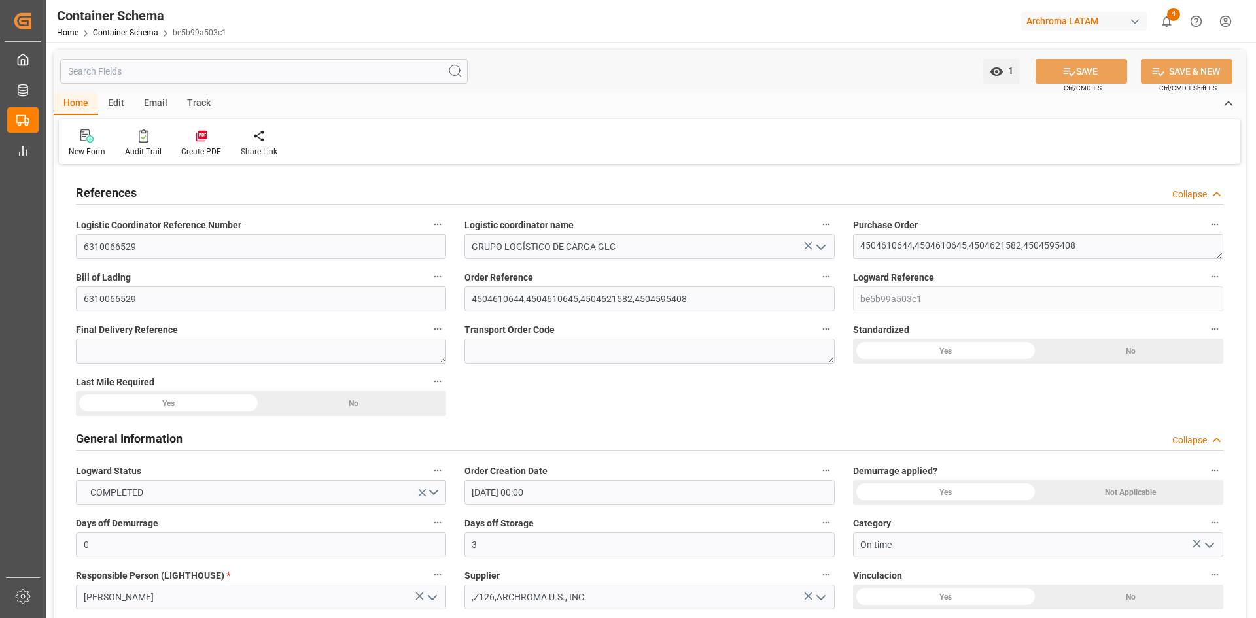
click at [205, 133] on div at bounding box center [201, 136] width 40 height 14
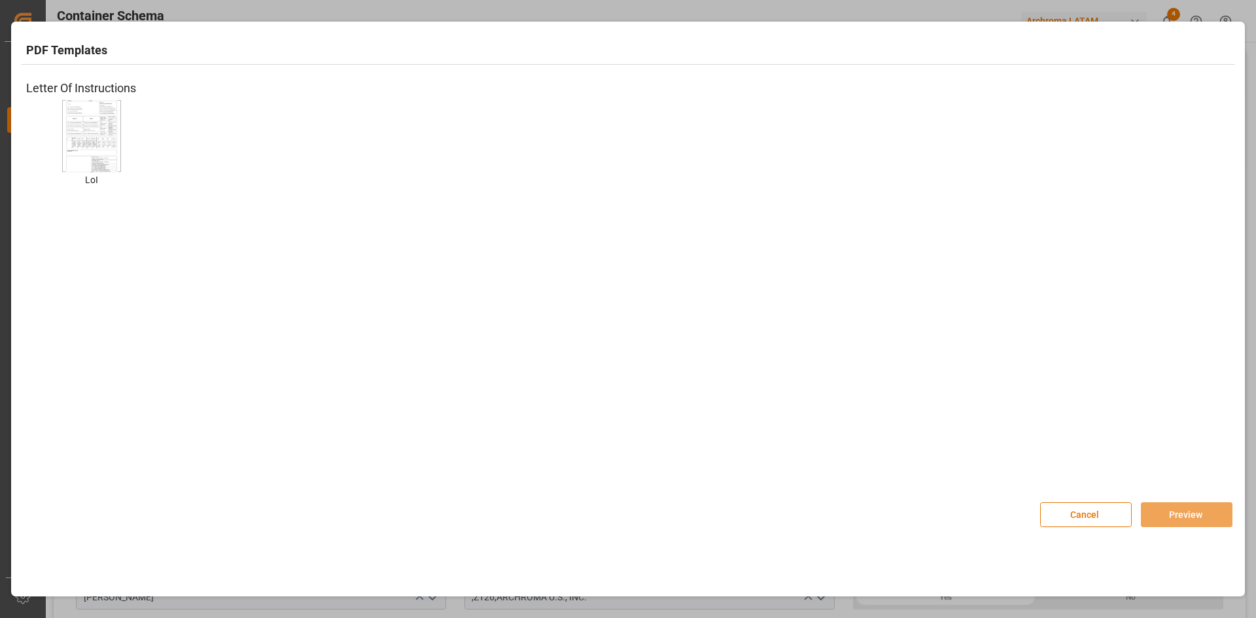
drag, startPoint x: 90, startPoint y: 135, endPoint x: 1186, endPoint y: 516, distance: 1160.0
click at [90, 135] on img at bounding box center [91, 136] width 52 height 74
click at [1183, 519] on button "Preview" at bounding box center [1187, 514] width 92 height 25
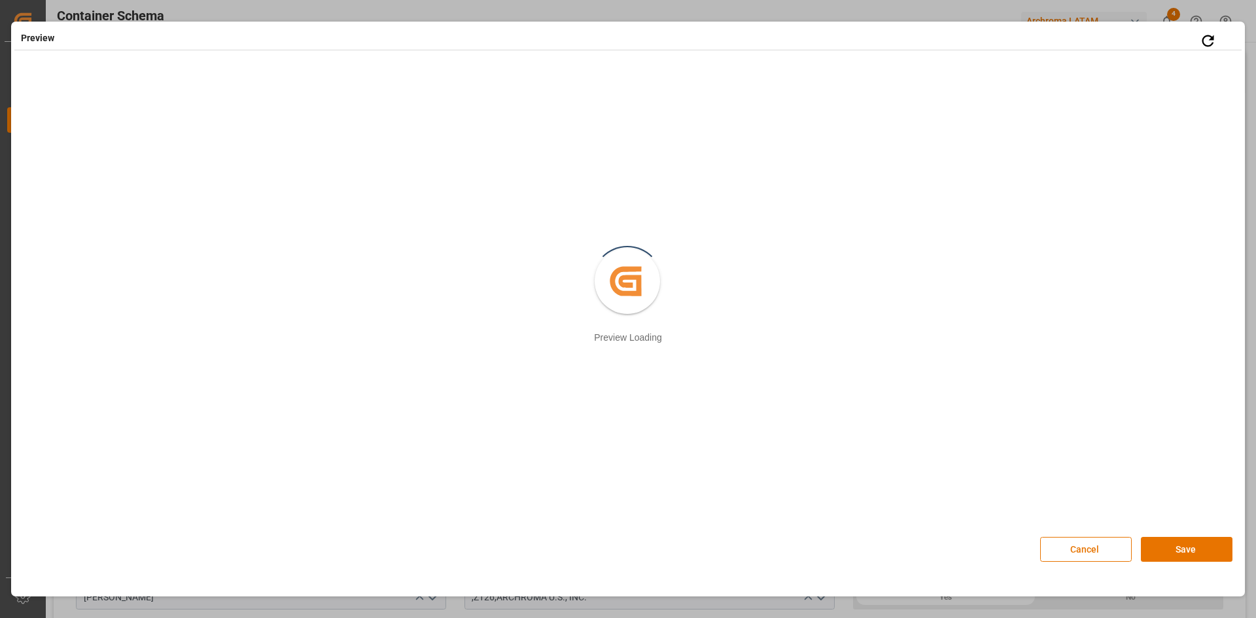
click at [1168, 515] on div "Created by potrace 1.15, written by Peter Selinger 2001-2017 Preview Loading" at bounding box center [628, 296] width 1234 height 460
drag, startPoint x: 1161, startPoint y: 540, endPoint x: 1111, endPoint y: 514, distance: 56.5
click at [1161, 540] on button "Save" at bounding box center [1187, 549] width 92 height 25
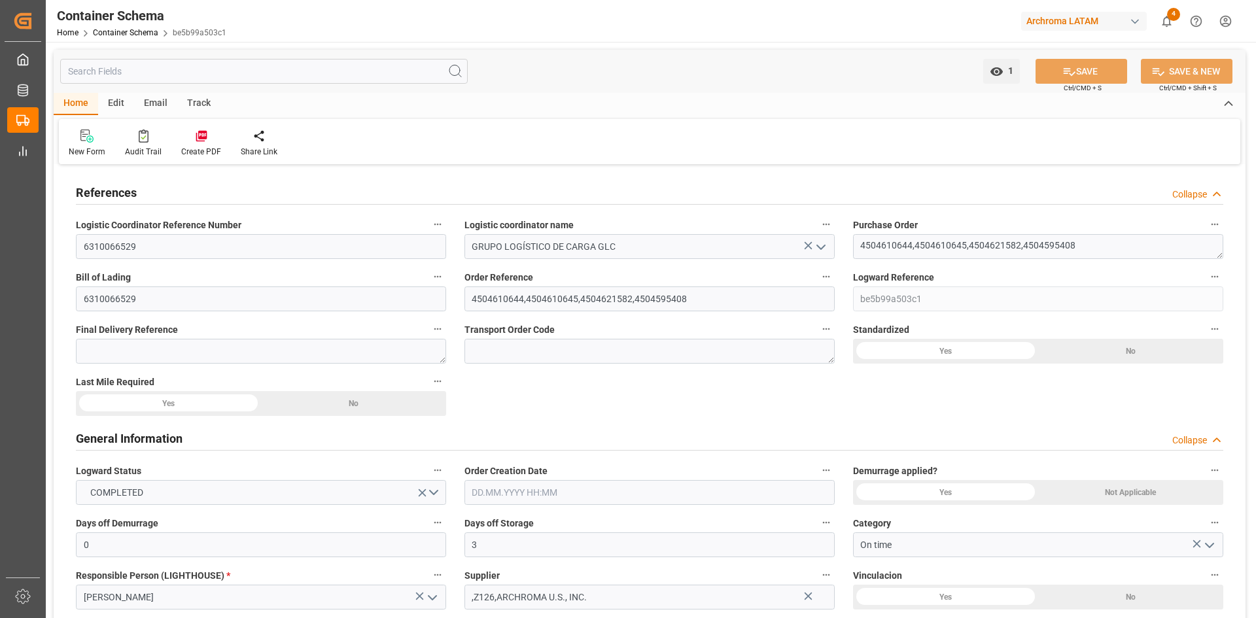
type input "0"
type input "3"
type input "0"
type input "4"
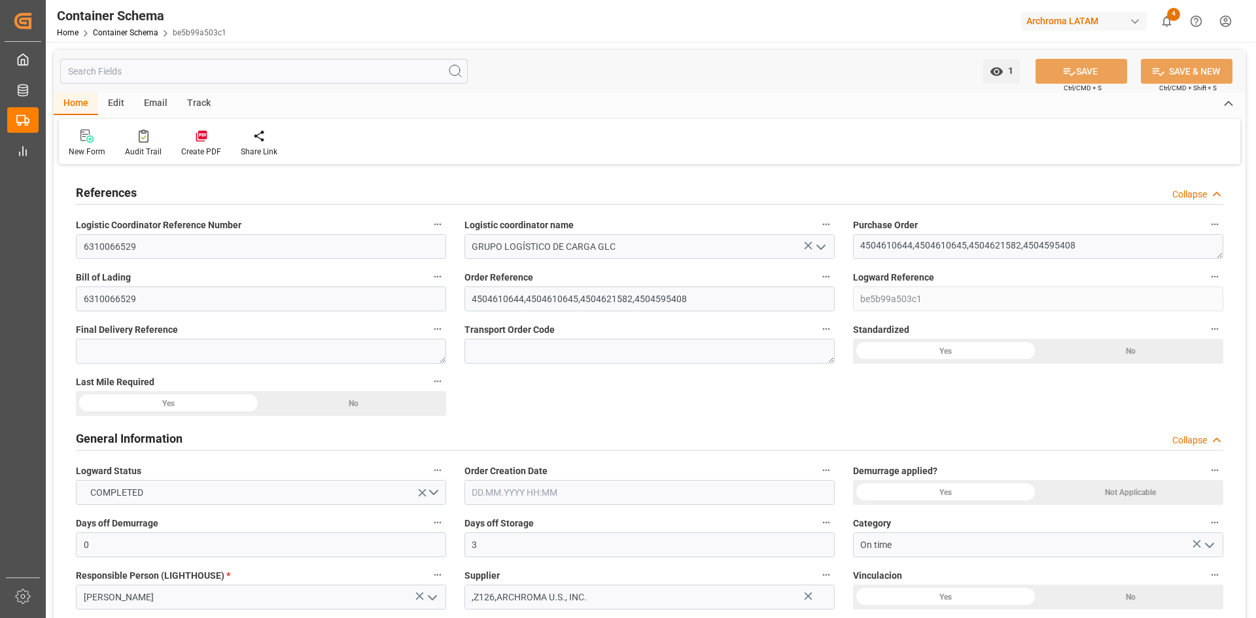
type input "16"
type input "10615"
type input "14357.695"
type input "Maersk"
type input "Maersk Line AS"
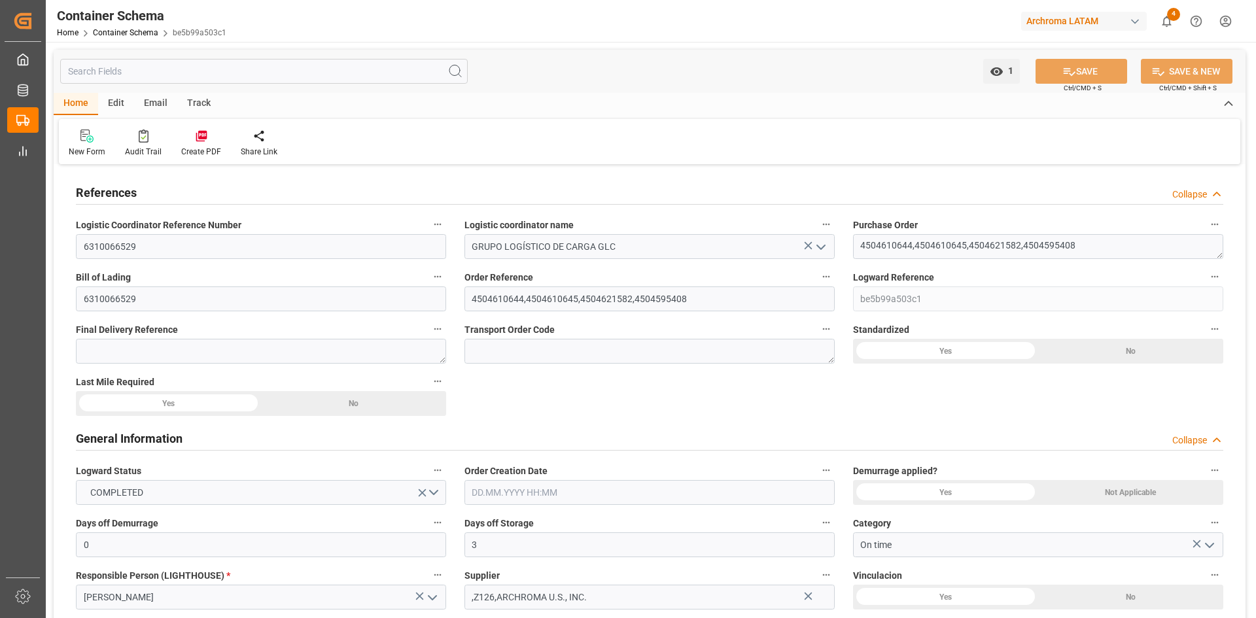
type input "USSAV"
type input "HNPCR"
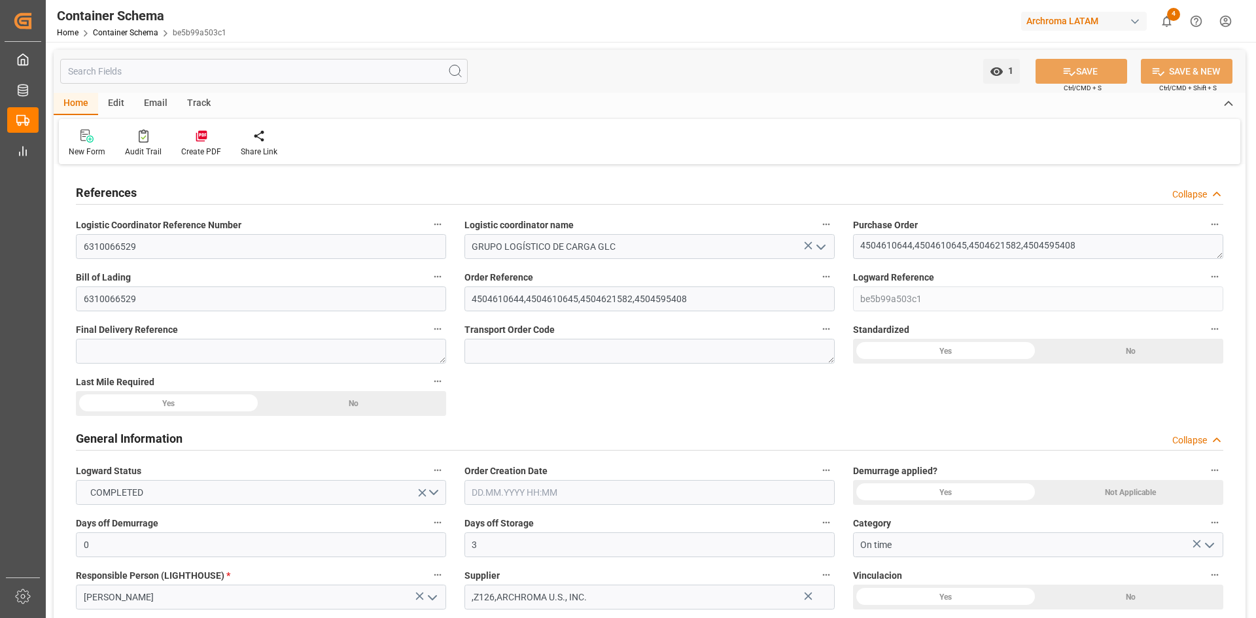
type input "9320001"
type input "0"
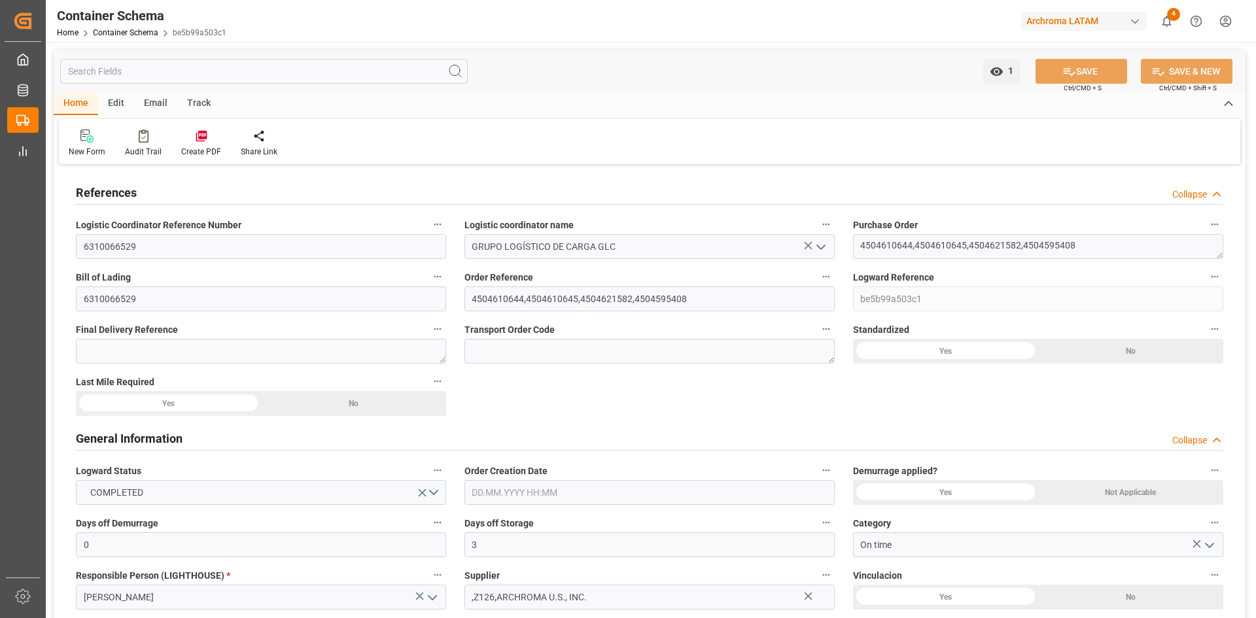
type input "5"
type input "46"
type input "16"
type input "0"
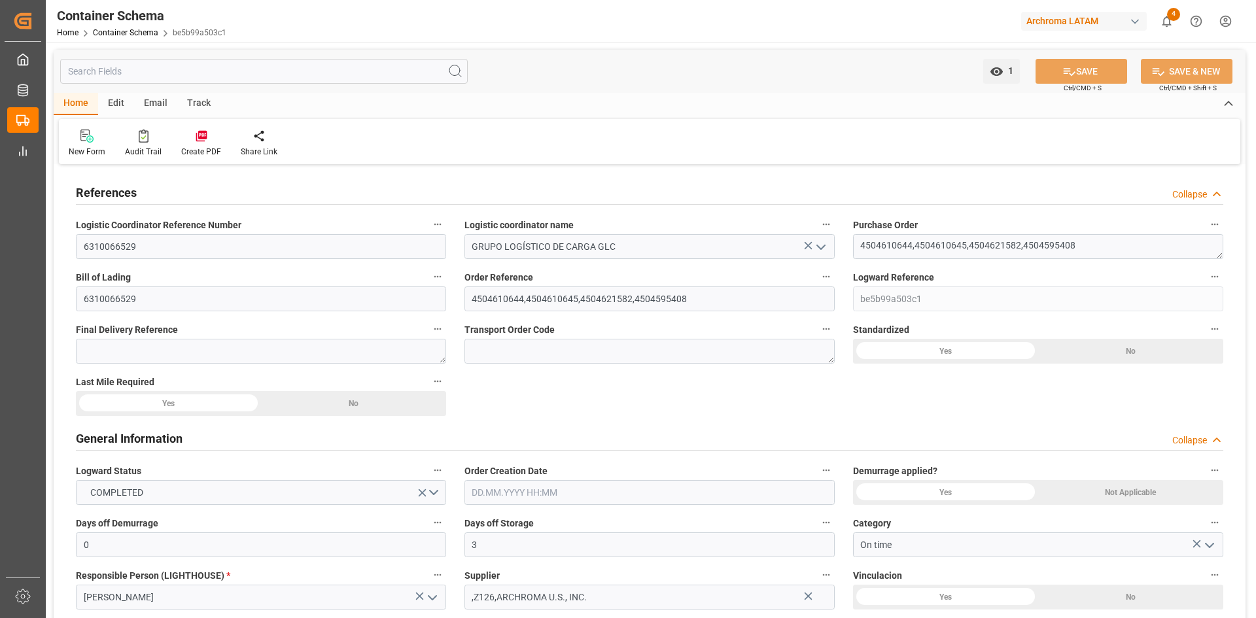
type input "[DATE] 00:00"
type input "[DATE]"
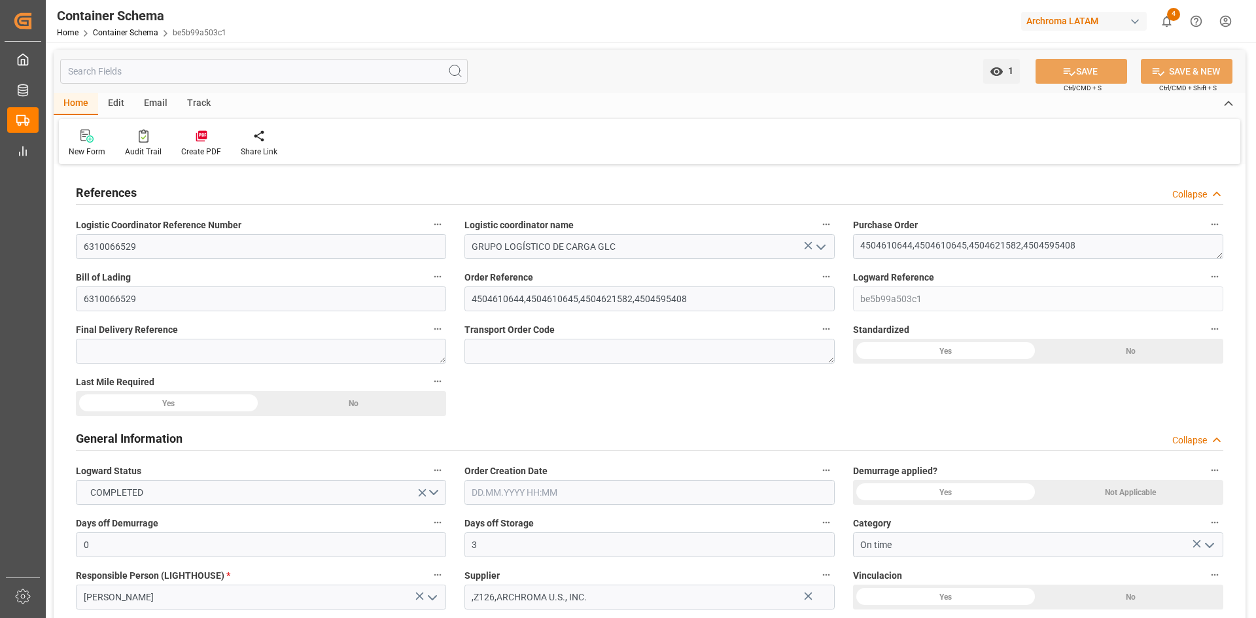
type input "[DATE]"
type input "[DATE] 21:47"
type input "[DATE] 14:36"
type input "[DATE]"
click at [307, 355] on textarea at bounding box center [261, 351] width 370 height 25
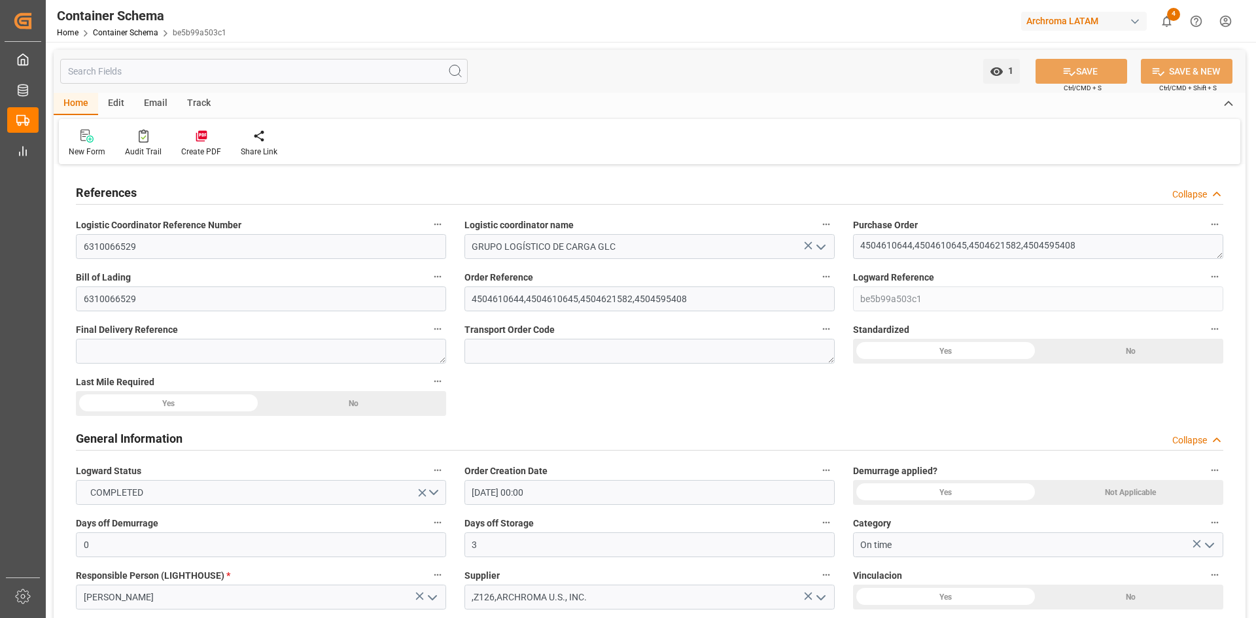
drag, startPoint x: 185, startPoint y: 330, endPoint x: 78, endPoint y: 330, distance: 106.6
click at [75, 330] on div "Final Delivery Reference" at bounding box center [261, 342] width 389 height 52
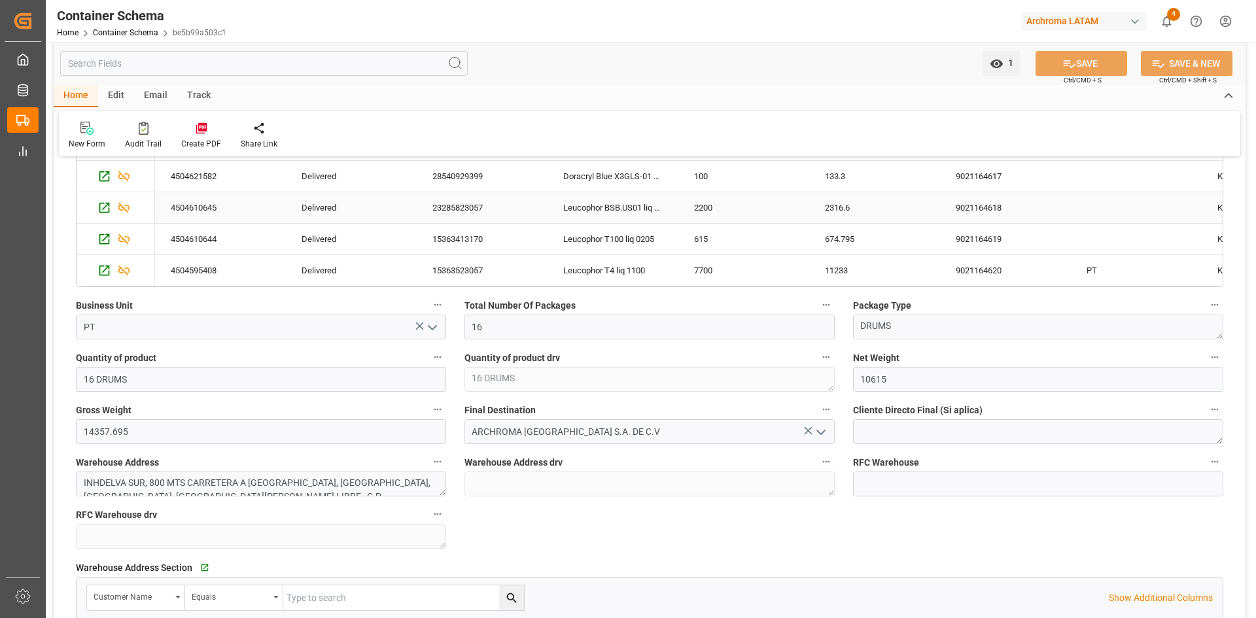
scroll to position [916, 0]
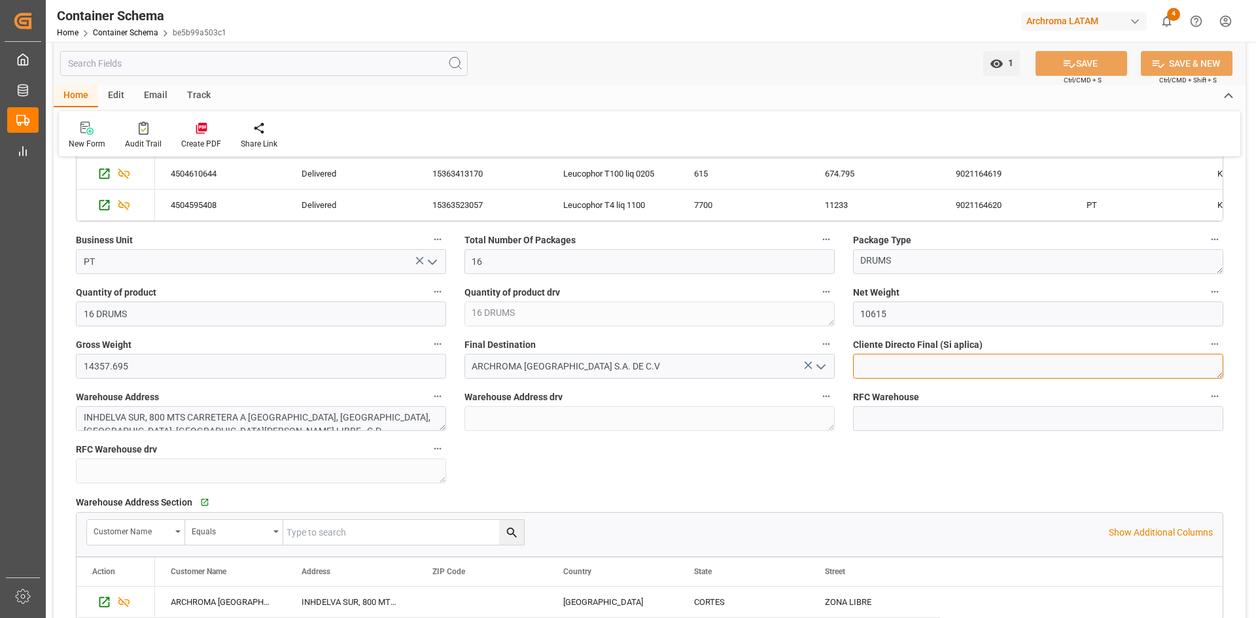
click at [931, 360] on textarea at bounding box center [1038, 366] width 370 height 25
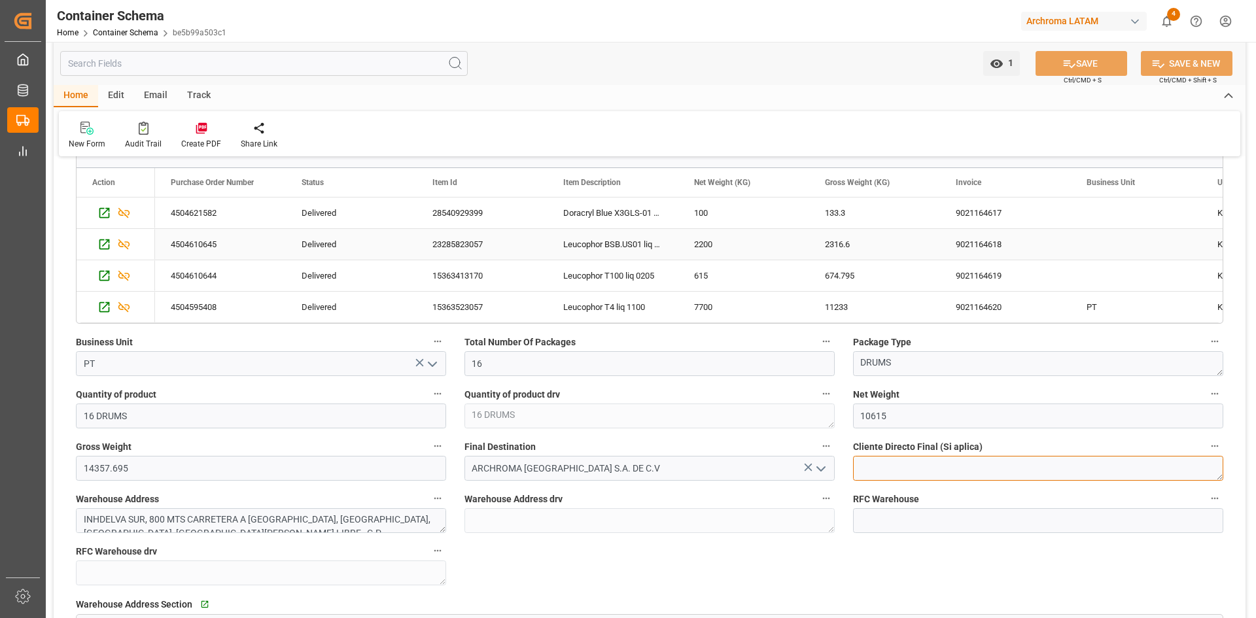
scroll to position [850, 0]
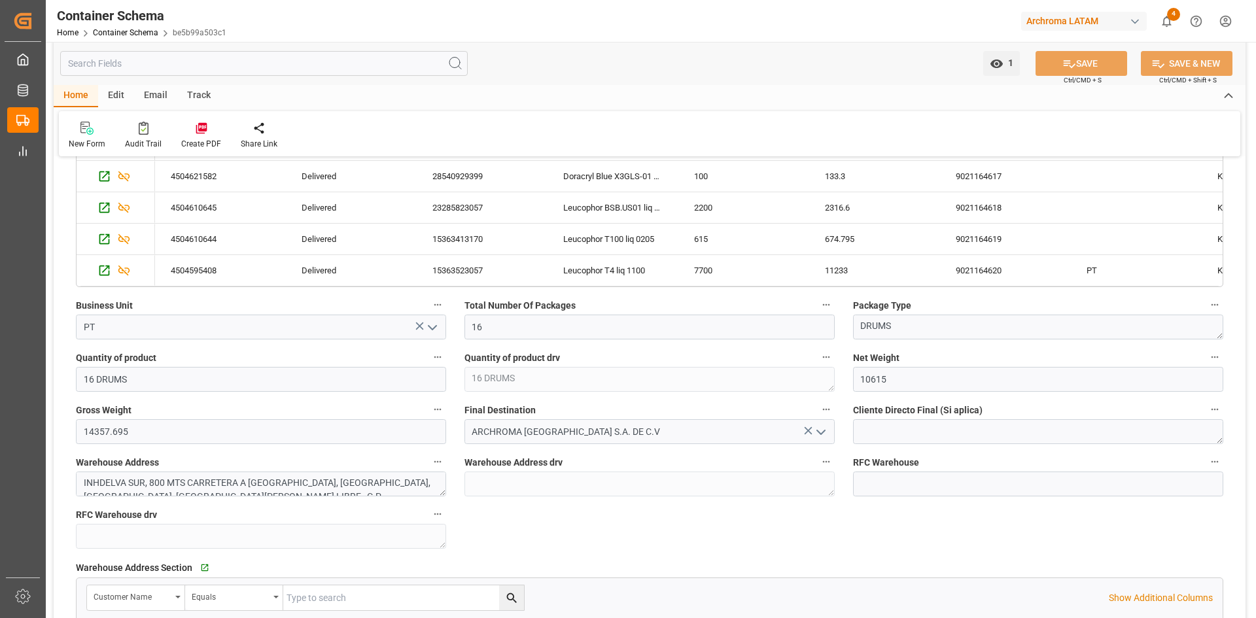
click at [821, 428] on icon "open menu" at bounding box center [821, 432] width 16 height 16
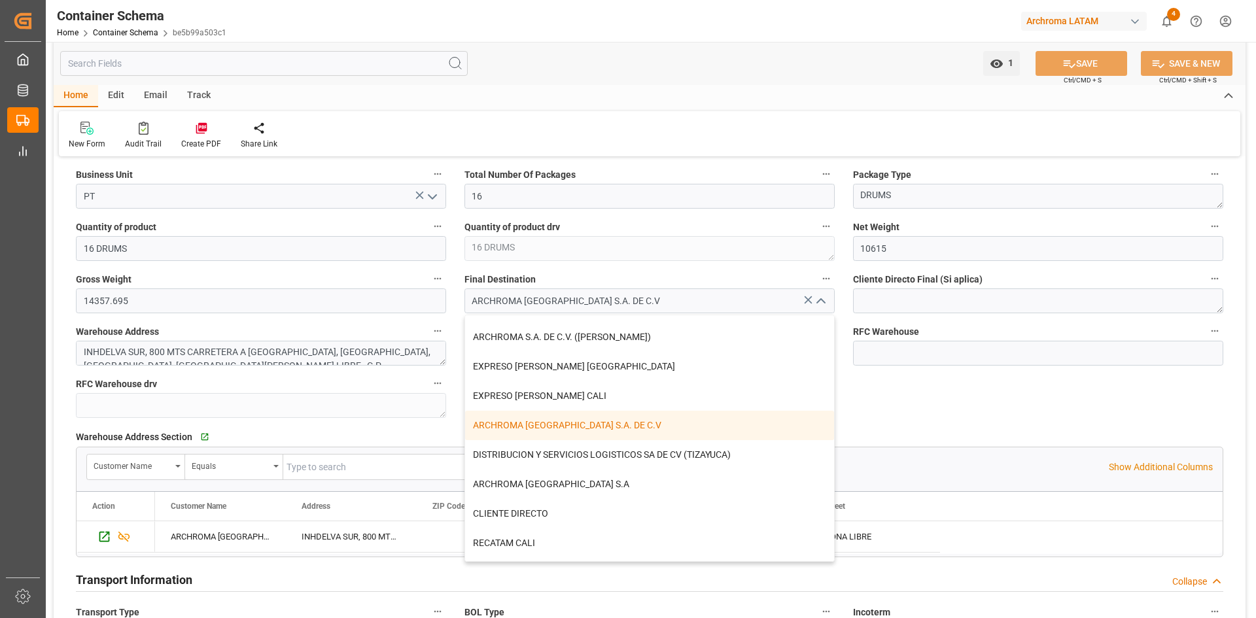
scroll to position [196, 0]
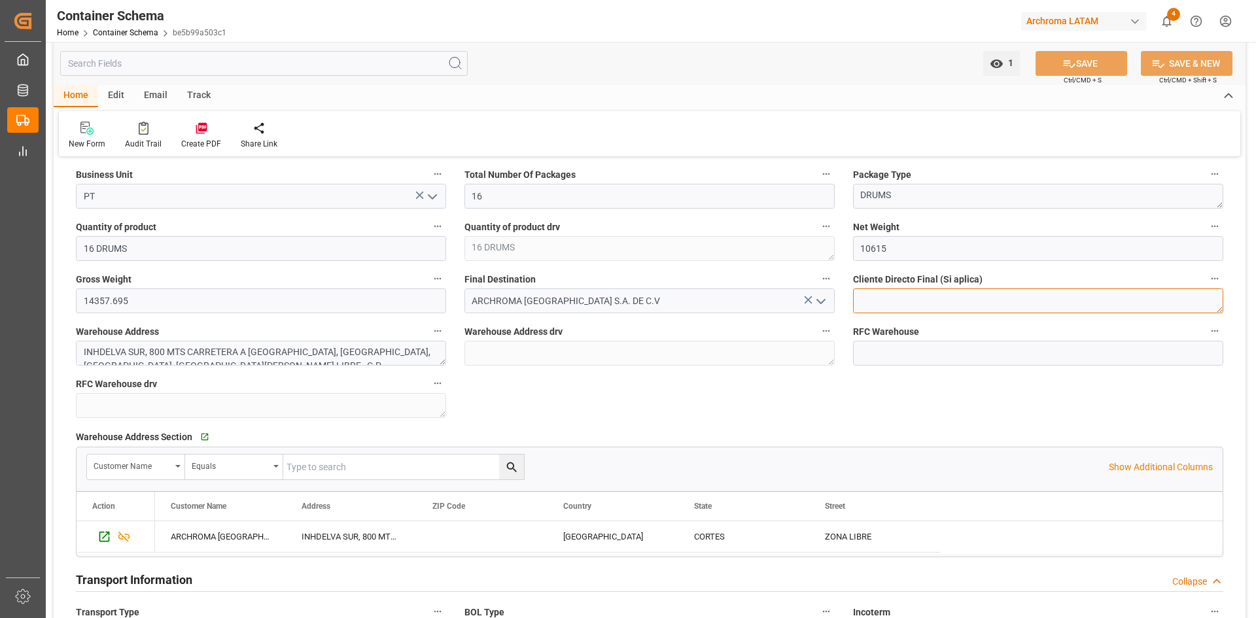
click at [933, 303] on textarea at bounding box center [1038, 300] width 370 height 25
drag, startPoint x: 824, startPoint y: 302, endPoint x: 821, endPoint y: 311, distance: 9.7
click at [824, 302] on icon "open menu" at bounding box center [821, 302] width 16 height 16
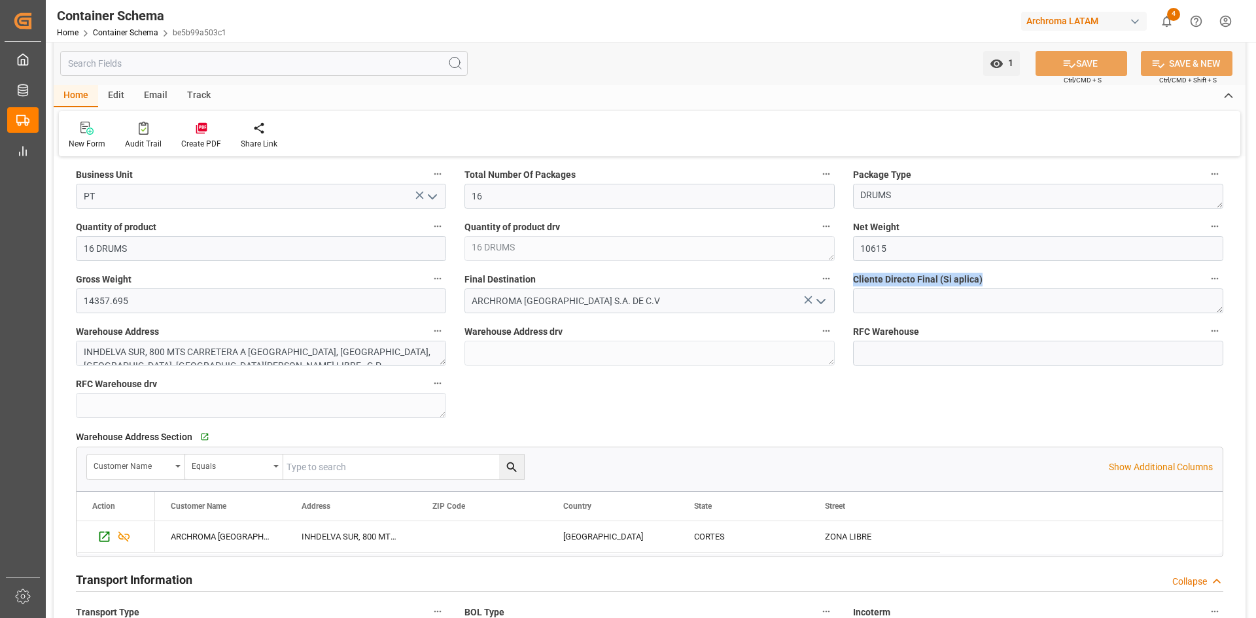
drag, startPoint x: 854, startPoint y: 281, endPoint x: 986, endPoint y: 281, distance: 132.8
click at [986, 281] on label "Cliente Directo Final (Si aplica)" at bounding box center [1038, 279] width 370 height 18
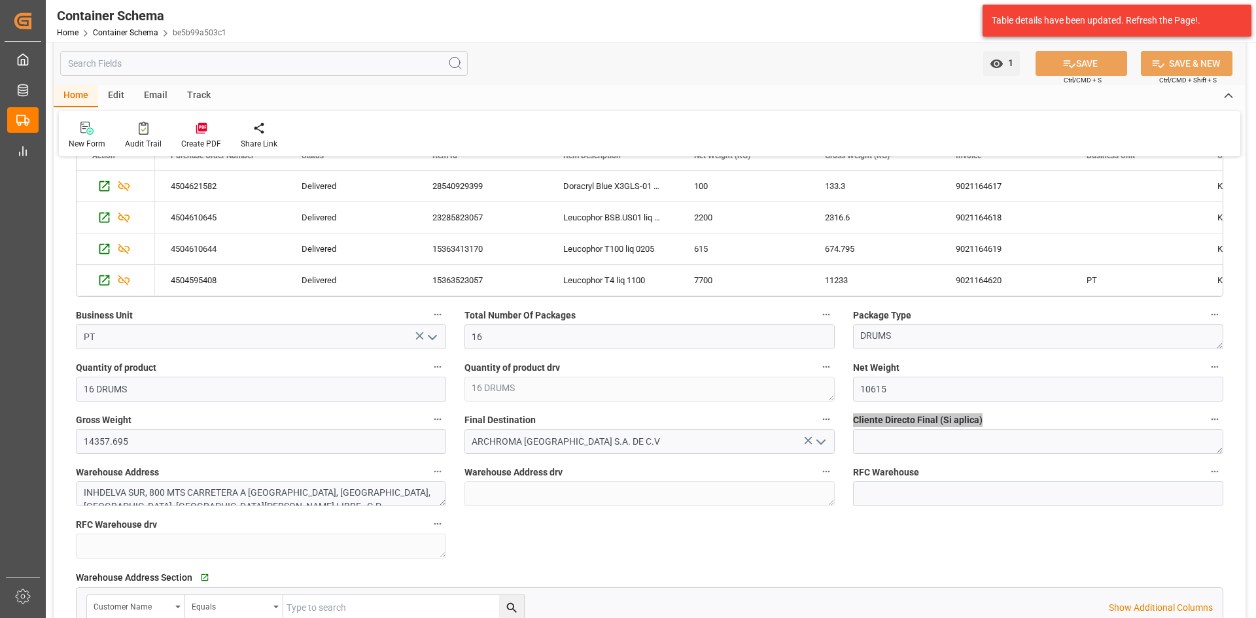
scroll to position [916, 0]
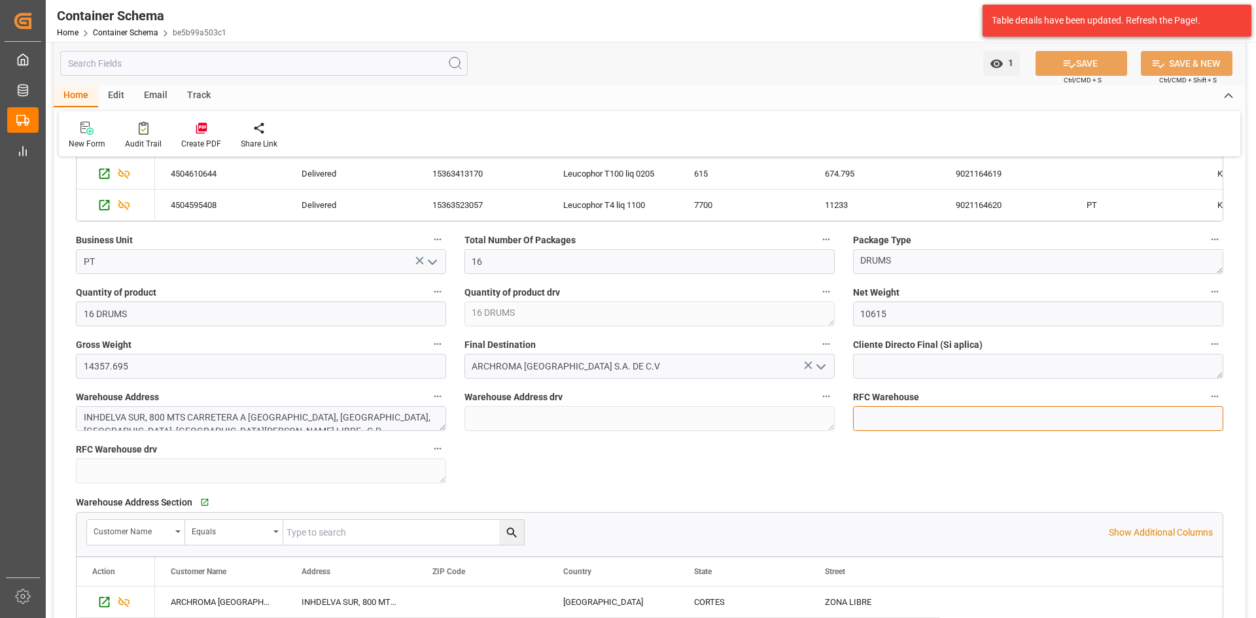
click at [925, 422] on input at bounding box center [1038, 418] width 370 height 25
click at [886, 418] on input at bounding box center [1038, 418] width 370 height 25
type input "JSJSJSJ65"
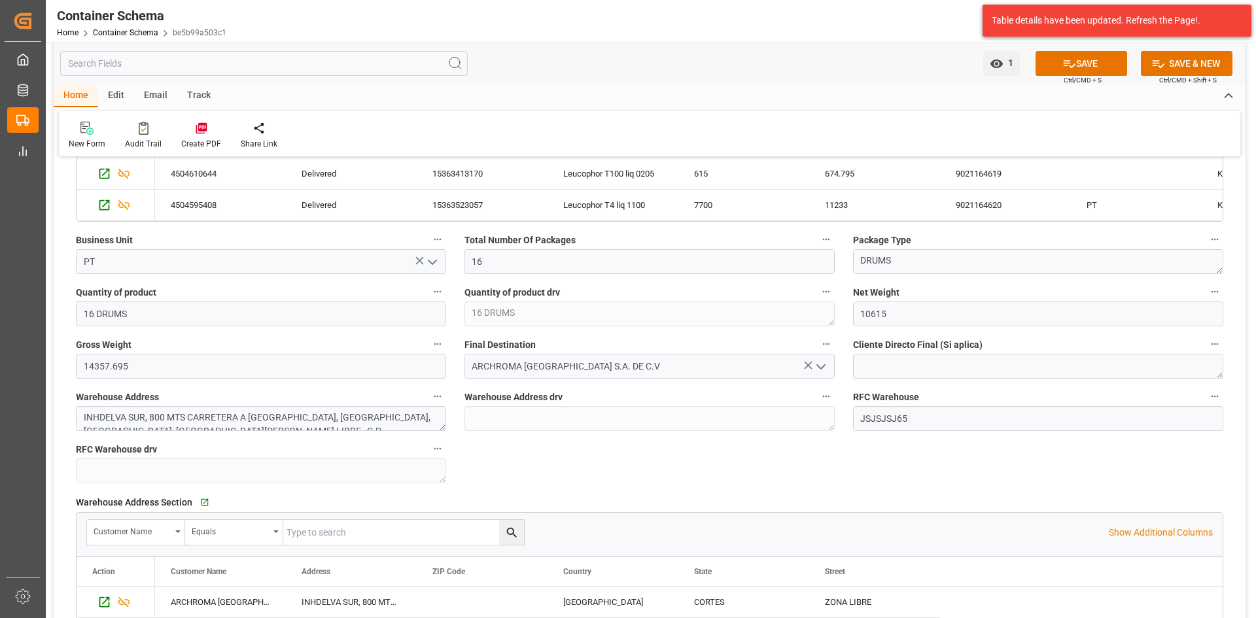
click at [1078, 60] on button "SAVE" at bounding box center [1081, 63] width 92 height 25
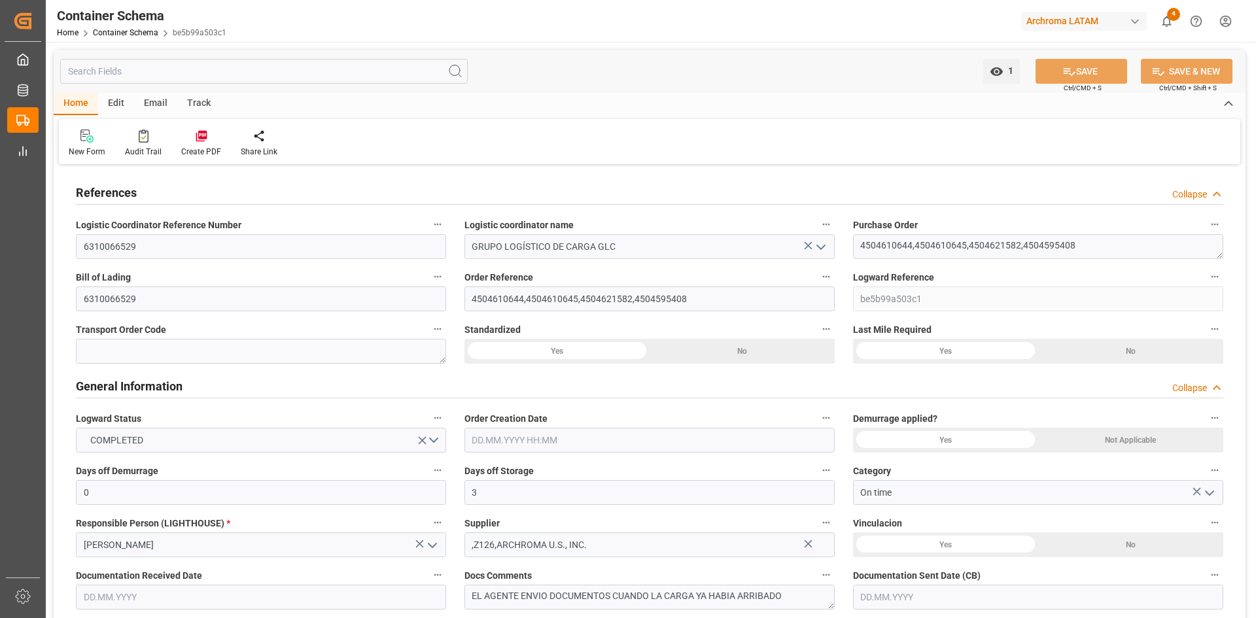
type input "0"
type input "3"
type input "0"
type input "4"
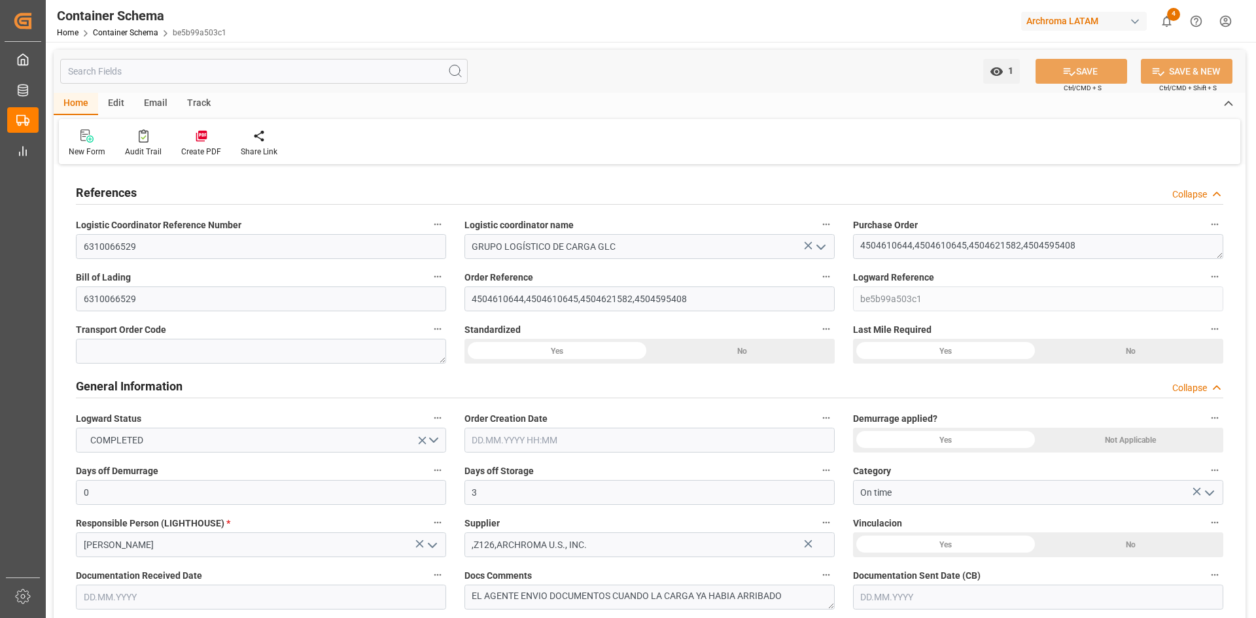
type input "16"
type input "10615"
type input "14357.695"
type input "Maersk"
type input "Maersk Line AS"
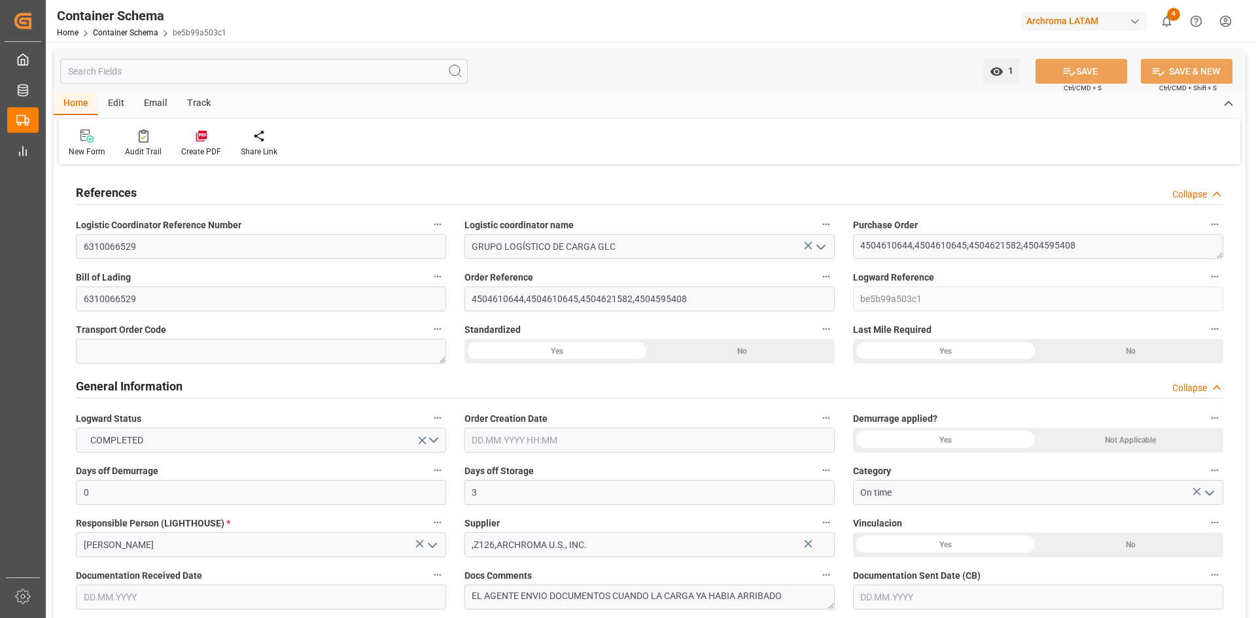
type input "USSAV"
type input "HNPCR"
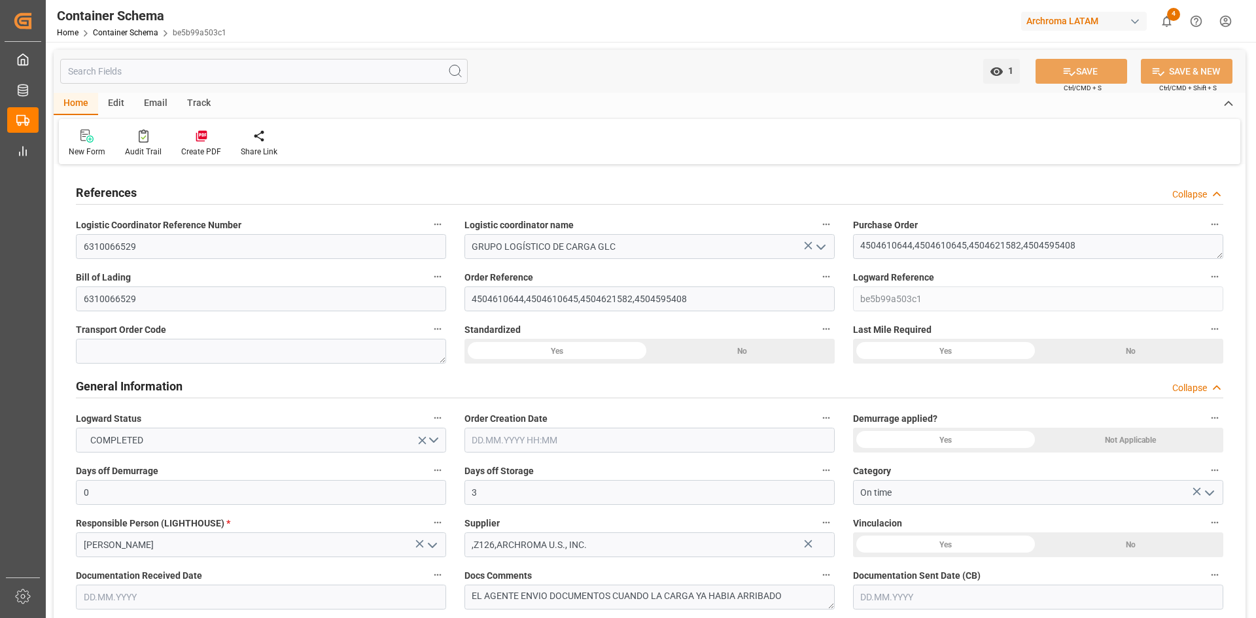
type input "9320001"
type input "0"
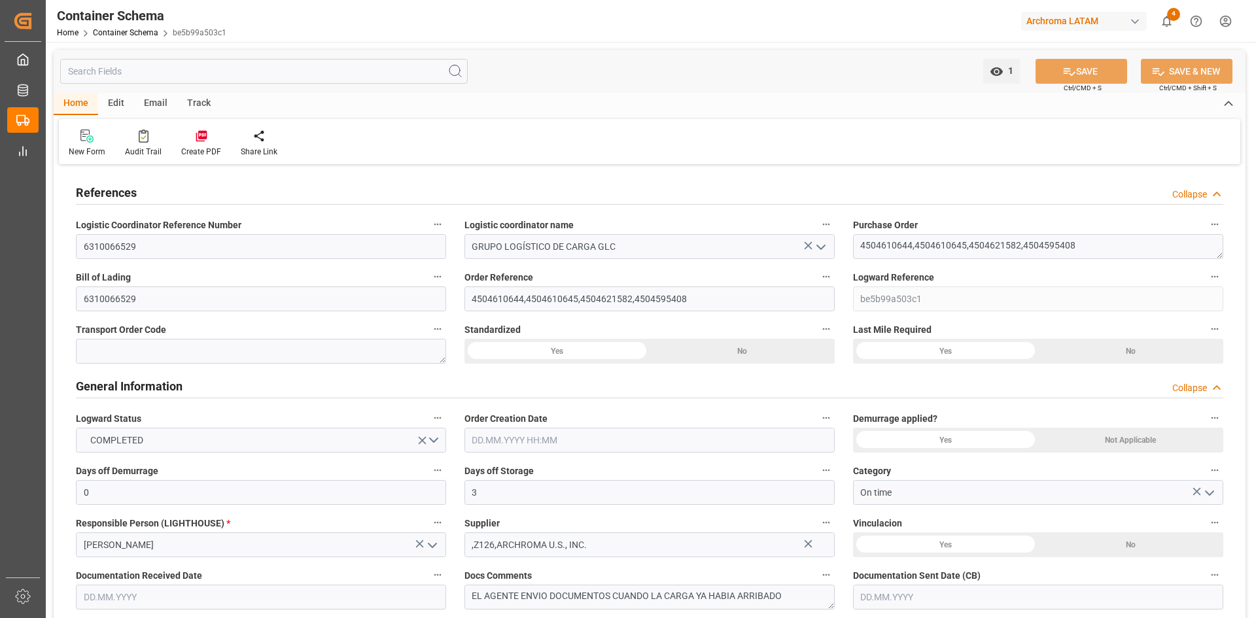
type input "5"
type input "46"
type input "16"
type input "0"
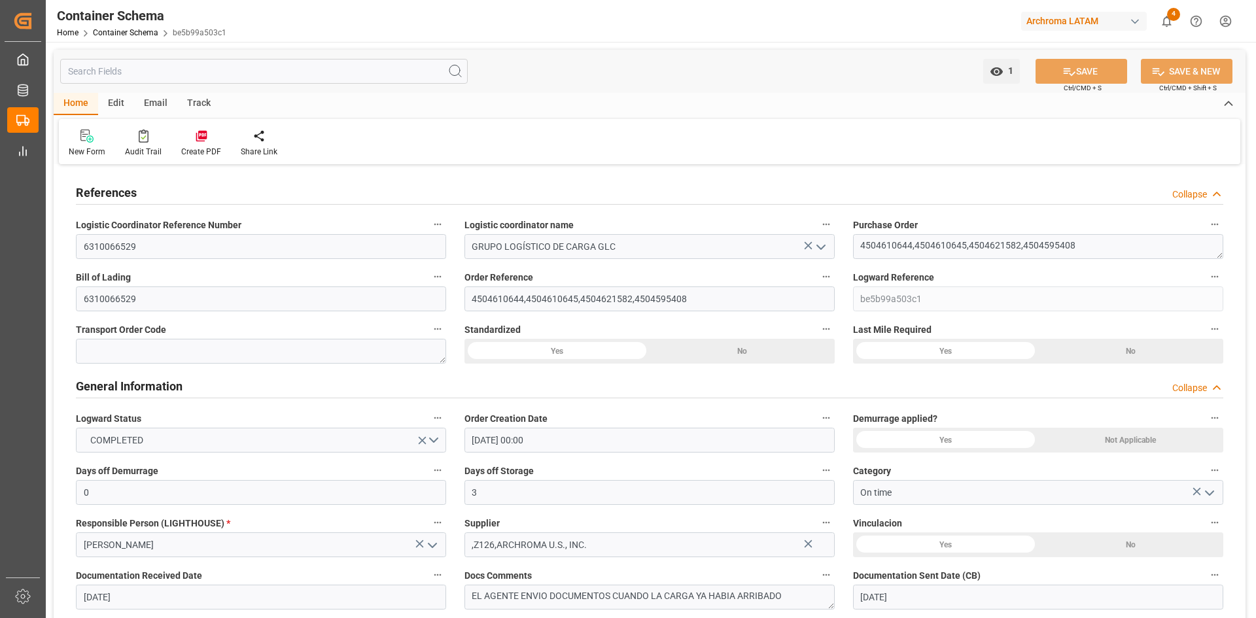
type input "[DATE] 00:00"
type input "[DATE]"
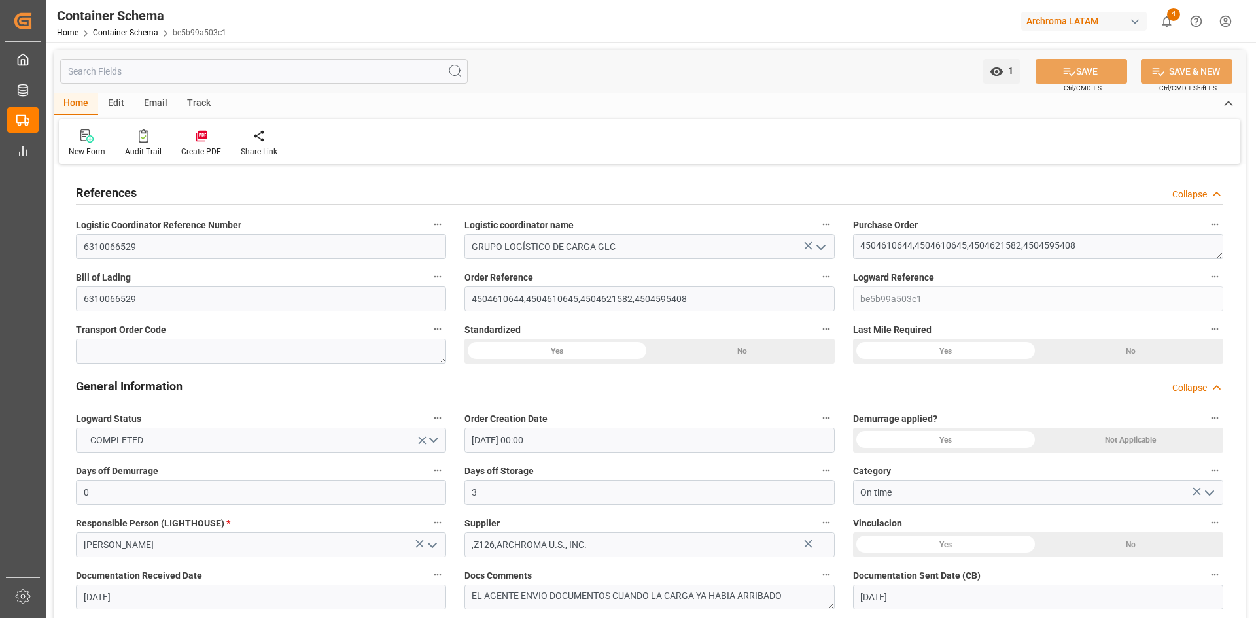
type input "[DATE]"
type input "[DATE] 22:01"
type input "[DATE] 14:36"
type input "[DATE]"
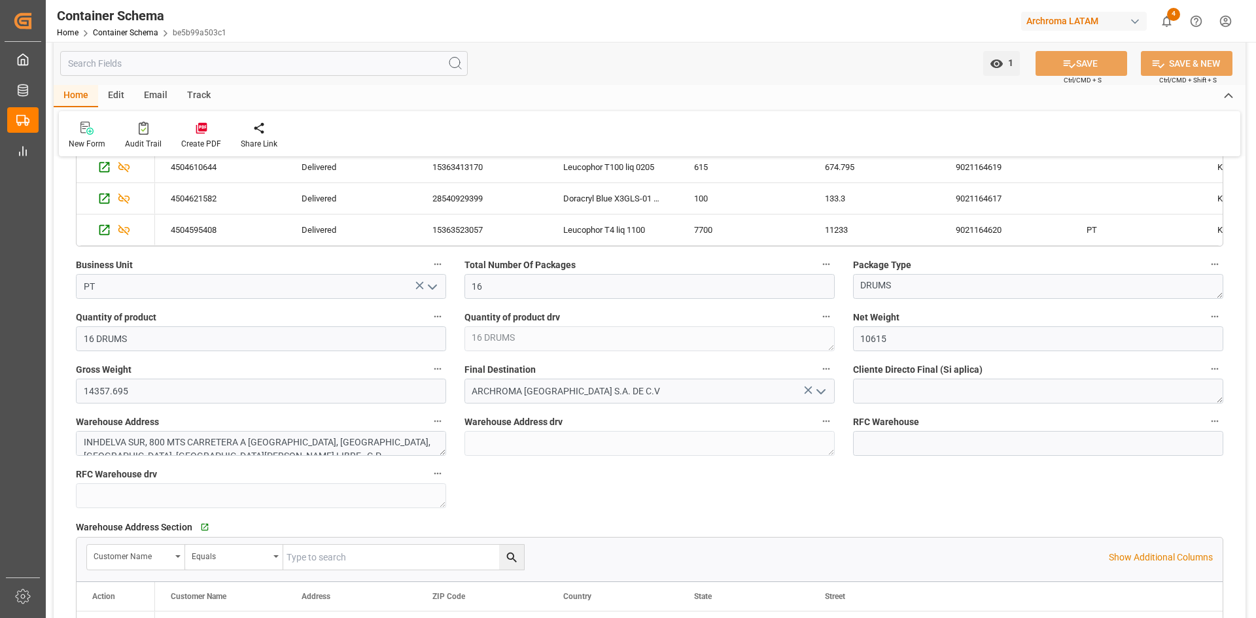
scroll to position [850, 0]
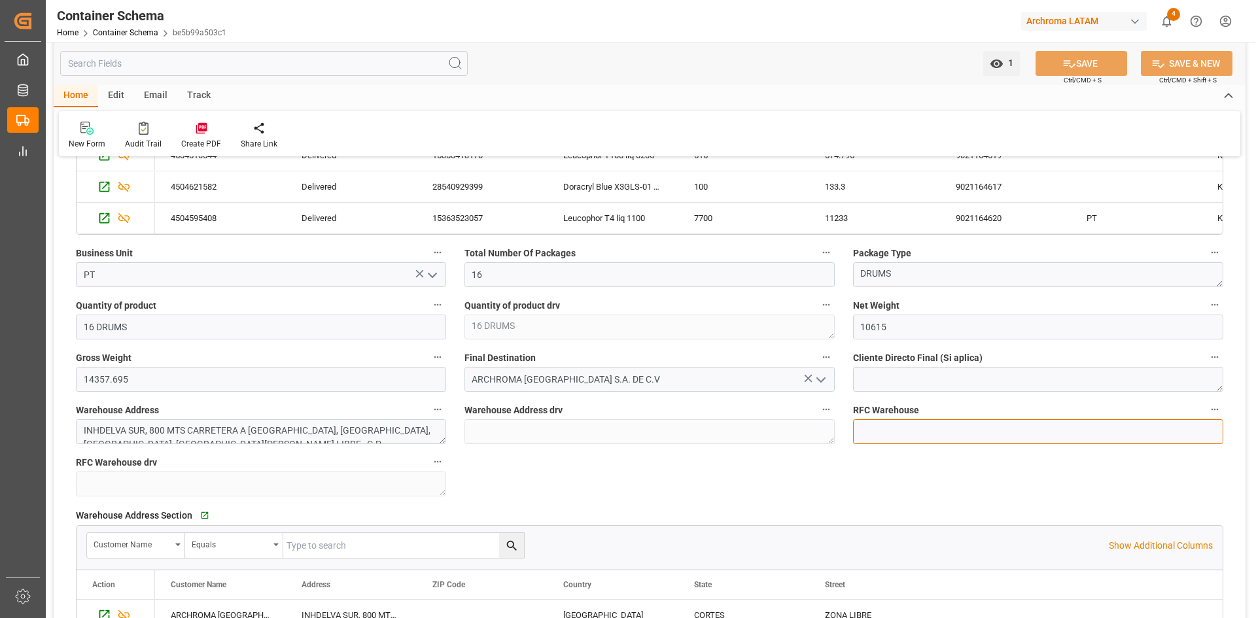
click at [931, 437] on input at bounding box center [1038, 431] width 370 height 25
type input "JAJAJAJJAJ68"
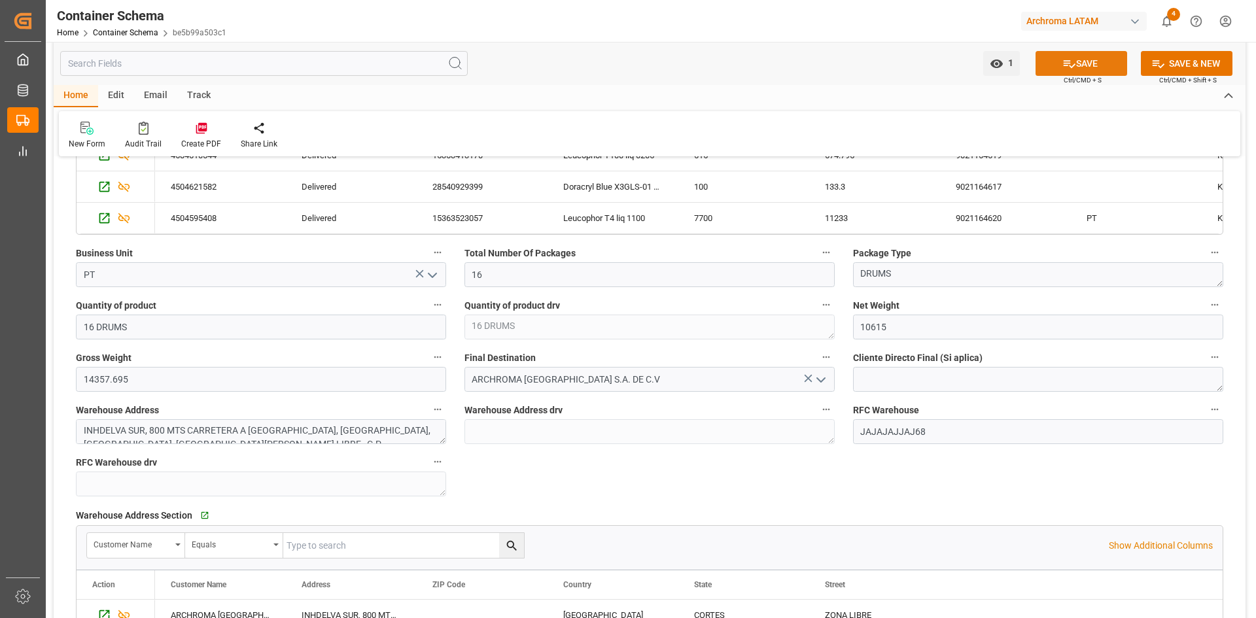
click at [1108, 61] on button "SAVE" at bounding box center [1081, 63] width 92 height 25
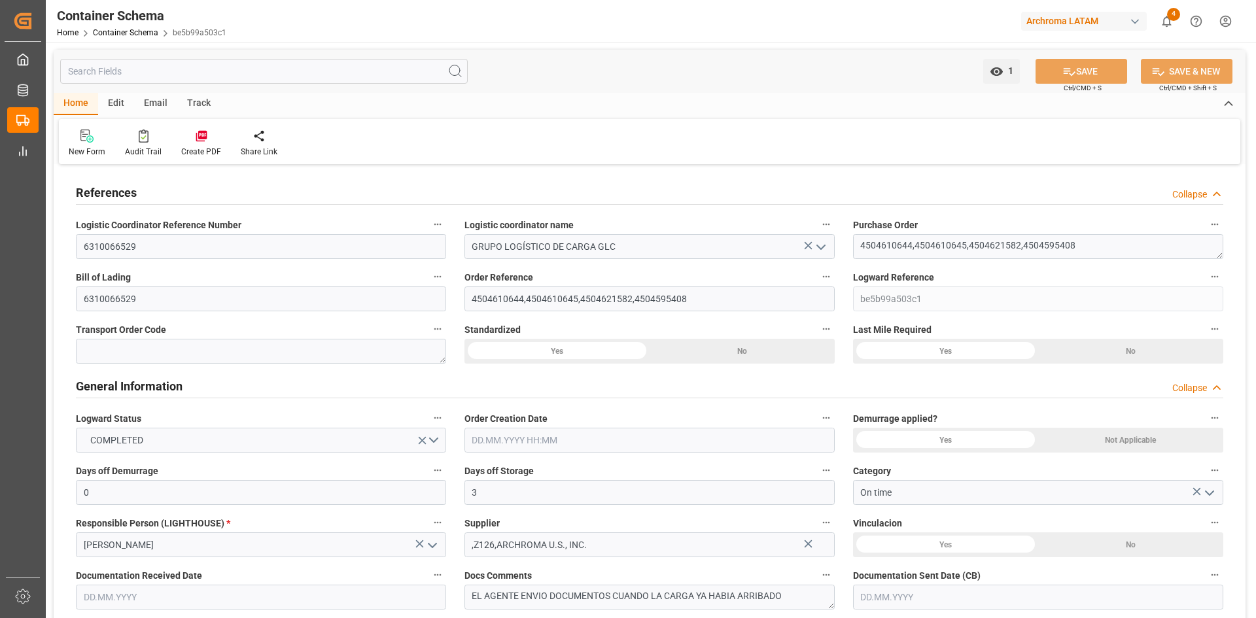
type input "0"
type input "3"
type input "0"
type input "4"
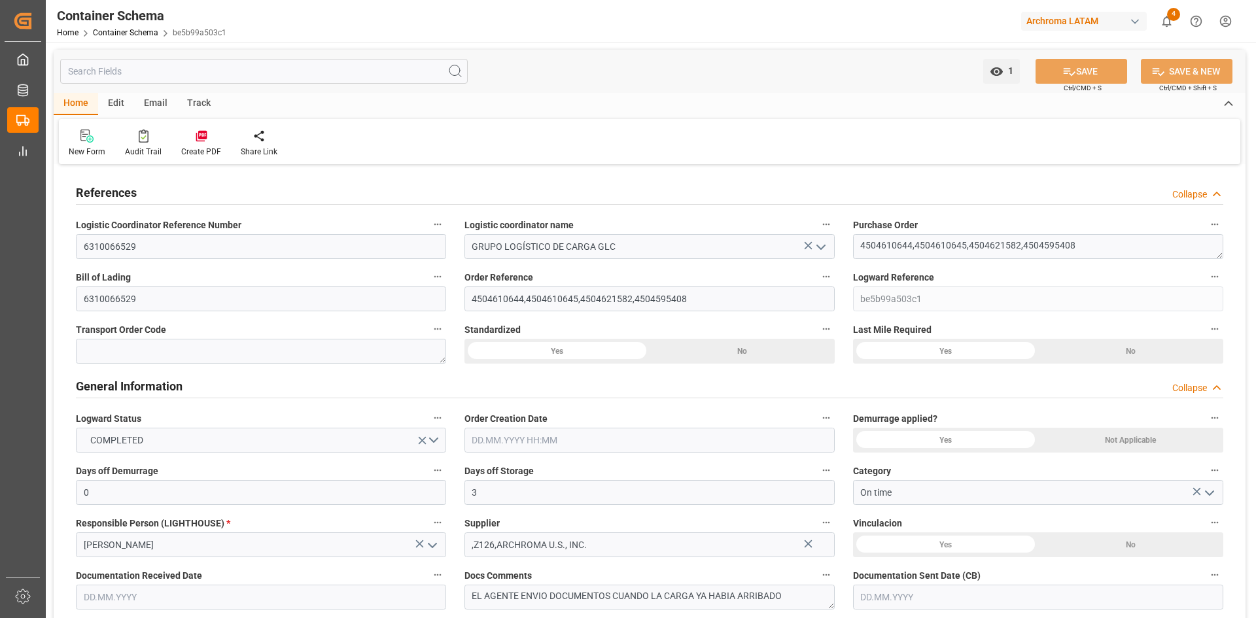
type input "16"
type input "10615"
type input "14357.695"
type input "Maersk"
type input "Maersk Line AS"
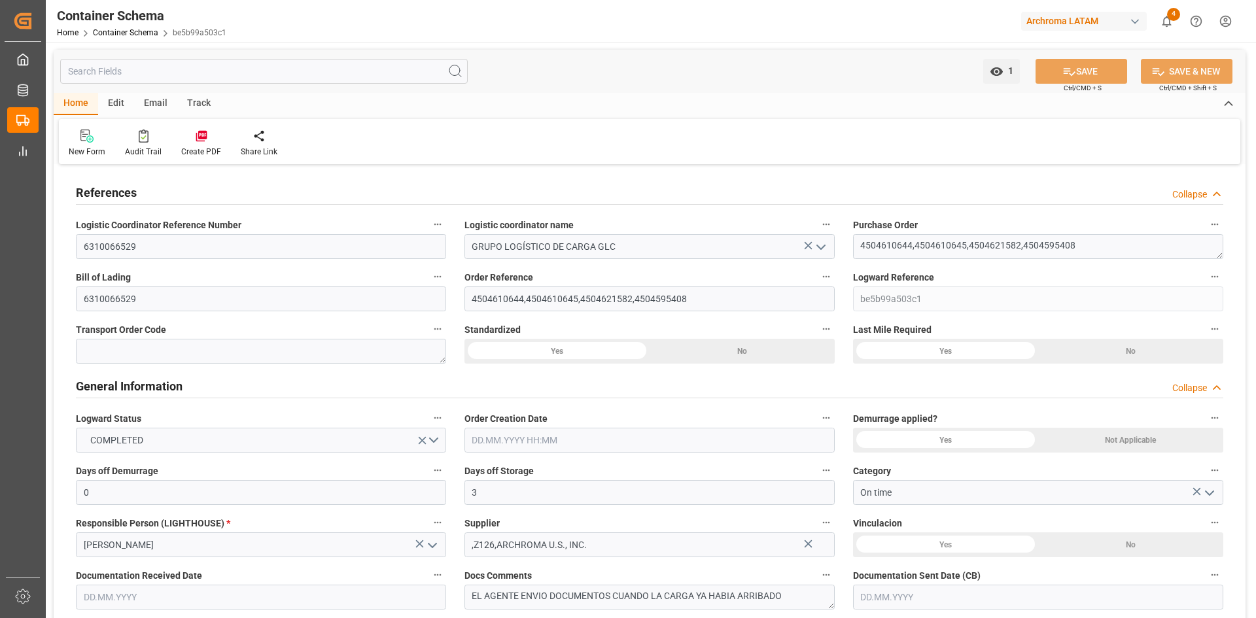
type input "USSAV"
type input "HNPCR"
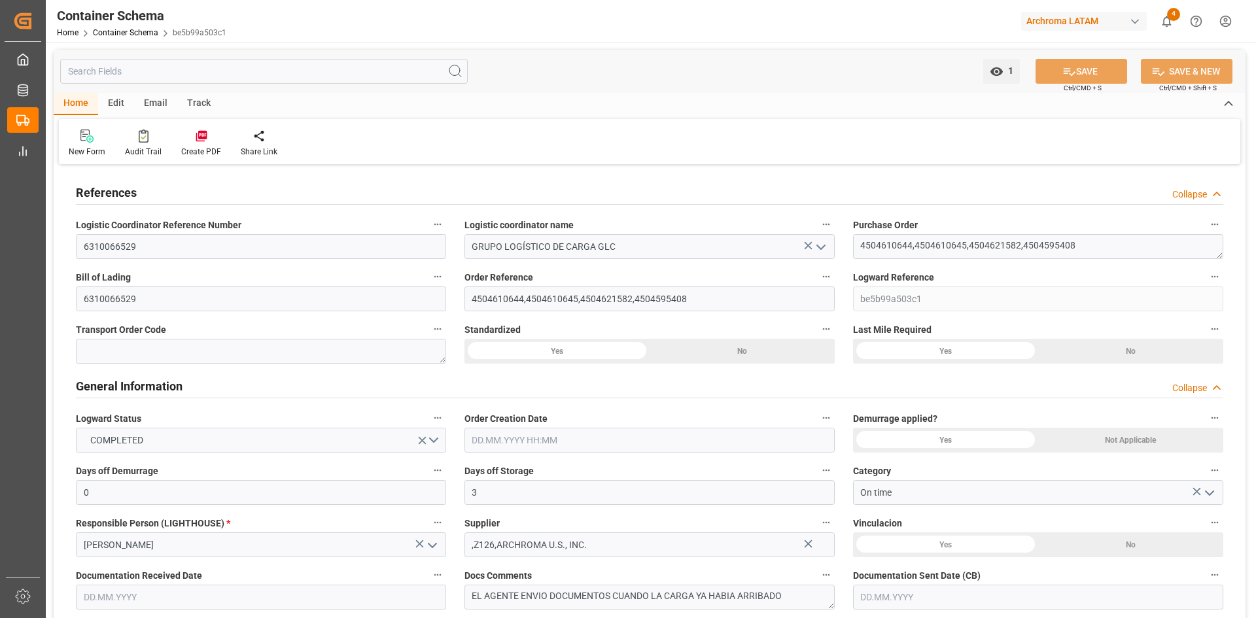
type input "9320001"
type input "0"
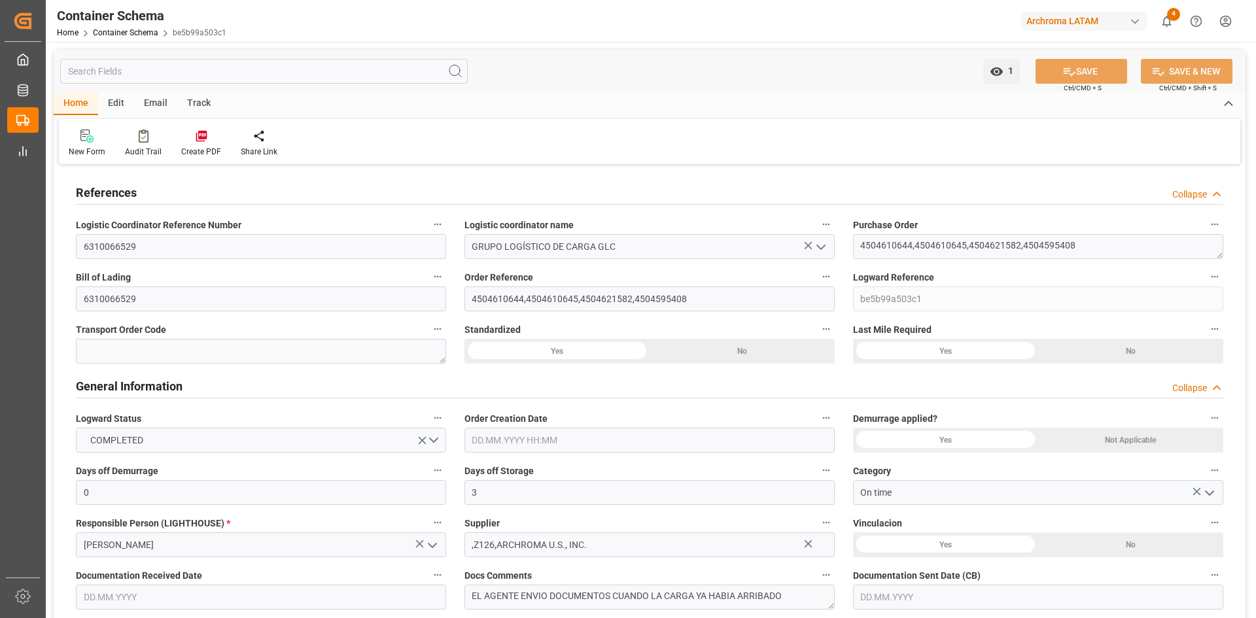
type input "5"
type input "46"
type input "16"
type input "0"
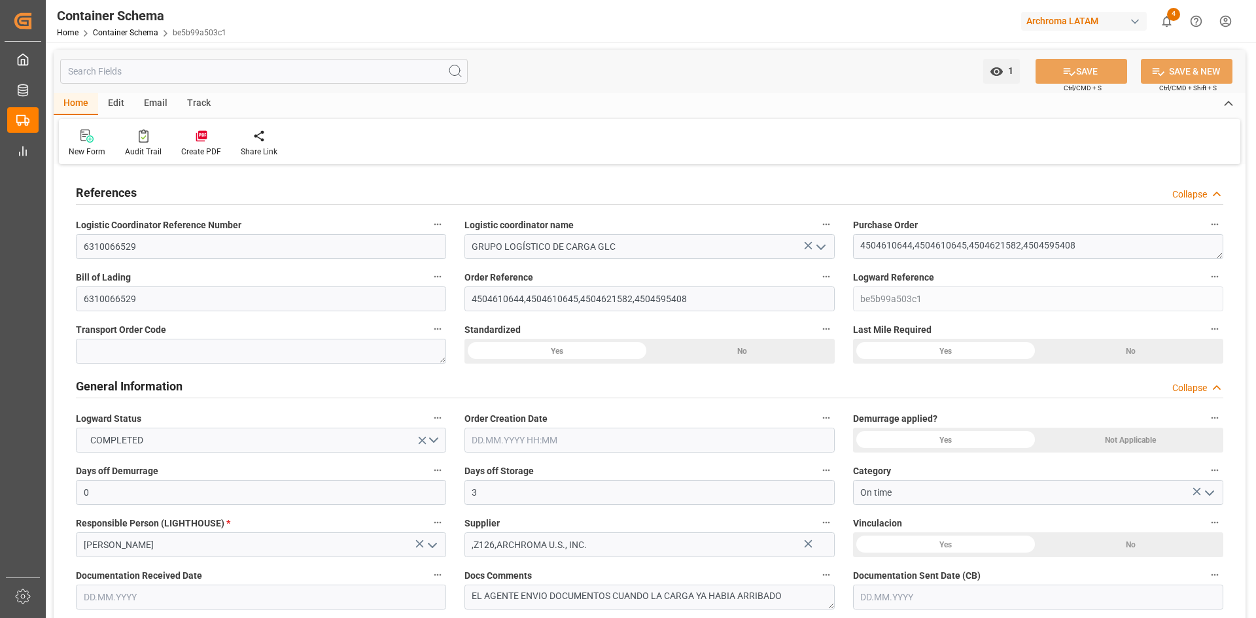
type input "[DATE] 00:00"
type input "[DATE]"
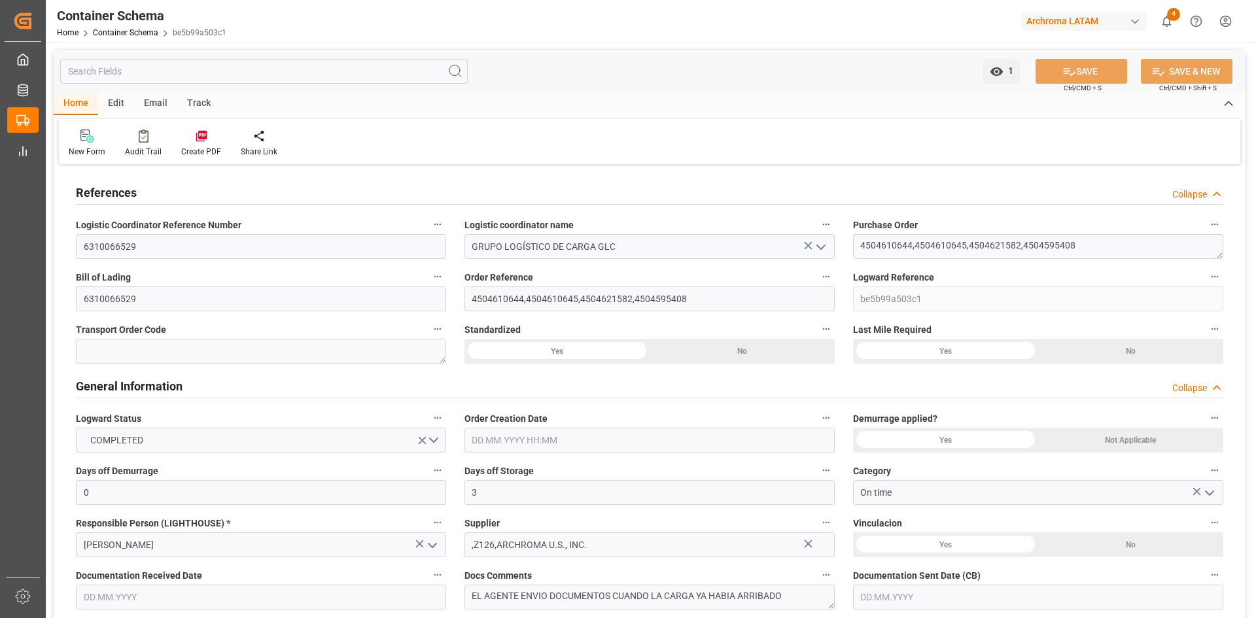
type input "[DATE]"
type input "[DATE] 22:01"
type input "[DATE] 14:36"
type input "[DATE]"
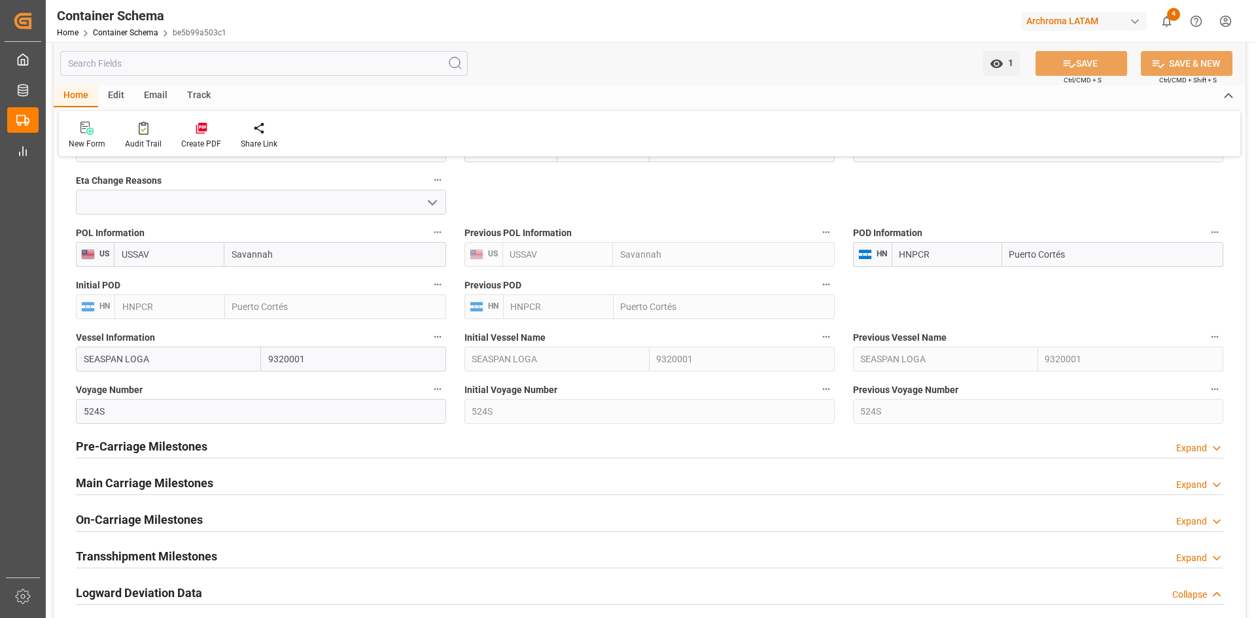
scroll to position [1635, 0]
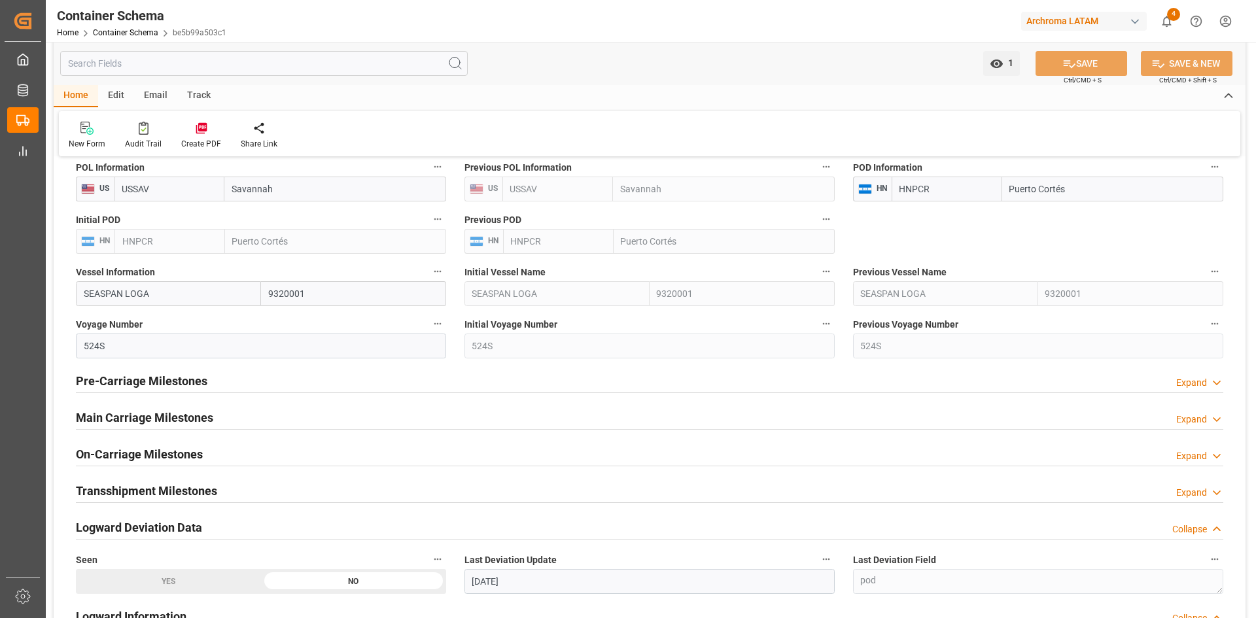
drag, startPoint x: 233, startPoint y: 415, endPoint x: 560, endPoint y: 423, distance: 327.1
click at [233, 415] on div "Main Carriage Milestones Expand" at bounding box center [649, 416] width 1147 height 25
click at [1186, 419] on div "Expand" at bounding box center [1191, 420] width 31 height 14
drag, startPoint x: 243, startPoint y: 414, endPoint x: 1227, endPoint y: 423, distance: 984.4
click at [243, 414] on div "Main Carriage Milestones Expand" at bounding box center [649, 416] width 1147 height 25
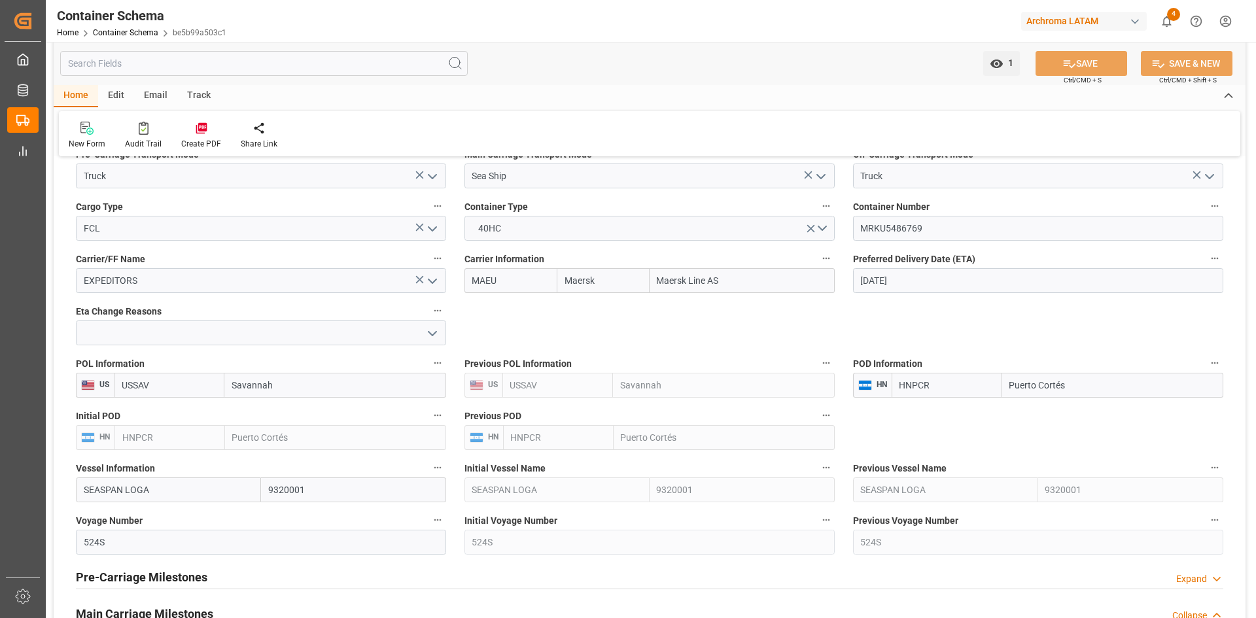
scroll to position [1374, 0]
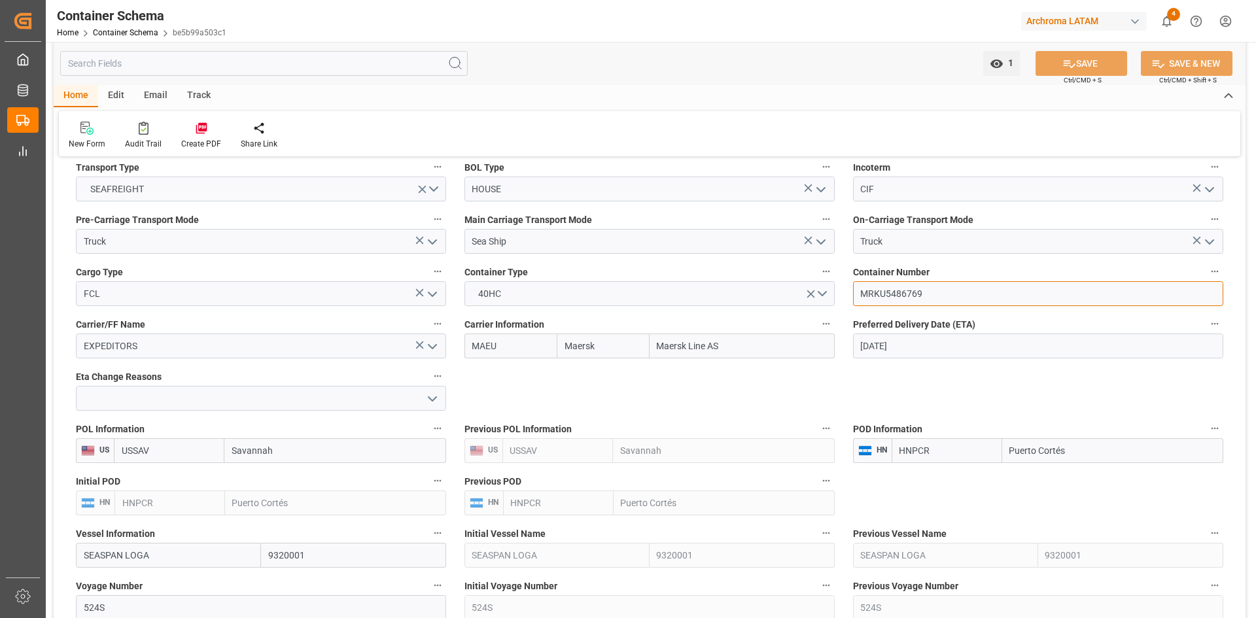
click at [935, 291] on input "MRKU5486769" at bounding box center [1038, 293] width 370 height 25
click at [1132, 23] on div "button" at bounding box center [1134, 21] width 13 height 13
click at [1135, 20] on html "Created by potrace 1.15, written by [PERSON_NAME] [DATE]-[DATE] Created by potr…" at bounding box center [628, 309] width 1256 height 618
click at [1094, 20] on div "Archroma LATAM" at bounding box center [1084, 21] width 126 height 19
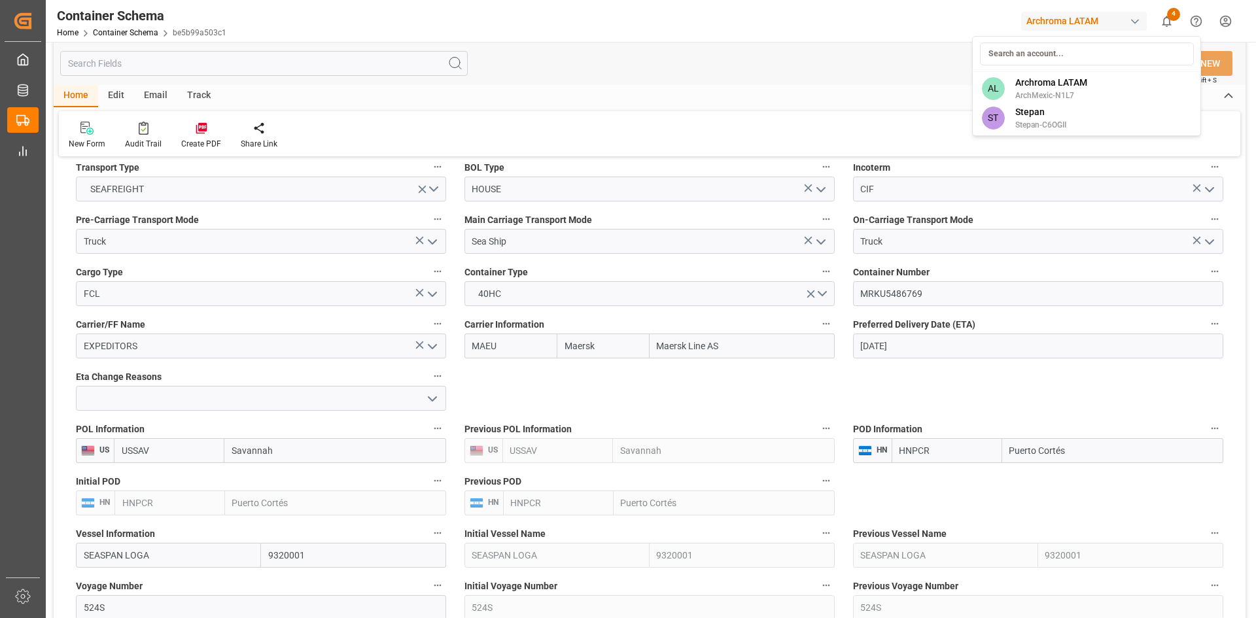
click at [1136, 20] on html "Created by potrace 1.15, written by [PERSON_NAME] [DATE]-[DATE] Created by potr…" at bounding box center [628, 309] width 1256 height 618
click at [1045, 117] on span "Stepan" at bounding box center [1040, 112] width 51 height 14
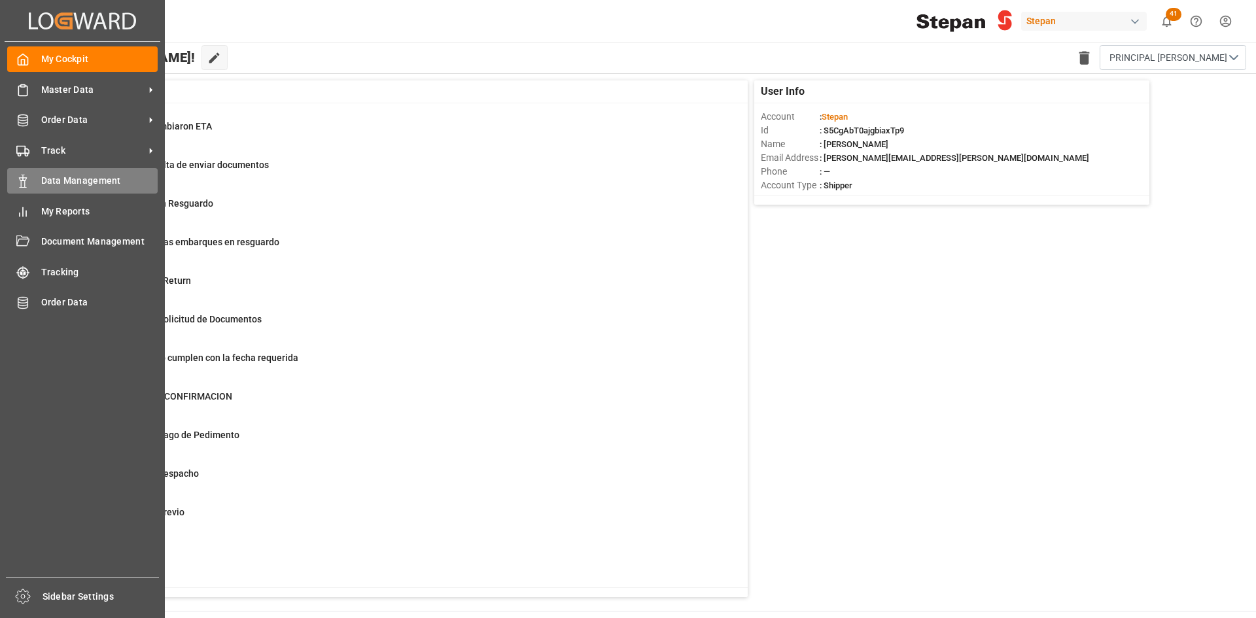
click at [107, 178] on span "Data Management" at bounding box center [99, 181] width 117 height 14
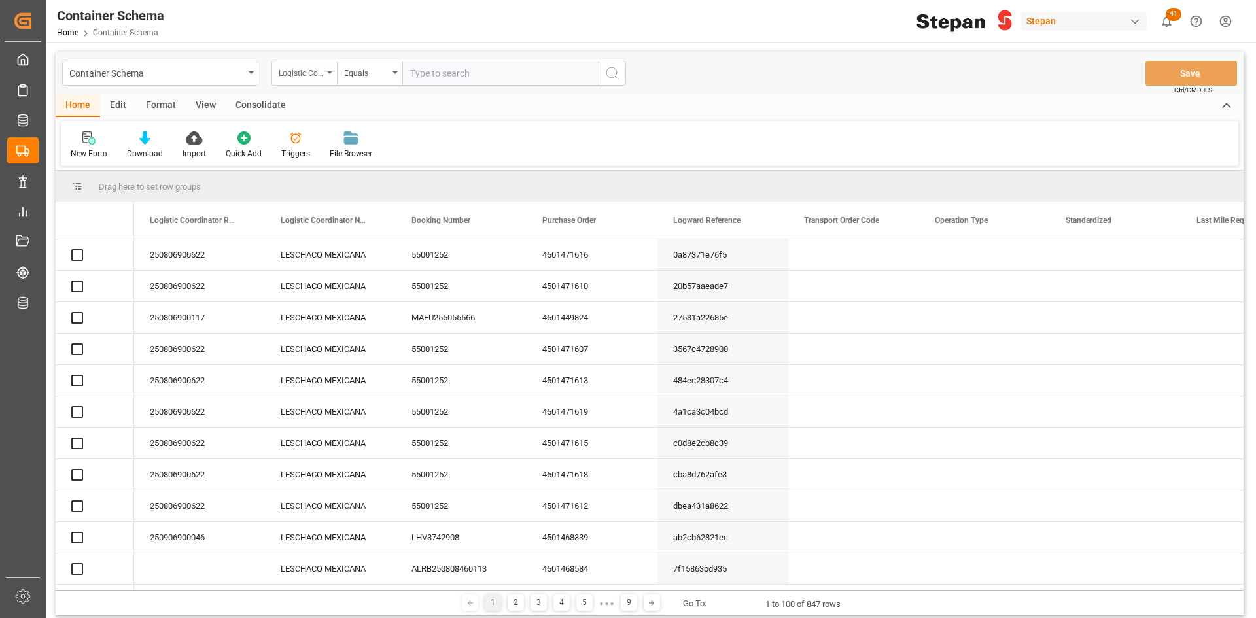
click at [322, 77] on div "Logistic Coordinator Reference Number" at bounding box center [301, 71] width 44 height 15
click at [325, 67] on div "Logistic Coordinator Reference Number" at bounding box center [303, 73] width 65 height 25
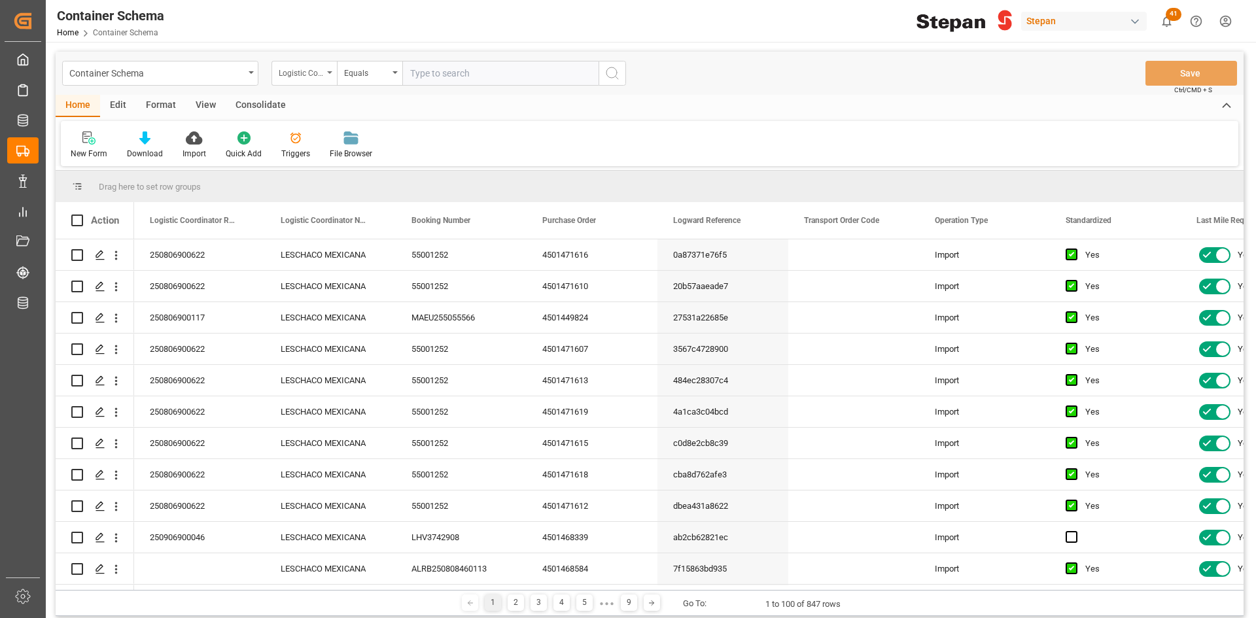
click at [325, 73] on div "Logistic Coordinator Reference Number" at bounding box center [303, 73] width 65 height 25
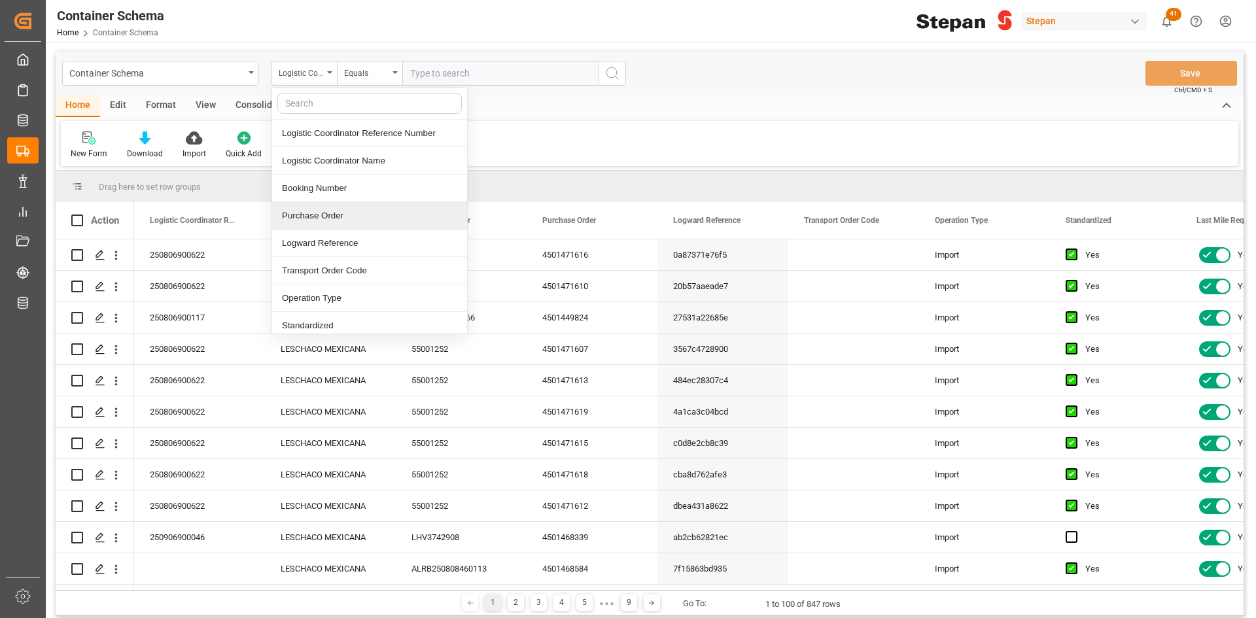
drag, startPoint x: 326, startPoint y: 212, endPoint x: 334, endPoint y: 201, distance: 13.5
click at [326, 212] on div "Purchase Order" at bounding box center [369, 215] width 195 height 27
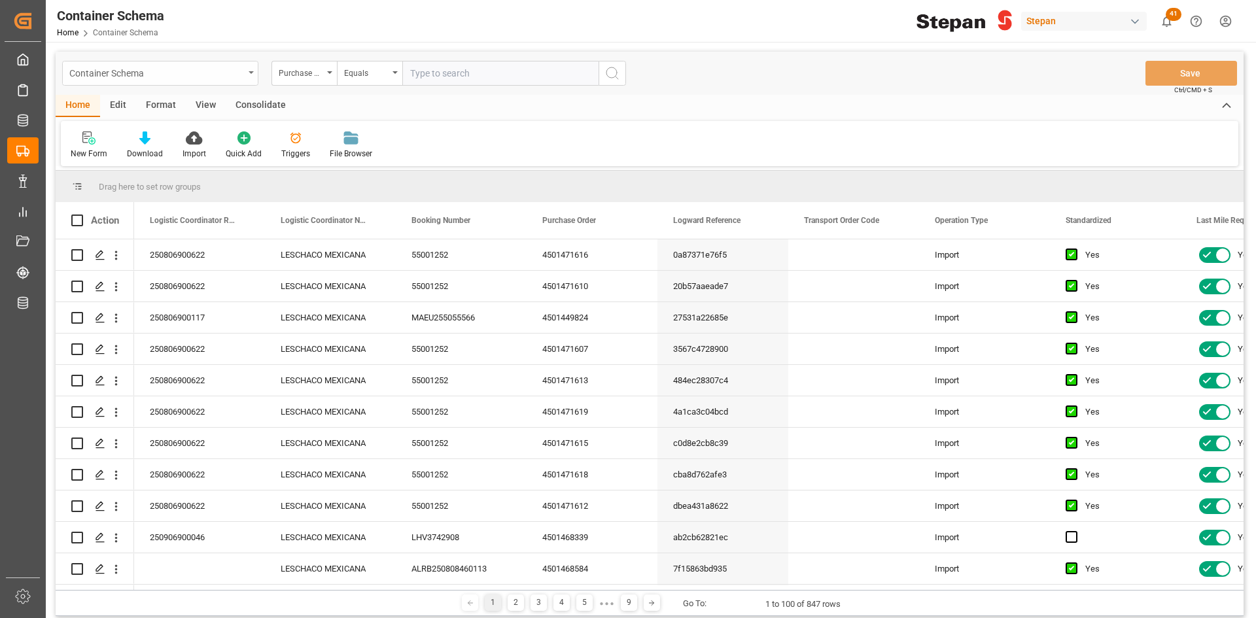
click at [247, 71] on div "Container Schema" at bounding box center [160, 73] width 196 height 25
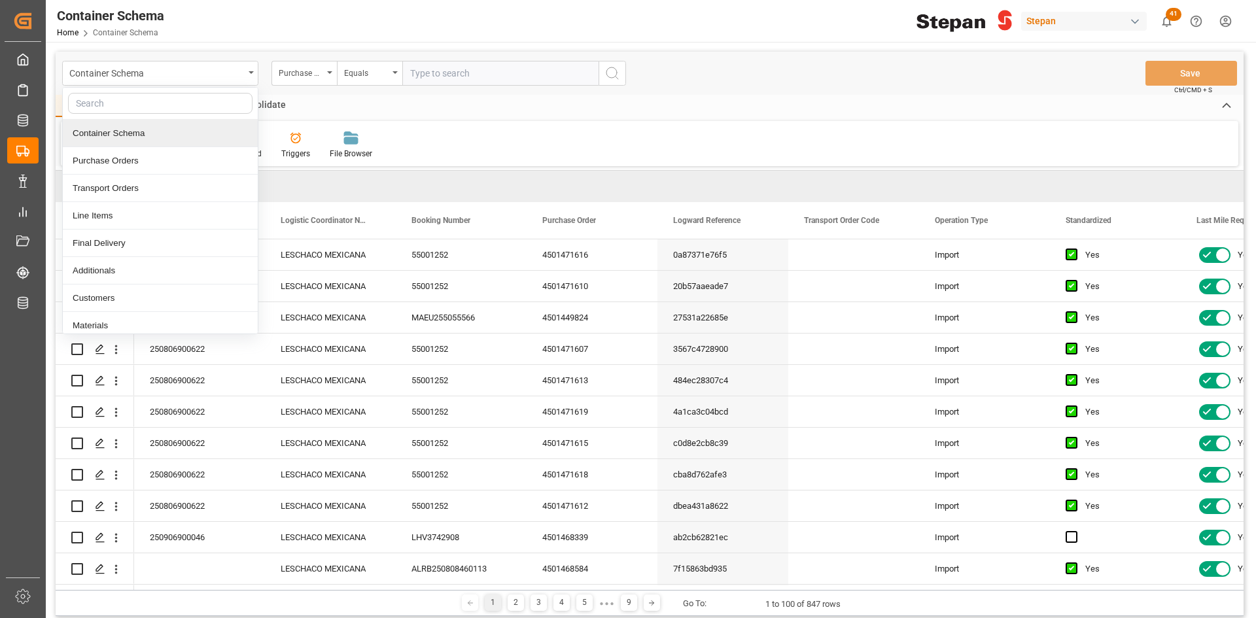
click at [432, 76] on input "text" at bounding box center [500, 73] width 196 height 25
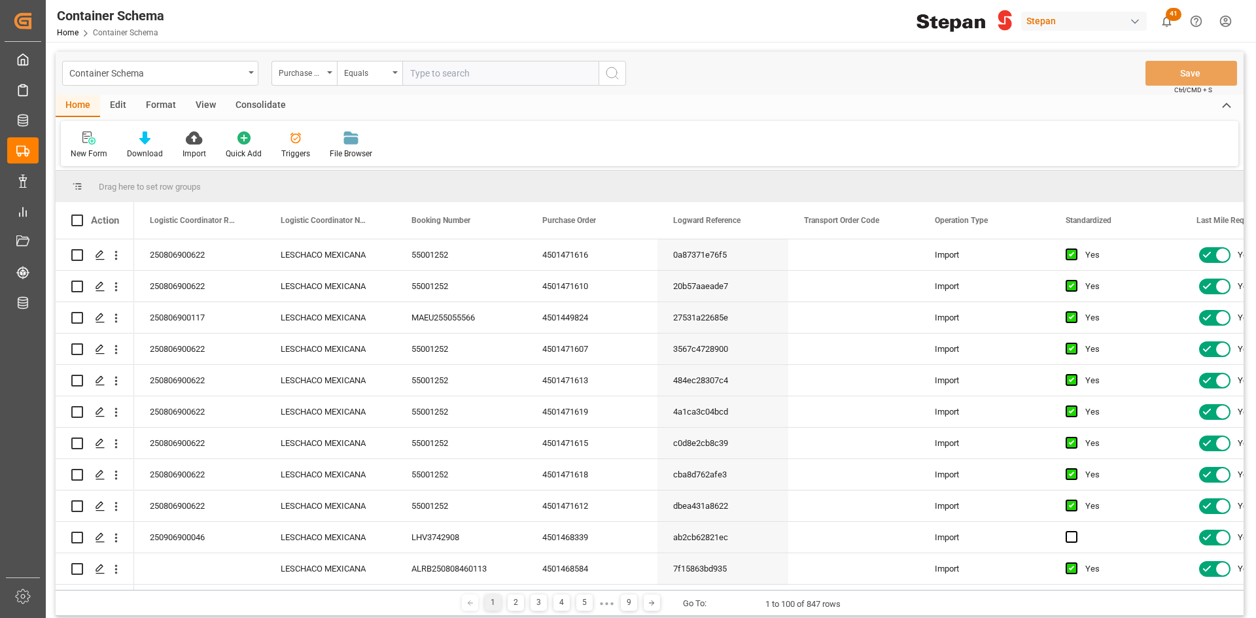
paste input "11315462"
type input "11315462"
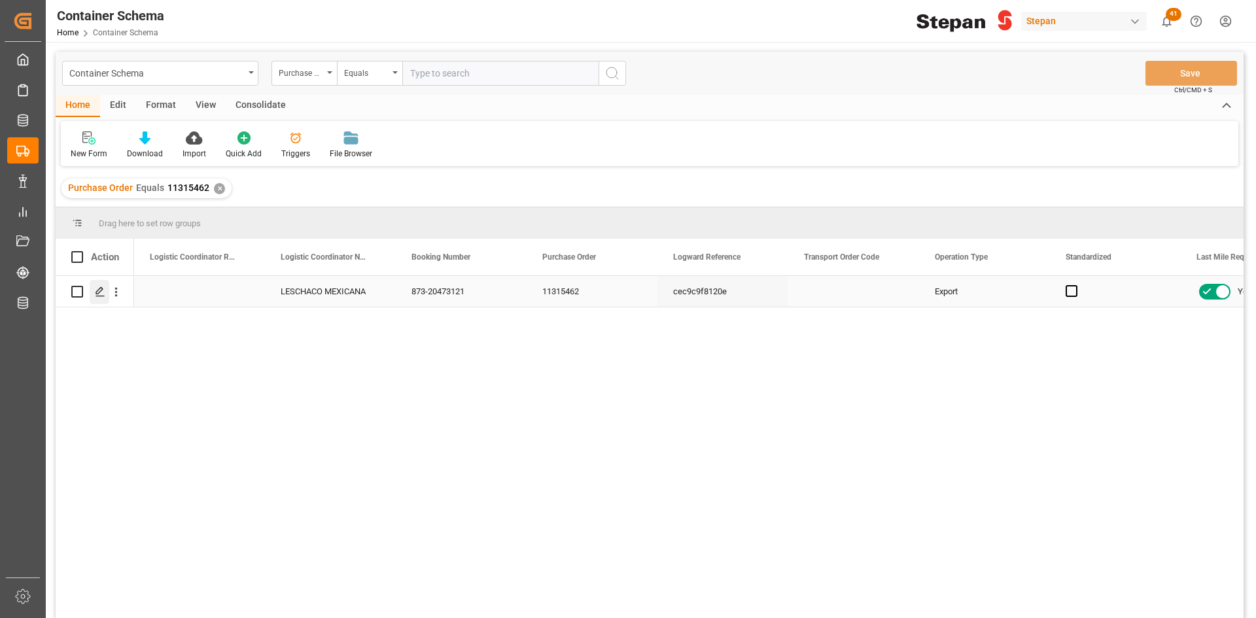
click at [99, 292] on polygon "Press SPACE to select this row." at bounding box center [99, 291] width 7 height 7
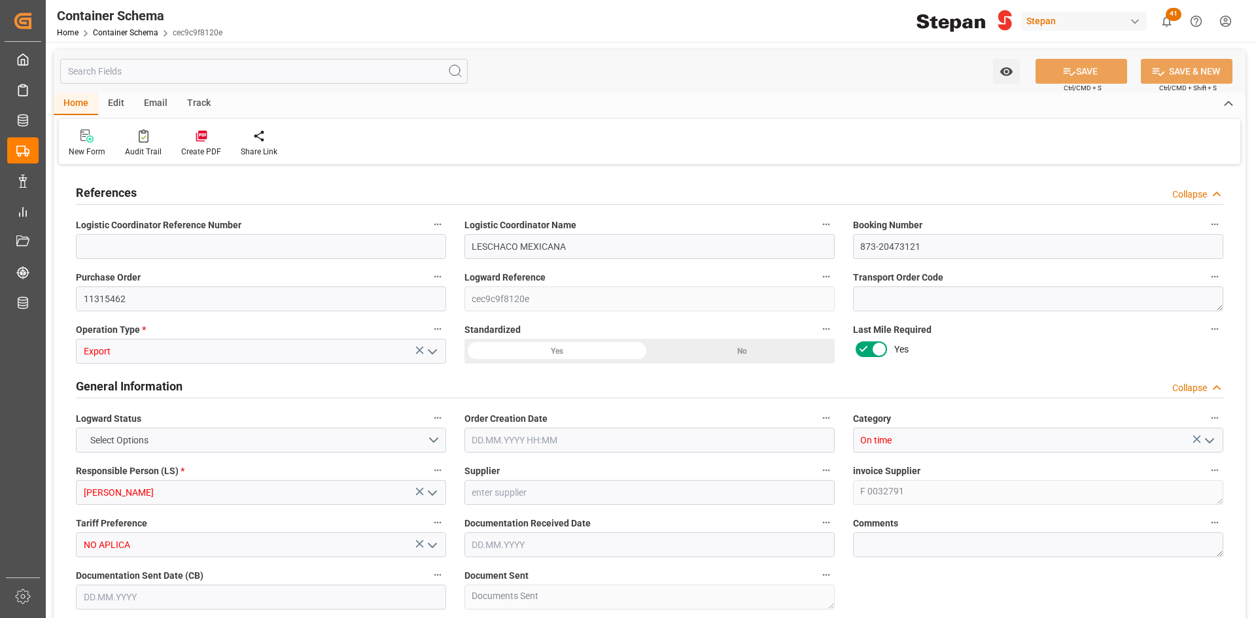
type input "LESCHACO MEXICANA"
type input "873-20473121"
type input "11315462"
type input "cec9c9f8120e"
type input "Export"
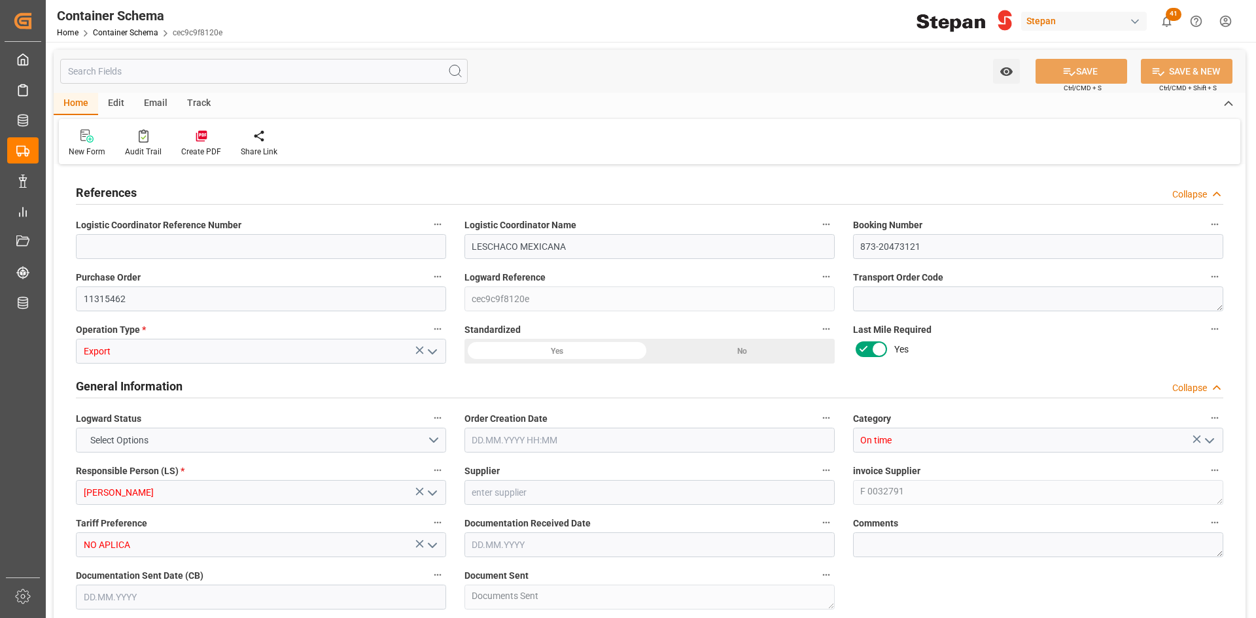
type input "On time"
type input "[PERSON_NAME]"
type textarea "F 0032791"
type input "NO APLICA"
type textarea "Documents Sent"
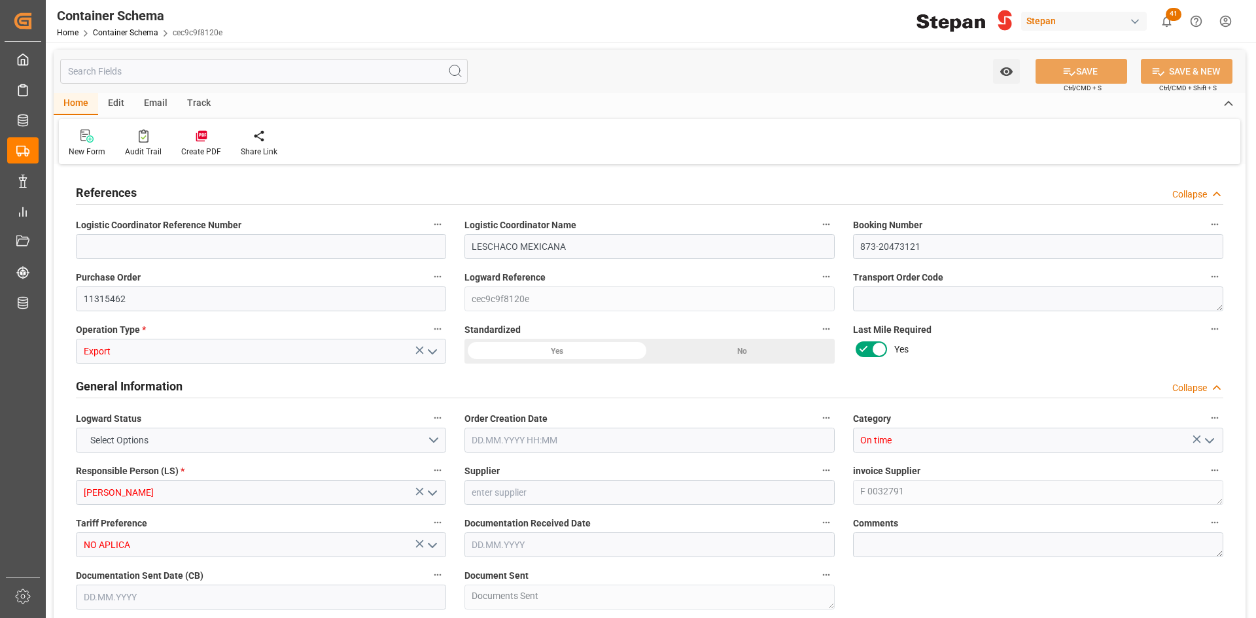
type textarea "1056758"
type textarea "STEPANOL ME-DRY PB288 BG55 25K"
type textarea "BAGS"
type textarea "1 BAGS"
type input "Airway"
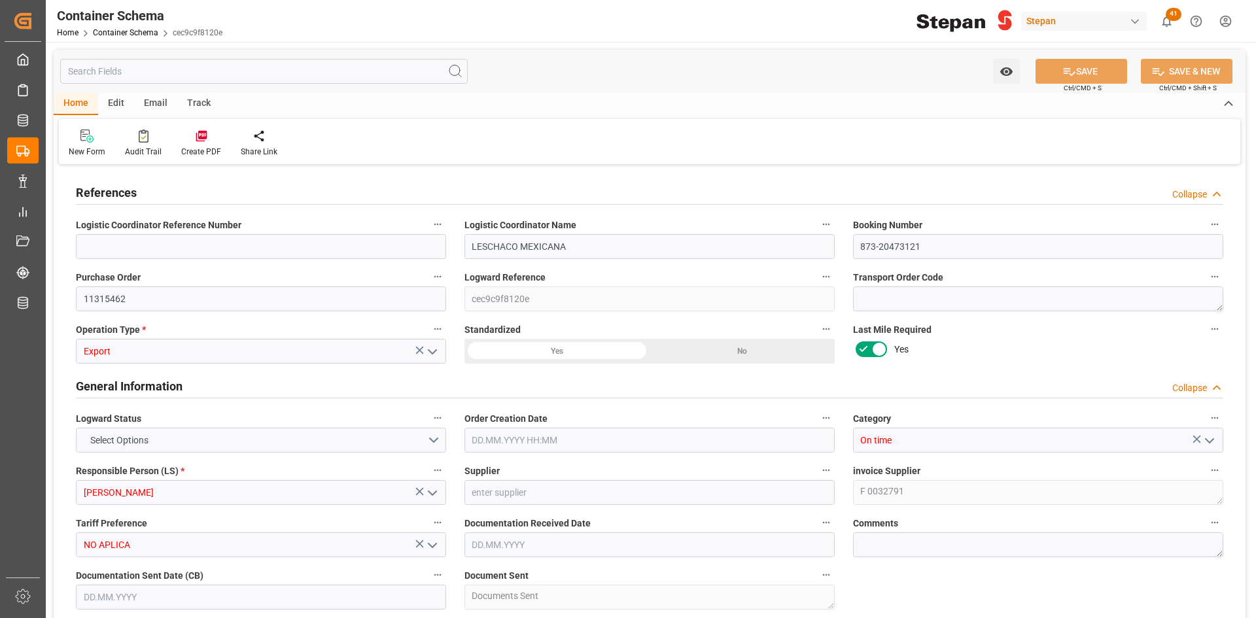
type input "CPT"
type input "Truck"
type input "Airplane"
type input "Truck"
type input "LTL"
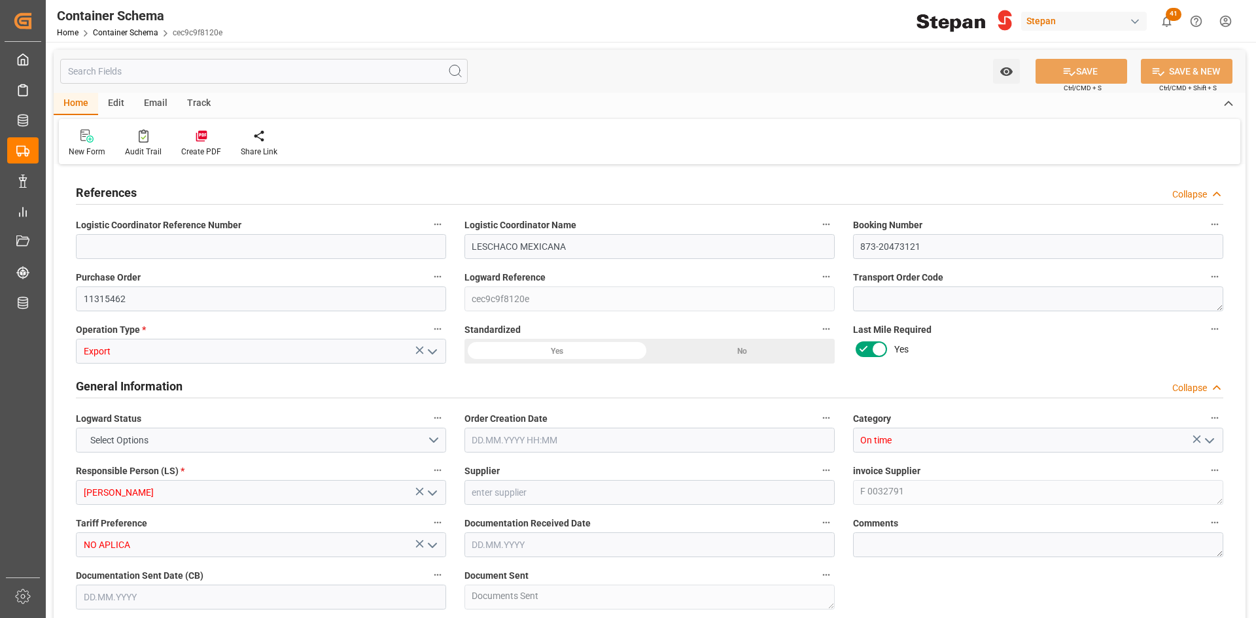
type input "AE11315462"
type input "[PERSON_NAME]"
type input "Bogota"
type textarea "pod etd eta"
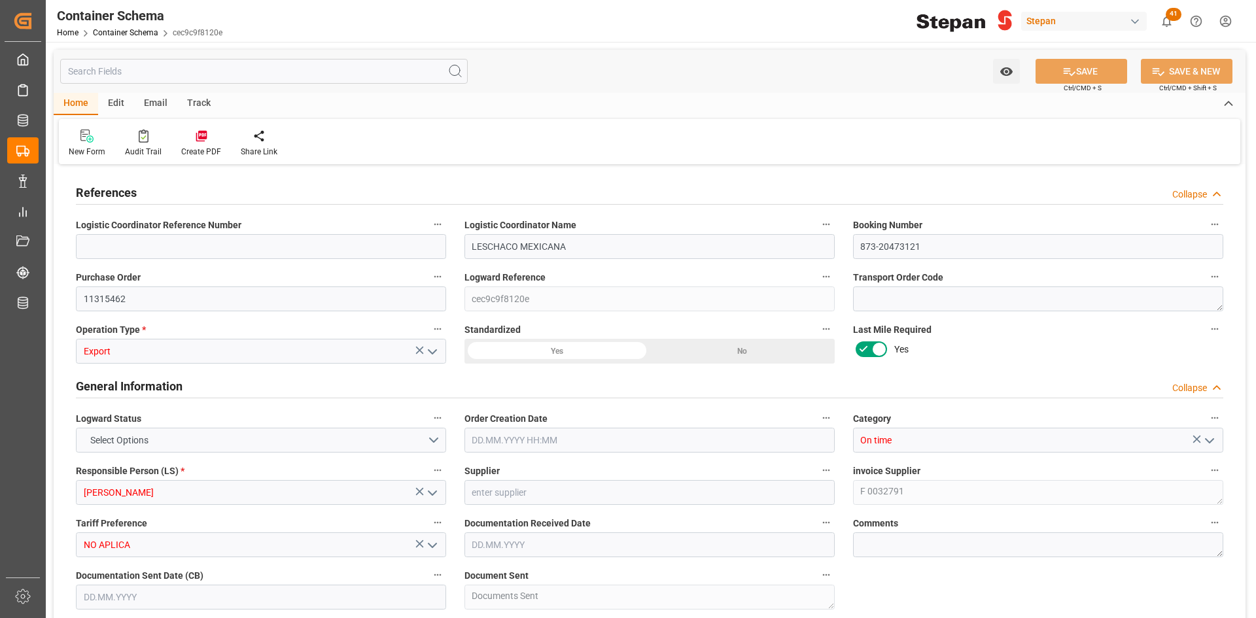
type textarea "No"
type textarea "Container is already in Final Delivery Phase."
type input "1"
type input "1000"
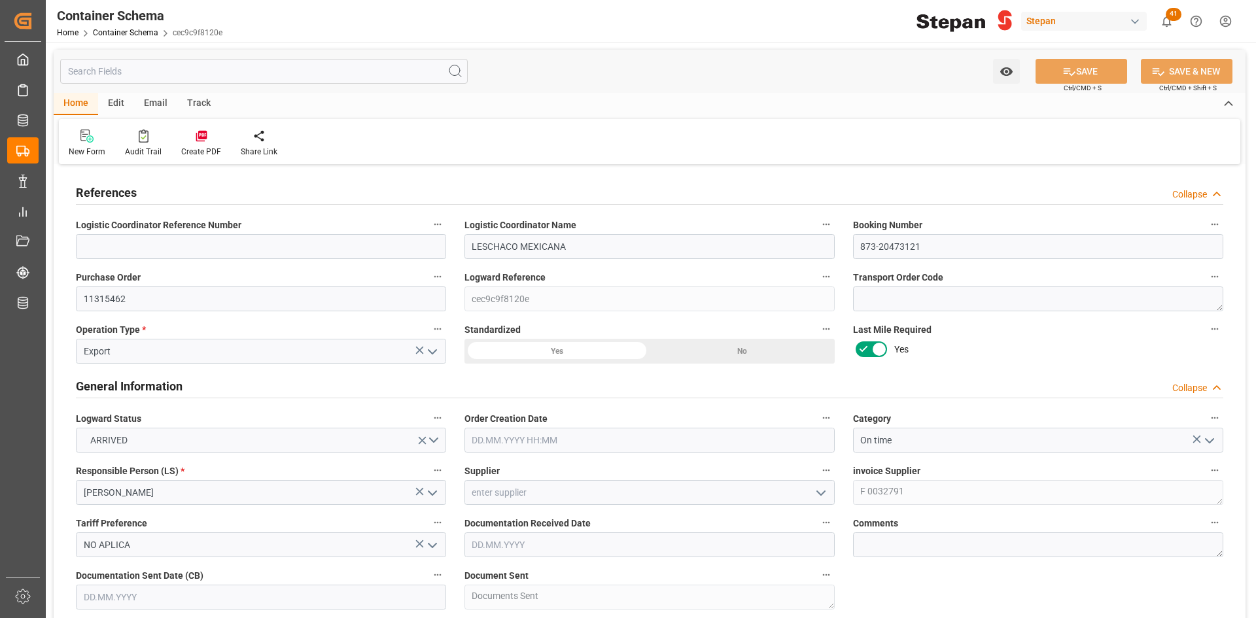
type input "1016"
type input "MXBEJ"
type input "USBOG"
type input "[DATE] 00:00"
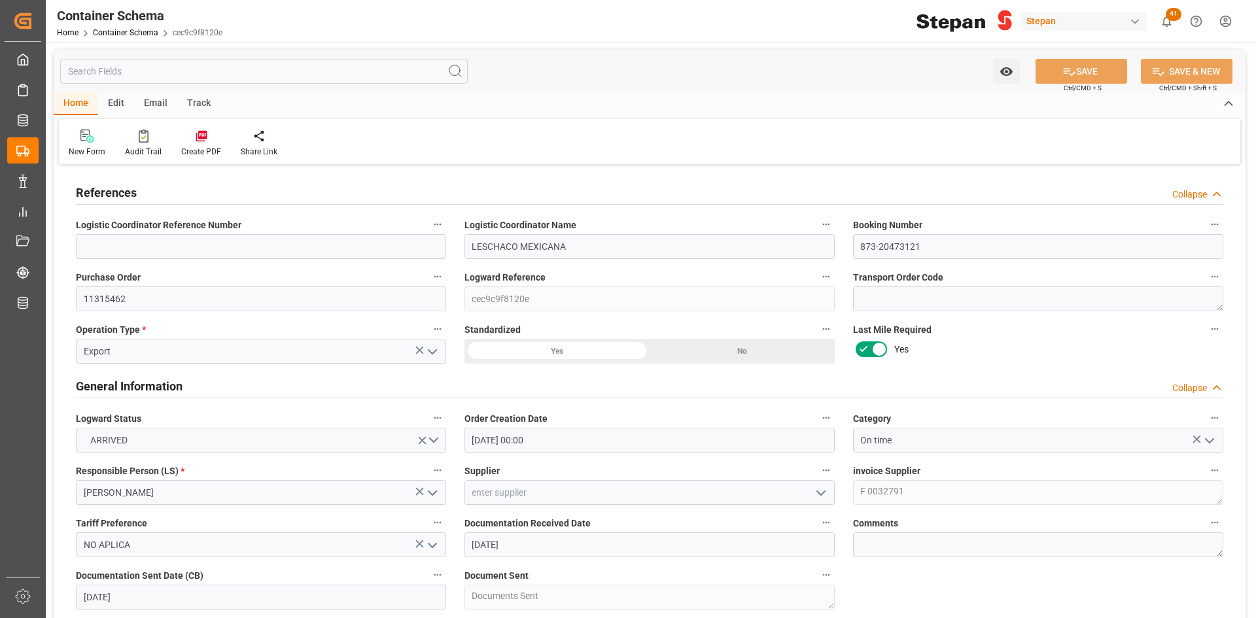
type input "[DATE]"
type input "[DATE] 00:00"
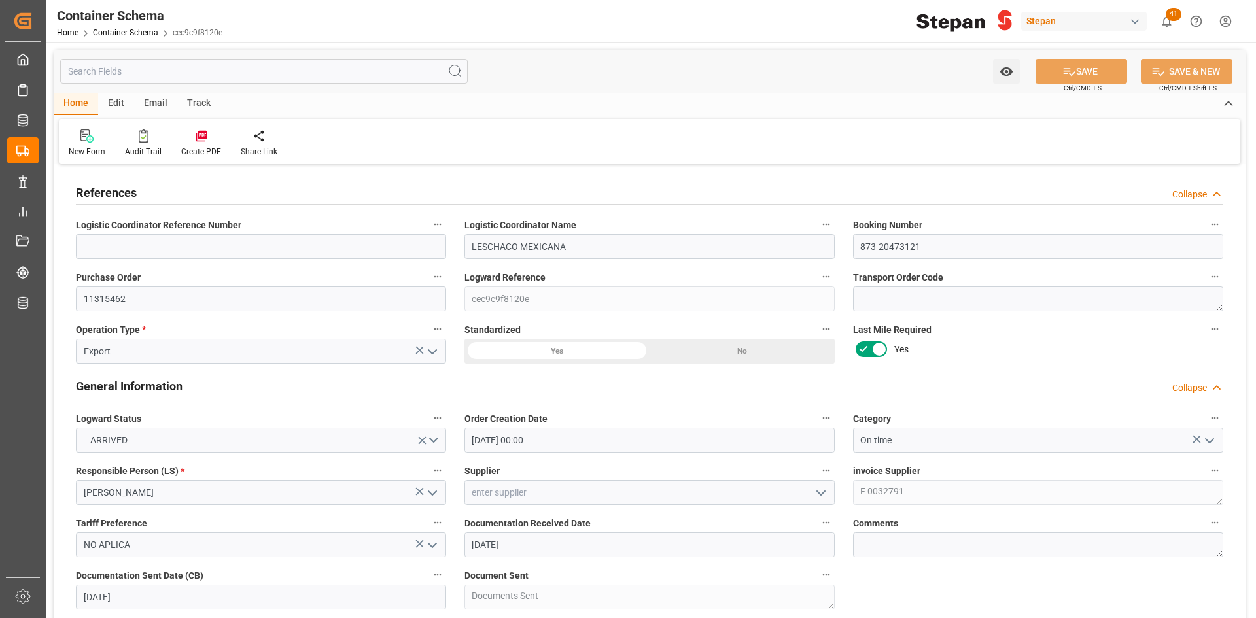
type input "[DATE] 00:00"
type input "[DATE]"
type input "[DATE] 21:20"
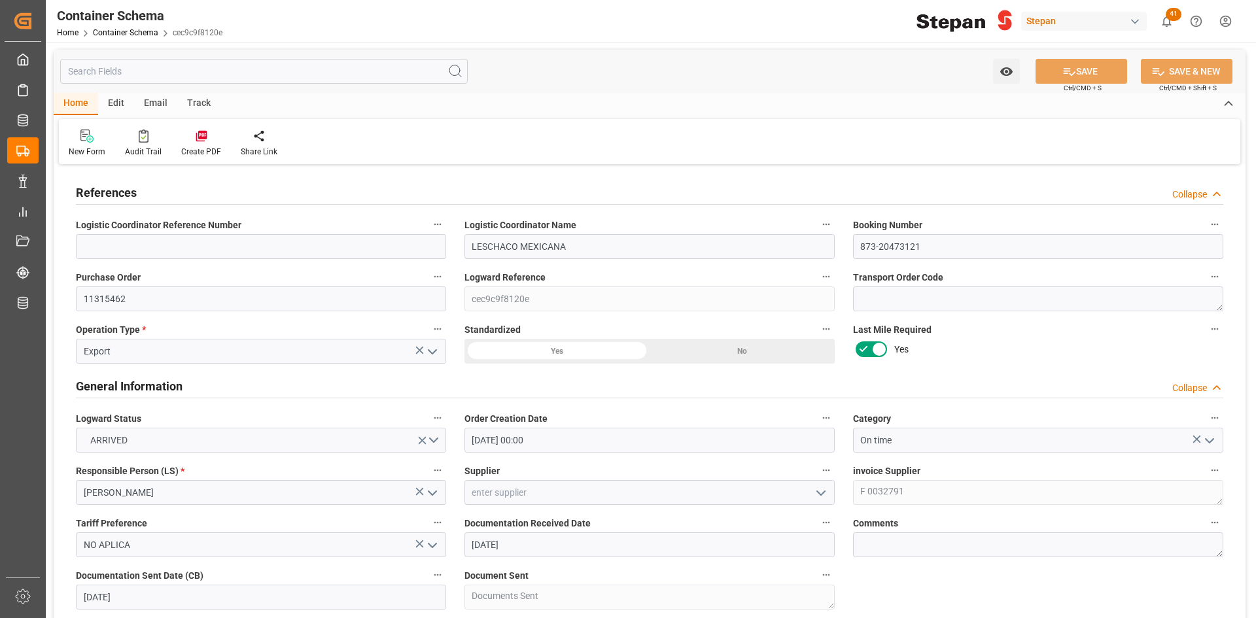
type input "[DATE] 19:01"
type input "[DATE]"
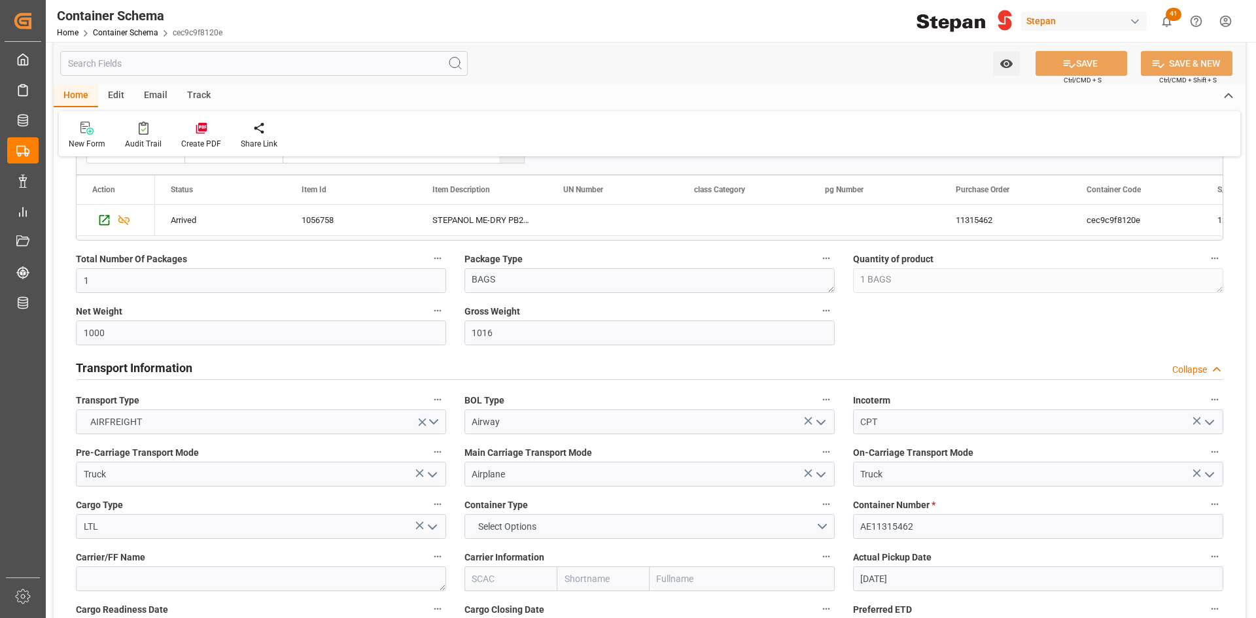
scroll to position [854, 0]
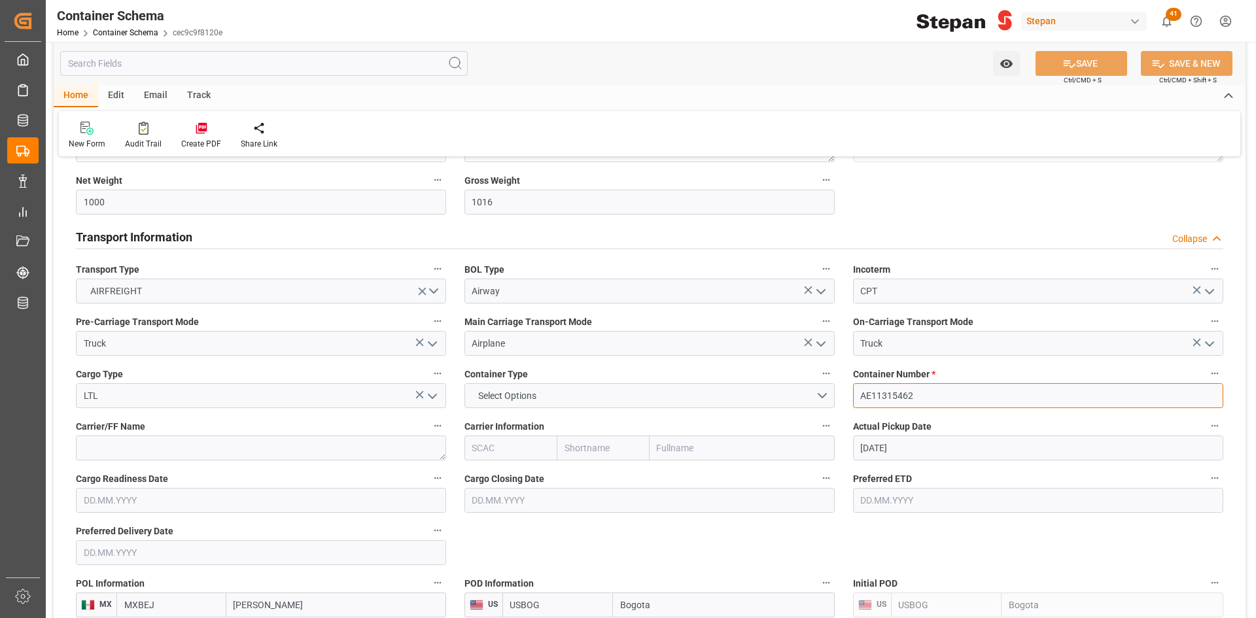
click at [934, 394] on input "AE11315462" at bounding box center [1038, 395] width 370 height 25
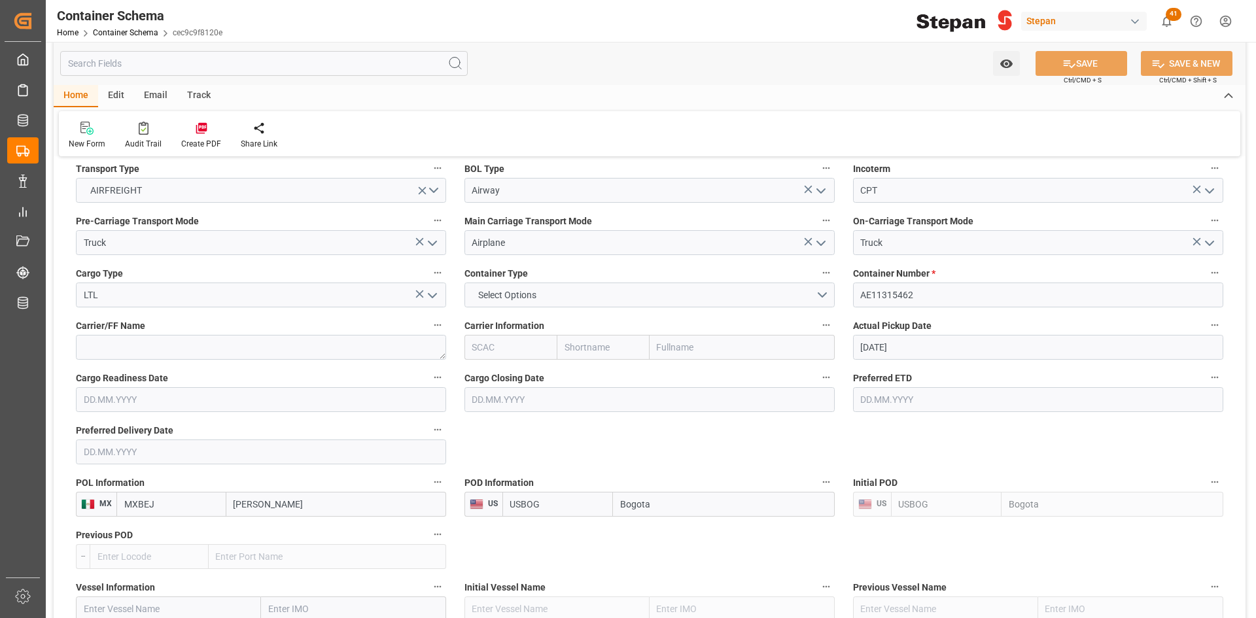
scroll to position [916, 0]
